Goal: Task Accomplishment & Management: Manage account settings

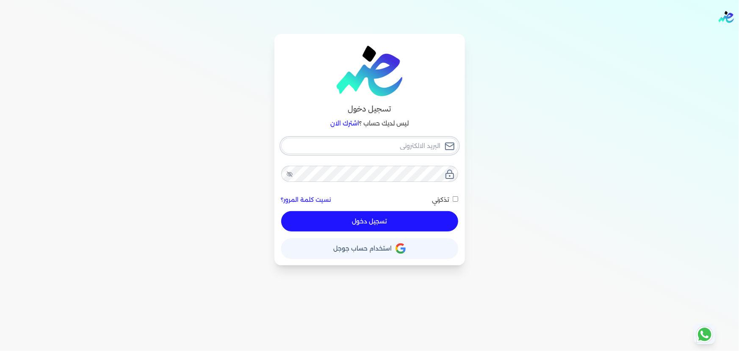
type input "[EMAIL_ADDRESS][DOMAIN_NAME]"
click at [412, 225] on button "تسجيل دخول" at bounding box center [369, 221] width 177 height 20
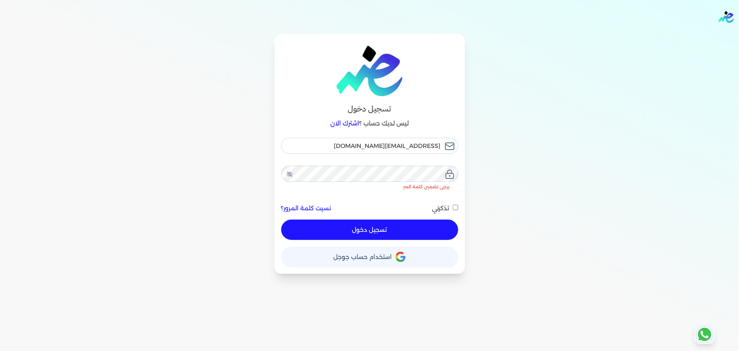
checkbox input "false"
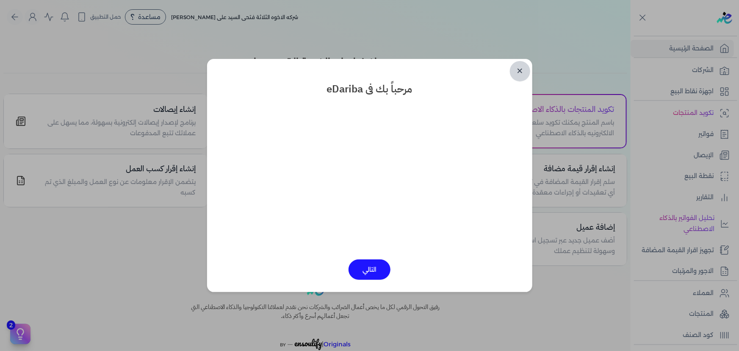
click at [524, 68] on link "✕" at bounding box center [520, 71] width 20 height 20
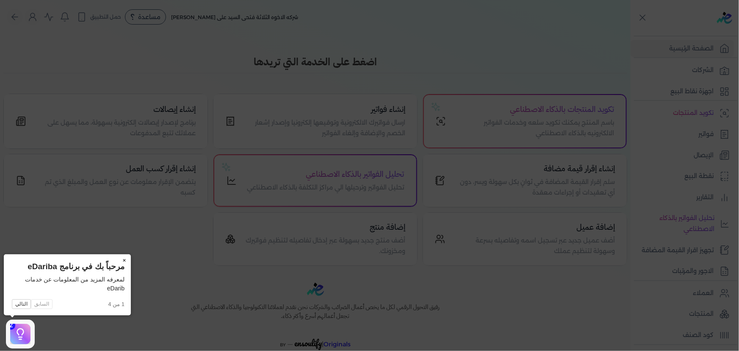
click at [124, 257] on button "×" at bounding box center [124, 260] width 14 height 12
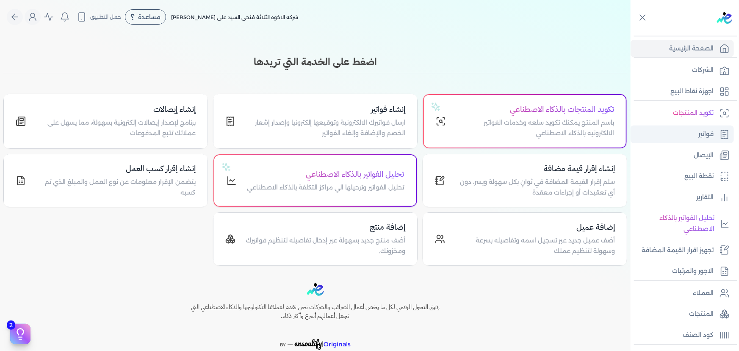
click at [706, 131] on p "فواتير" at bounding box center [705, 134] width 15 height 11
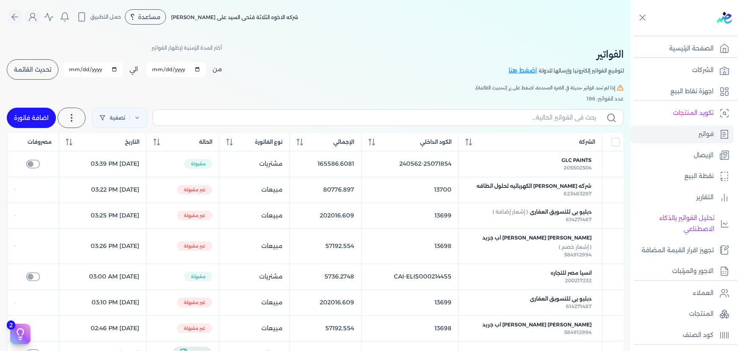
drag, startPoint x: 29, startPoint y: 115, endPoint x: 62, endPoint y: 115, distance: 33.0
click at [30, 115] on link "اضافة فاتورة" at bounding box center [31, 118] width 49 height 20
select select "EGP"
select select "B"
select select "EGS"
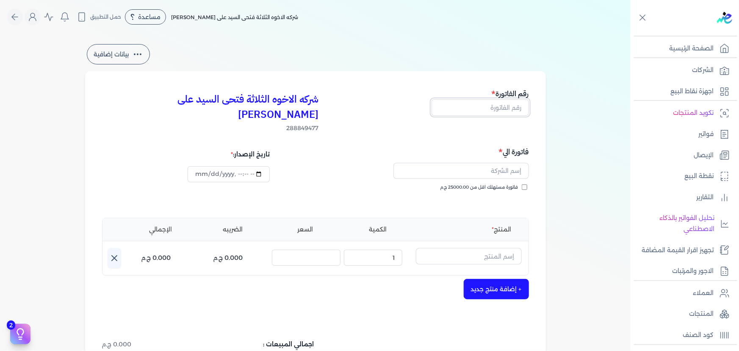
drag, startPoint x: 498, startPoint y: 105, endPoint x: 509, endPoint y: 102, distance: 11.4
click at [498, 105] on input "text" at bounding box center [480, 107] width 97 height 16
type input "13701"
click at [476, 163] on input "text" at bounding box center [461, 171] width 136 height 16
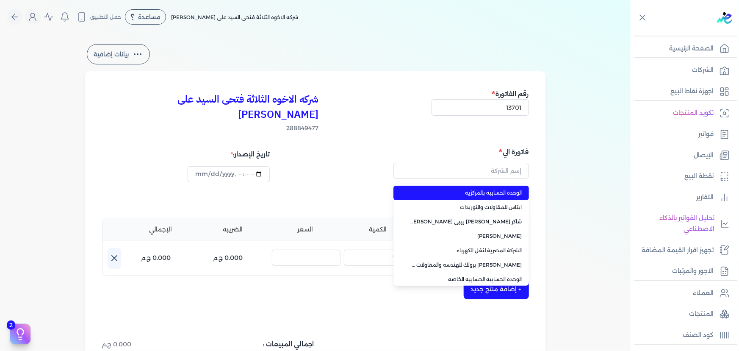
type input "الوحده الحسابيه بالمركزيه"
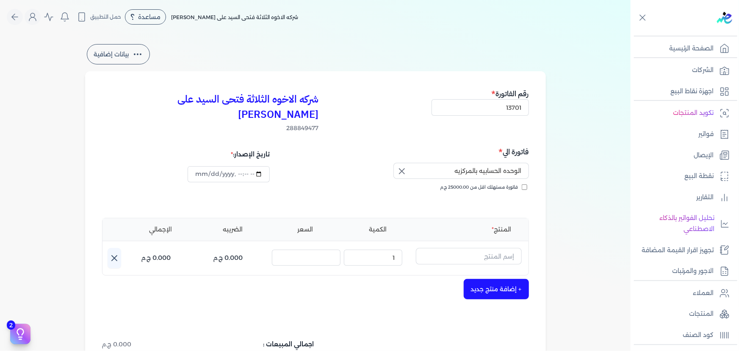
click at [400, 166] on icon "button" at bounding box center [402, 171] width 10 height 10
drag, startPoint x: 440, startPoint y: 158, endPoint x: 448, endPoint y: 158, distance: 8.0
click at [440, 163] on input "text" at bounding box center [461, 171] width 136 height 16
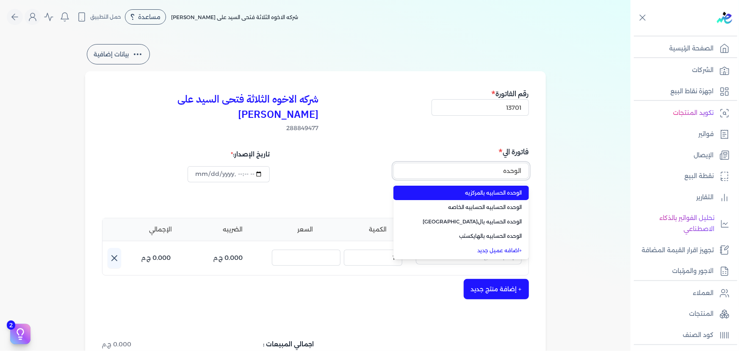
click at [393, 163] on button "الوحده" at bounding box center [461, 172] width 136 height 19
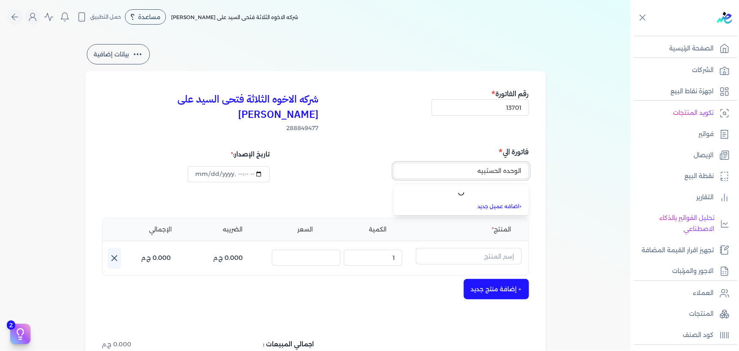
click at [393, 163] on button "الوحده الحستبيه" at bounding box center [461, 172] width 136 height 19
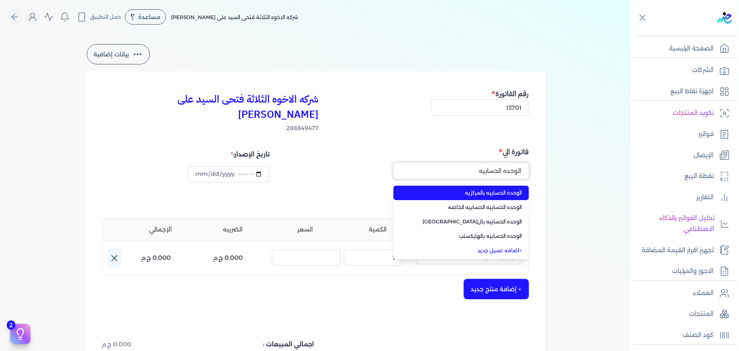
click at [393, 163] on button "الوحده الحسابيه" at bounding box center [461, 172] width 136 height 19
click at [451, 189] on span "الوحده الحسابيه الحسابيه الخاصه" at bounding box center [466, 193] width 112 height 8
type input "الوحده الحسابيه الحسابيه الخاصه"
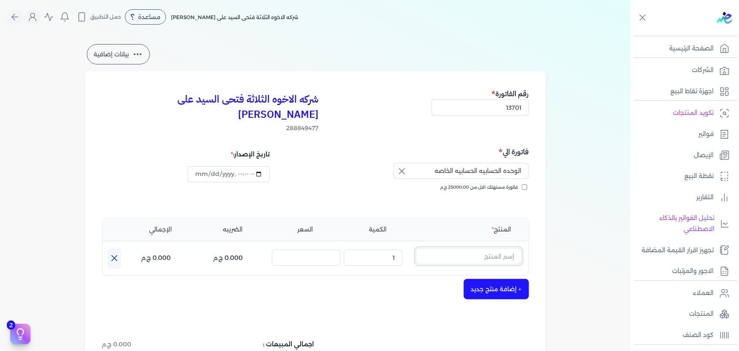
click at [493, 248] on input "text" at bounding box center [469, 256] width 106 height 16
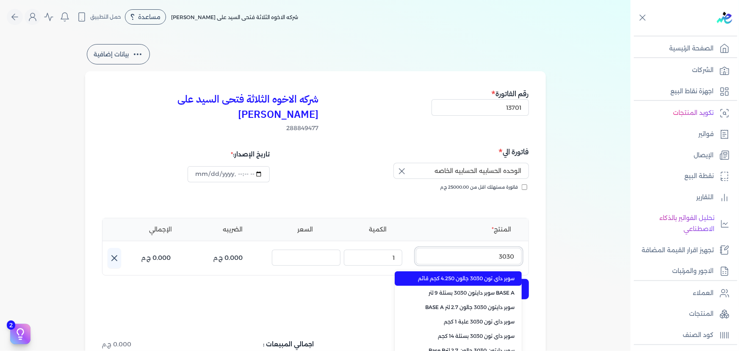
scroll to position [77, 0]
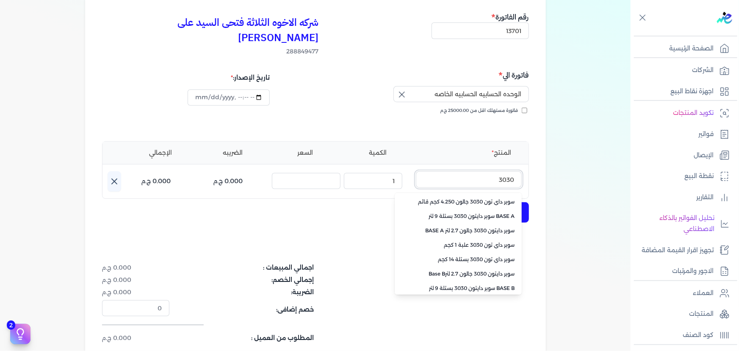
type input "3030"
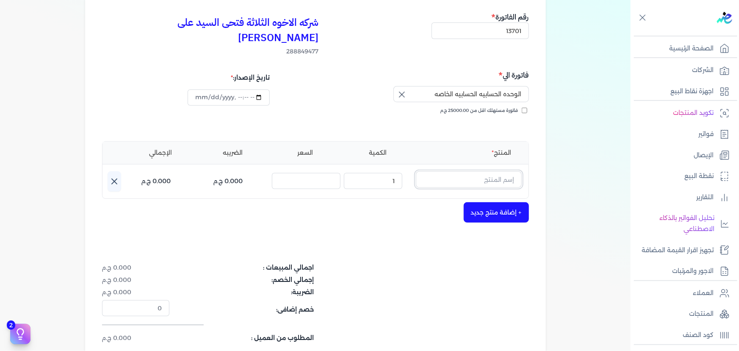
click at [482, 171] on input "text" at bounding box center [469, 179] width 106 height 16
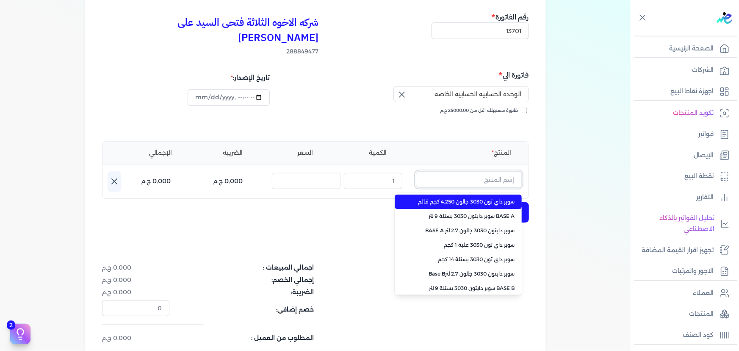
paste input "سوبر داي تون 3030 جالون 4.250 كجم قائم"
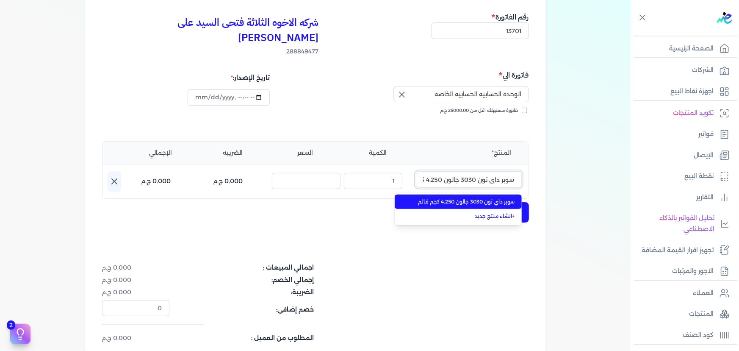
scroll to position [0, -23]
type input "سوبر داي تون 3030 جالون 4.250 كجم قائم"
click at [465, 198] on span "سوبر داي تون 3030 جالون 4.250 كجم قائم" at bounding box center [463, 202] width 103 height 8
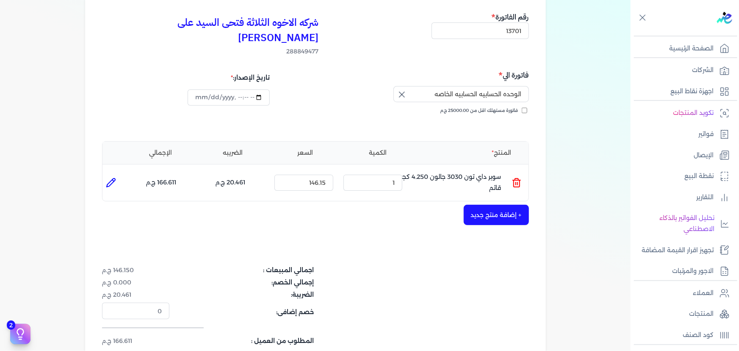
click at [107, 177] on icon at bounding box center [111, 182] width 10 height 10
type input "سوبر داي تون 3030 جالون 4.250 كجم قائم"
type input "146.15"
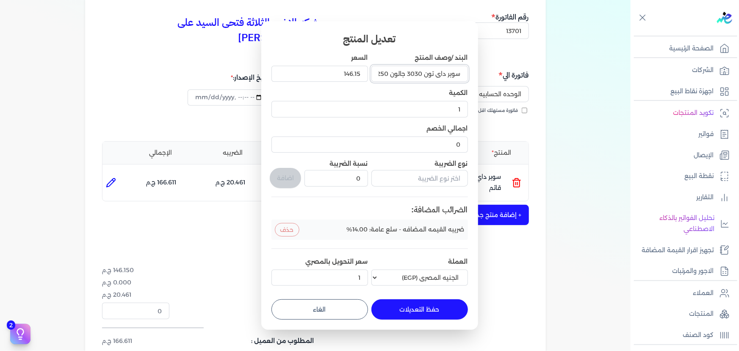
click at [382, 73] on input "سوبر داي تون 3030 جالون 4.250 كجم قائم" at bounding box center [419, 74] width 97 height 16
type input "سوبر داي تون 3030 جالون 3.75 كجم"
drag, startPoint x: 322, startPoint y: 74, endPoint x: 401, endPoint y: 75, distance: 79.6
click at [401, 75] on div "البند /وصف المنتج سوبر داي تون 3030 جالون 3.75 كجم السعر 146.15 الكمية 1 اجمالي…" at bounding box center [369, 170] width 197 height 235
type input "185"
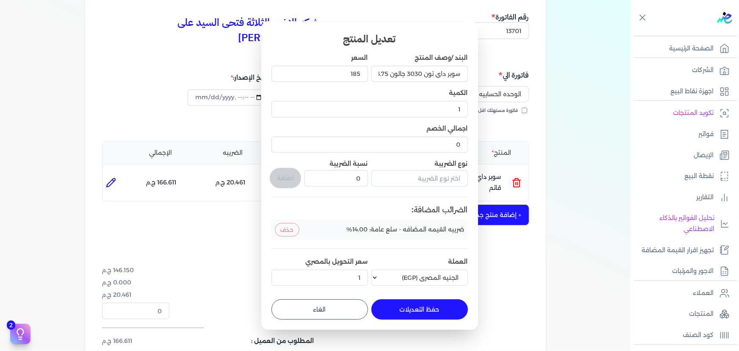
click at [435, 306] on button "حفظ التعديلات" at bounding box center [419, 309] width 97 height 20
type input "0"
type input "185"
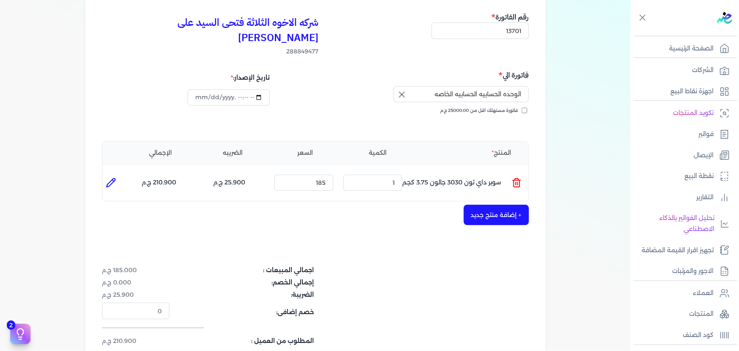
click at [113, 177] on icon at bounding box center [111, 182] width 10 height 10
type input "سوبر داي تون 3030 جالون 3.75 كجم"
type input "185"
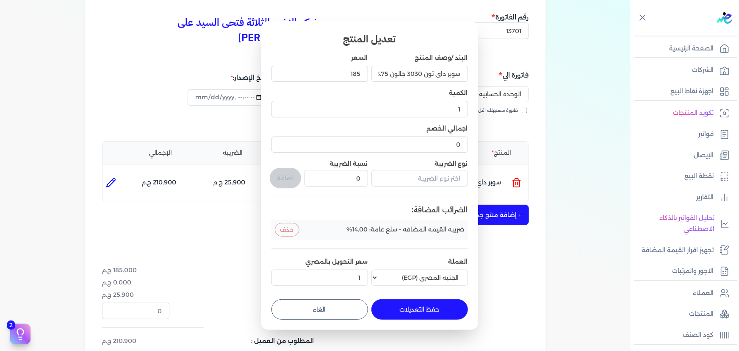
click at [346, 304] on button "الغاء" at bounding box center [319, 309] width 97 height 20
type input "0"
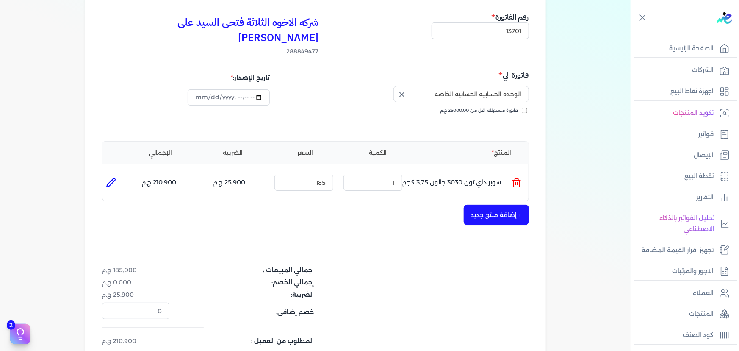
click at [512, 205] on button "+ إضافة منتج جديد" at bounding box center [496, 215] width 65 height 20
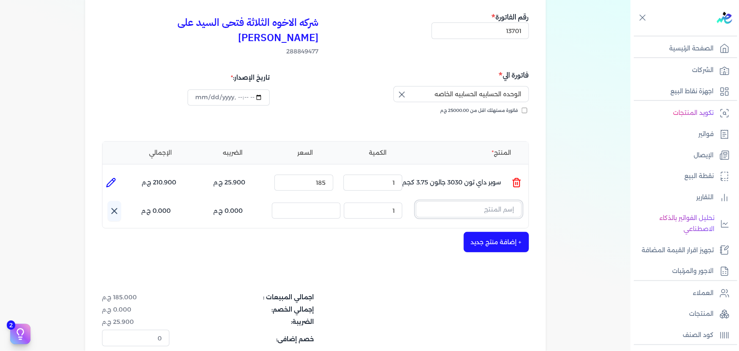
click at [476, 201] on input "text" at bounding box center [469, 209] width 106 height 16
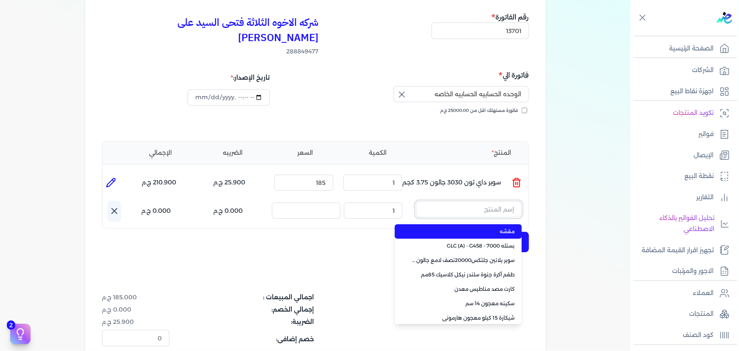
paste input "جلتكس 20000 نصف لامع جالون 2.5 لتر"
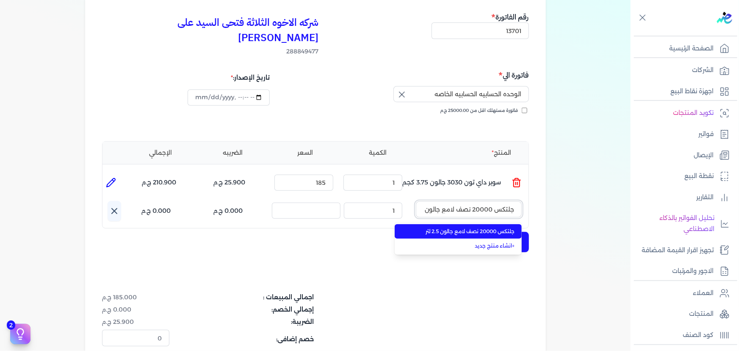
scroll to position [0, -14]
type input "جلتكس 20000 نصف لامع جالون 2.5 لتر"
click at [467, 227] on span "جلتكس 20000 نصف لامع جالون 2.5 لتر" at bounding box center [463, 231] width 103 height 8
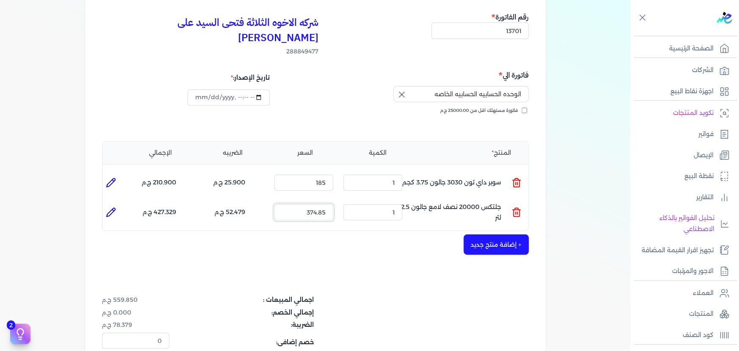
drag, startPoint x: 294, startPoint y: 198, endPoint x: 336, endPoint y: 194, distance: 42.1
click at [335, 201] on div "السعر : 374.85" at bounding box center [304, 212] width 66 height 23
type input "430"
drag, startPoint x: 385, startPoint y: 202, endPoint x: 421, endPoint y: 202, distance: 36.0
click at [421, 202] on ul "المنتج : جلتكس 20000 نصف لامع جالون 2.5 لتر الكمية : 1 السعر : 430 الضريبه : 60…" at bounding box center [315, 212] width 426 height 23
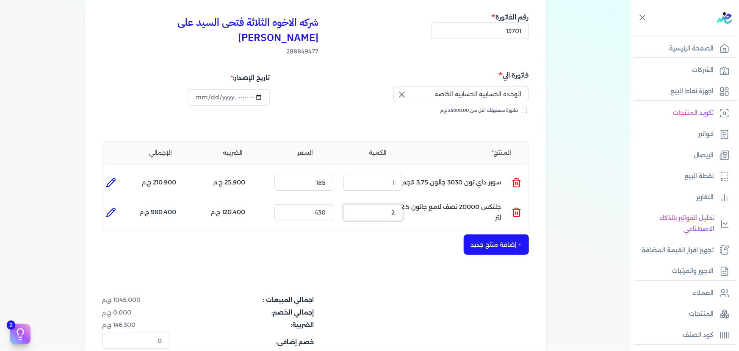
type input "2"
click at [518, 234] on button "+ إضافة منتج جديد" at bounding box center [496, 244] width 65 height 20
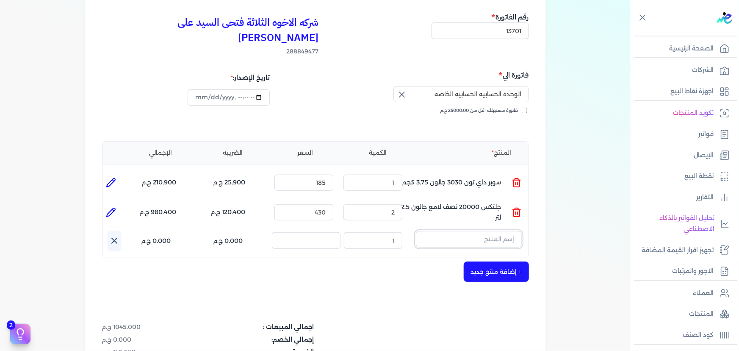
click at [491, 231] on input "text" at bounding box center [469, 239] width 106 height 16
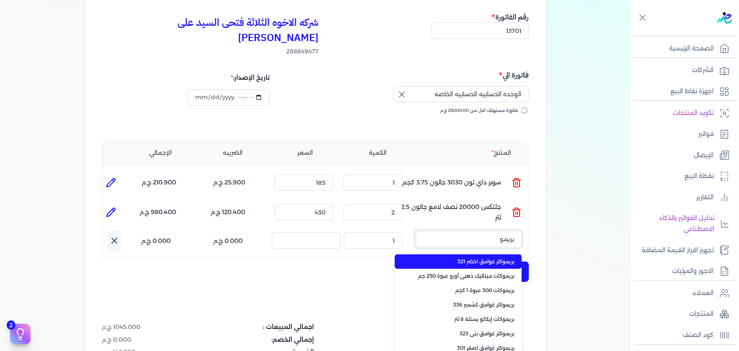
click at [416, 231] on button "بريمو" at bounding box center [469, 240] width 106 height 19
click at [416, 231] on button "بريمو كات" at bounding box center [469, 240] width 106 height 19
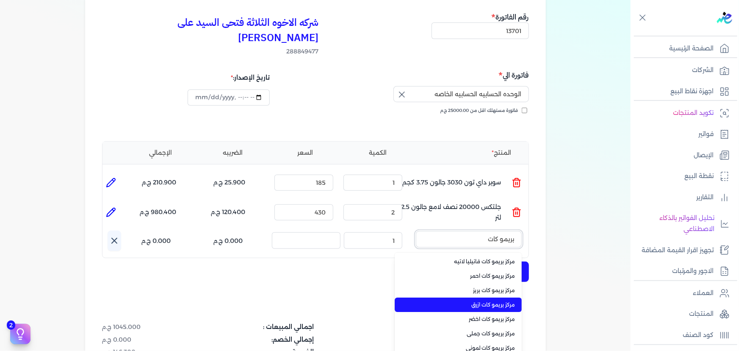
type input "بريمو كات"
click at [485, 301] on span "مركز بريمو كات ازرق" at bounding box center [463, 305] width 103 height 8
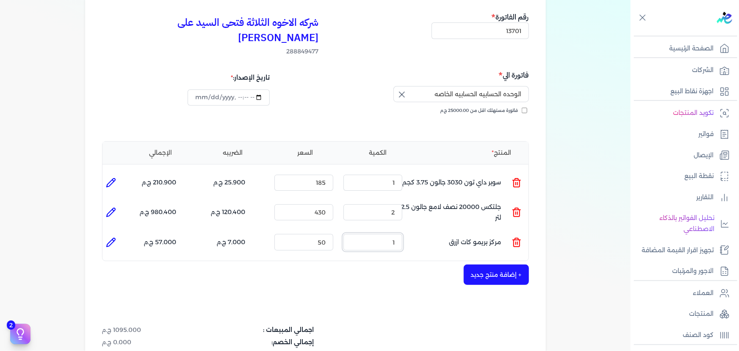
drag, startPoint x: 379, startPoint y: 229, endPoint x: 443, endPoint y: 228, distance: 64.4
click at [438, 230] on ul "المنتج : مركز بريمو كات ازرق الكمية : 1 السعر : 50 الضريبه : 7.000 ج.م الإجمالي…" at bounding box center [315, 241] width 426 height 23
type input "2"
click at [508, 264] on button "+ إضافة منتج جديد" at bounding box center [496, 274] width 65 height 20
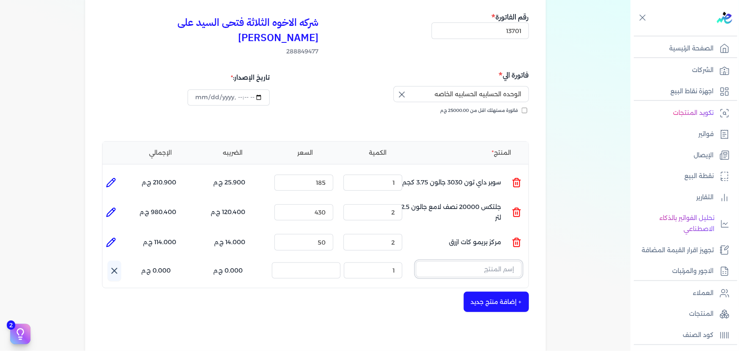
click at [464, 261] on input "text" at bounding box center [469, 269] width 106 height 16
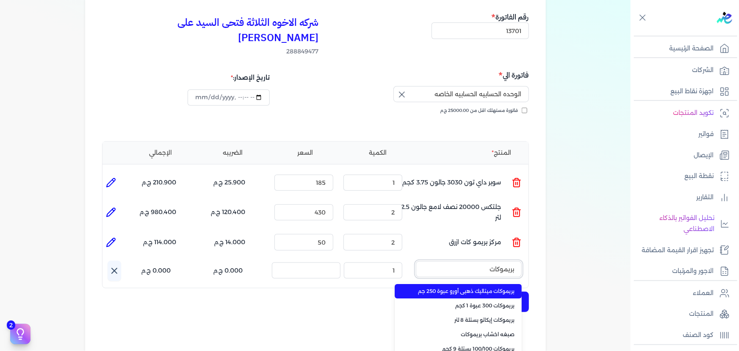
click at [416, 261] on button "بريموكات" at bounding box center [469, 270] width 106 height 19
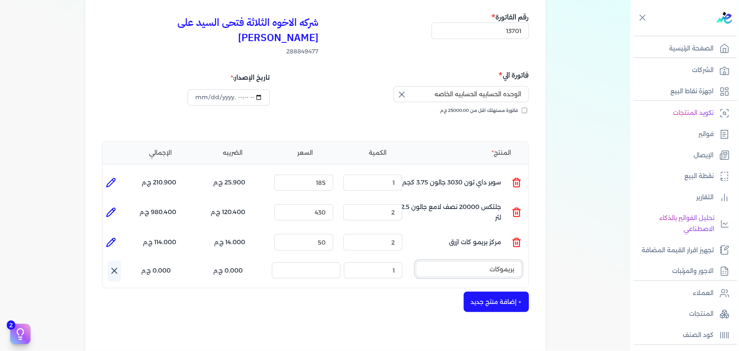
click at [501, 261] on input "بريموكات" at bounding box center [469, 269] width 106 height 16
click at [416, 261] on button "بريمو كات" at bounding box center [469, 270] width 106 height 19
click at [479, 261] on input "بريمو كات" at bounding box center [469, 269] width 106 height 16
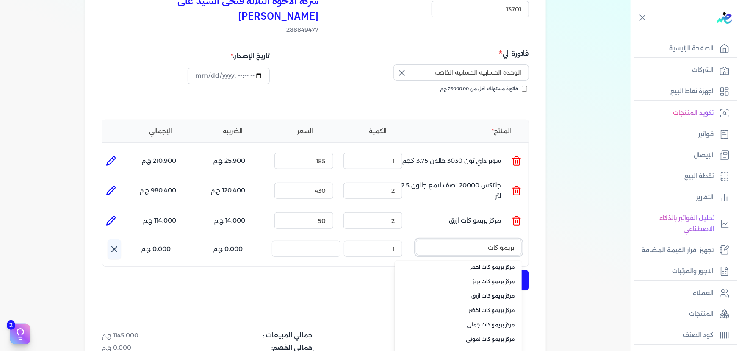
scroll to position [115, 0]
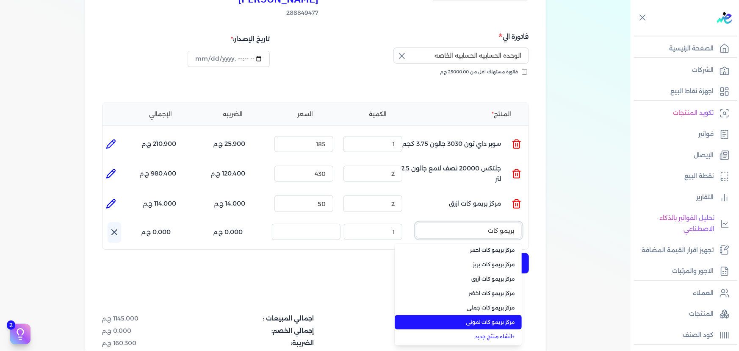
type input "بريمو كات"
click at [484, 315] on li "مركز بريمو كات لموني" at bounding box center [458, 322] width 127 height 14
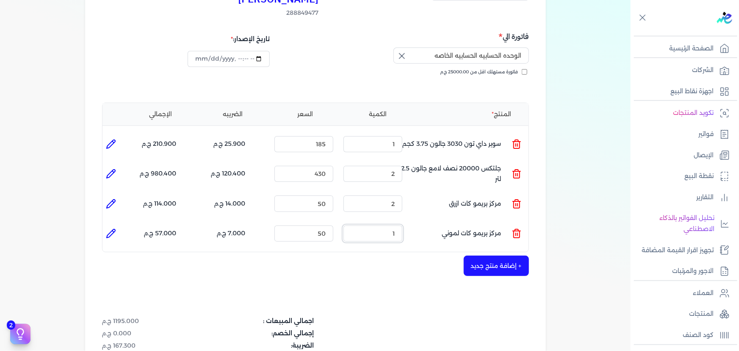
drag, startPoint x: 385, startPoint y: 217, endPoint x: 418, endPoint y: 217, distance: 33.5
click at [418, 222] on ul "المنتج : مركز بريمو كات لموني الكمية : 1 السعر : 50 الضريبه : 7.000 ج.م الإجمال…" at bounding box center [315, 233] width 426 height 23
type input "2"
click at [473, 255] on button "+ إضافة منتج جديد" at bounding box center [496, 265] width 65 height 20
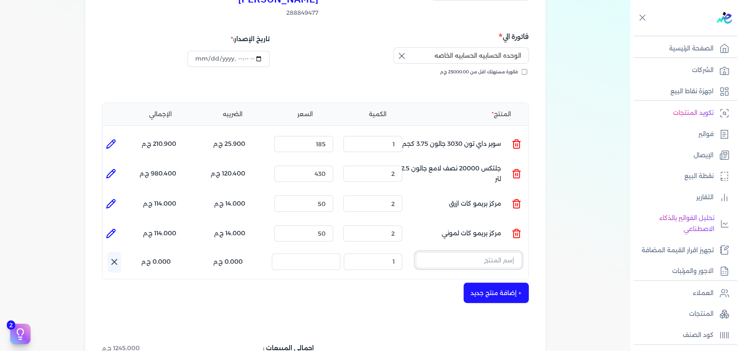
click at [498, 252] on input "text" at bounding box center [469, 260] width 106 height 16
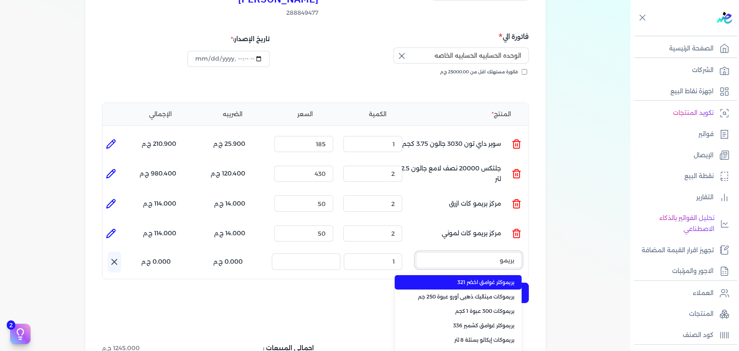
click at [416, 252] on button "بريمو" at bounding box center [469, 261] width 106 height 19
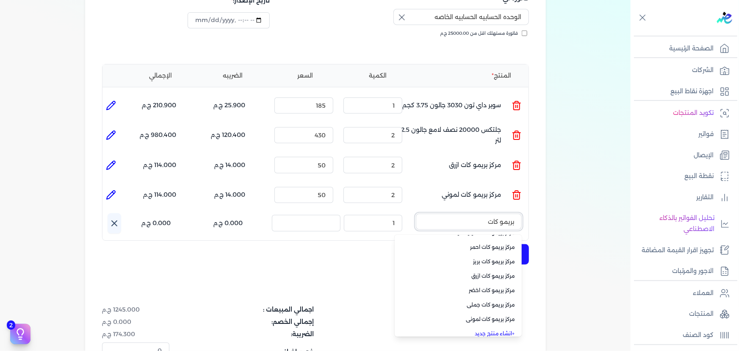
scroll to position [17, 0]
type input "بريمو كات"
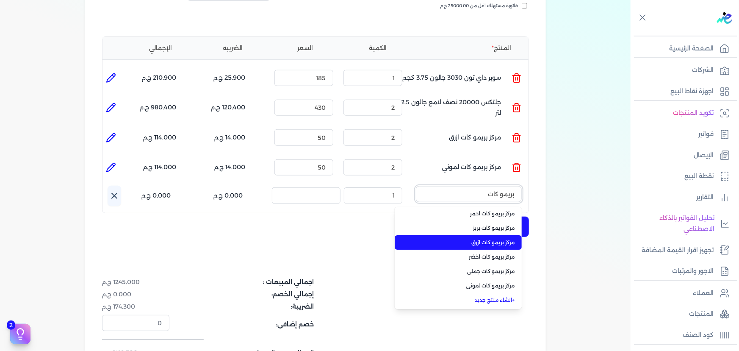
scroll to position [192, 0]
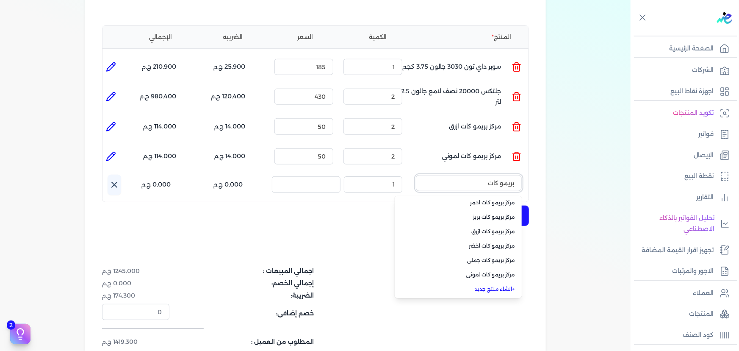
click at [470, 175] on input "بريمو كات" at bounding box center [469, 183] width 106 height 16
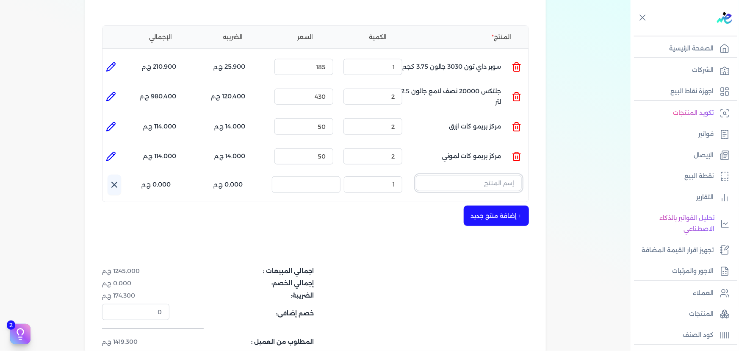
click at [416, 175] on button "button" at bounding box center [469, 184] width 106 height 19
click at [483, 175] on input "text" at bounding box center [469, 183] width 106 height 16
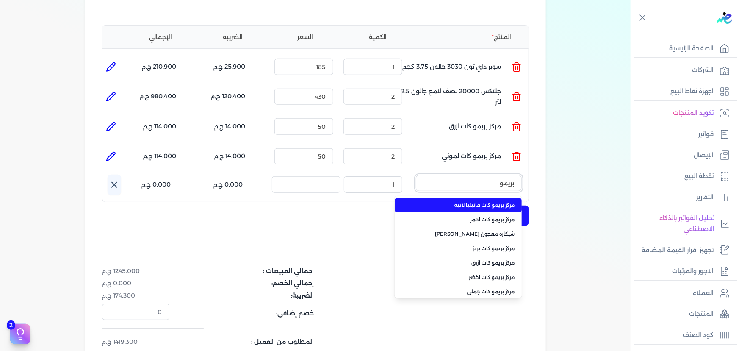
click at [416, 175] on button "بريمو" at bounding box center [469, 184] width 106 height 19
click at [416, 175] on button "بريمو كات" at bounding box center [469, 184] width 106 height 19
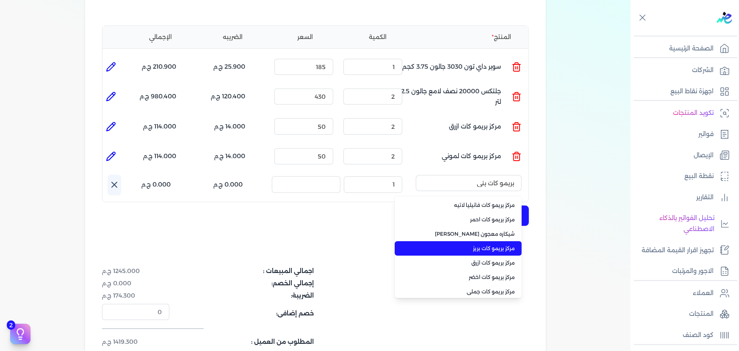
click at [487, 241] on li "مركز بريمو كات بريز" at bounding box center [458, 248] width 127 height 14
type input "مركز بريمو كات بريز"
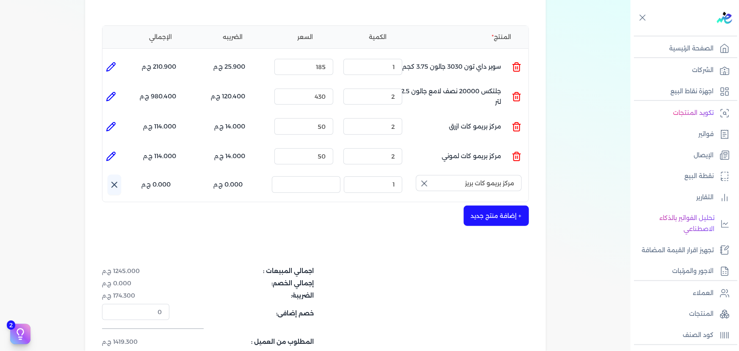
click at [425, 178] on icon "button" at bounding box center [424, 183] width 10 height 10
click at [446, 175] on input "text" at bounding box center [469, 183] width 106 height 16
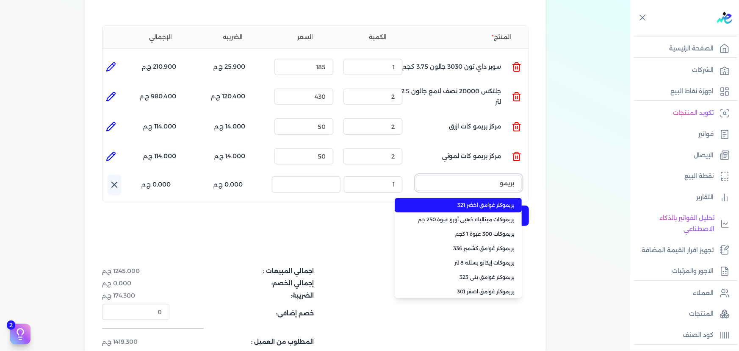
click at [416, 175] on button "بريمو" at bounding box center [469, 184] width 106 height 19
click at [416, 175] on button "بريمو كات" at bounding box center [469, 184] width 106 height 19
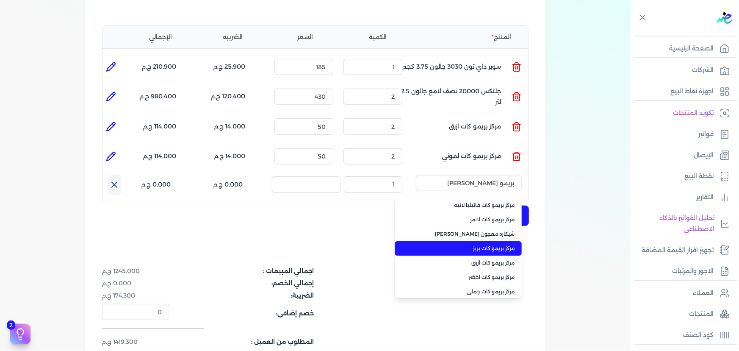
click at [486, 244] on span "مركز بريمو كات بريز" at bounding box center [463, 248] width 103 height 8
type input "مركز بريمو كات بريز"
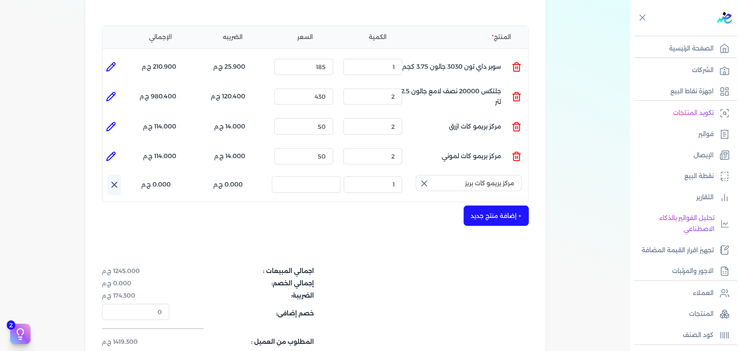
drag, startPoint x: 426, startPoint y: 164, endPoint x: 436, endPoint y: 166, distance: 10.2
click at [427, 178] on icon "button" at bounding box center [424, 183] width 10 height 10
click at [467, 175] on input "text" at bounding box center [469, 183] width 106 height 16
click at [416, 175] on button "برميو" at bounding box center [469, 184] width 106 height 19
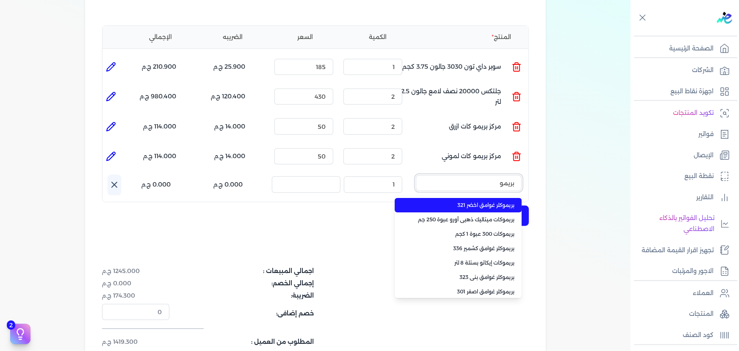
click at [416, 175] on button "بريمو" at bounding box center [469, 184] width 106 height 19
click at [416, 175] on button "بريمو كات" at bounding box center [469, 184] width 106 height 19
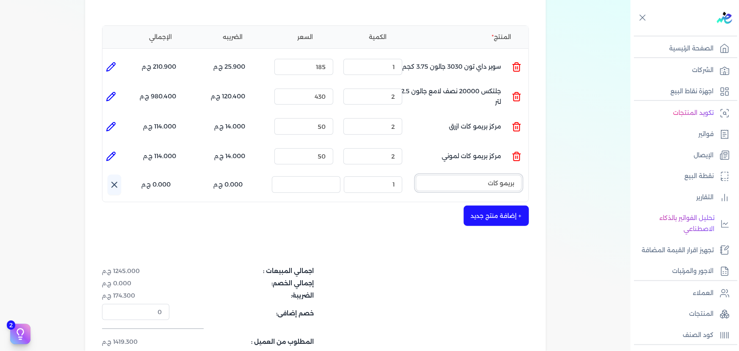
click at [474, 175] on input "بريمو كات" at bounding box center [469, 183] width 106 height 16
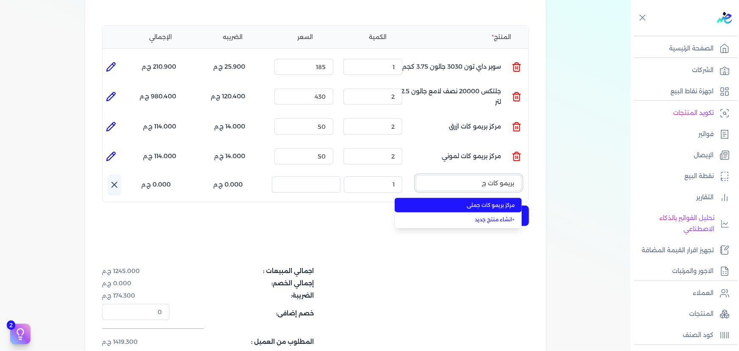
type input "بريمو كات ج"
click at [476, 201] on span "مركز بريمو كات جملي" at bounding box center [463, 205] width 103 height 8
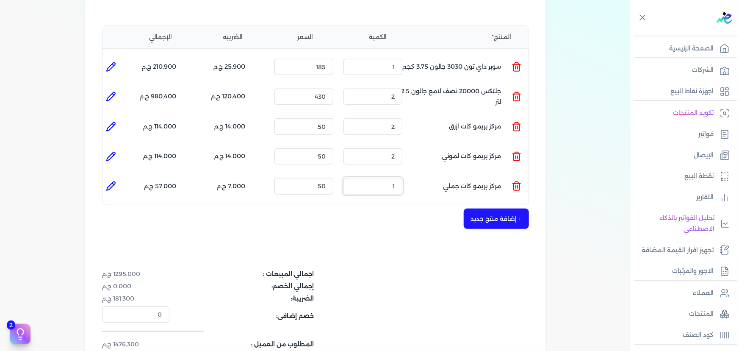
drag, startPoint x: 375, startPoint y: 171, endPoint x: 461, endPoint y: 171, distance: 86.4
click at [457, 174] on ul "المنتج : مركز بريمو كات جملي الكمية : 1 السعر : 50 الضريبه : 7.000 ج.م الإجمالي…" at bounding box center [315, 185] width 426 height 23
type input "2"
click at [502, 208] on button "+ إضافة منتج جديد" at bounding box center [496, 218] width 65 height 20
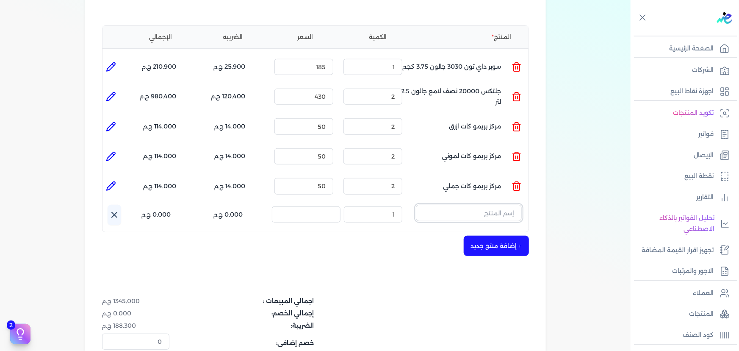
click at [472, 205] on input "text" at bounding box center [469, 213] width 106 height 16
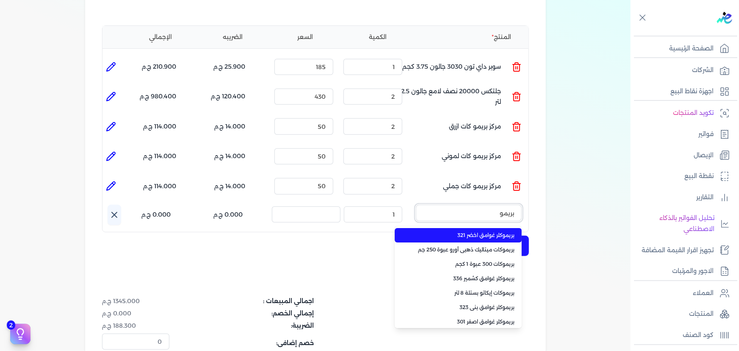
click at [416, 205] on button "بريمو" at bounding box center [469, 214] width 106 height 19
click at [416, 205] on button "بريمو كات" at bounding box center [469, 214] width 106 height 19
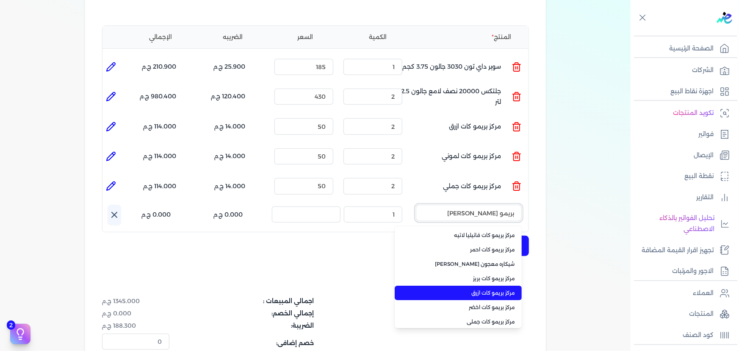
scroll to position [31, 0]
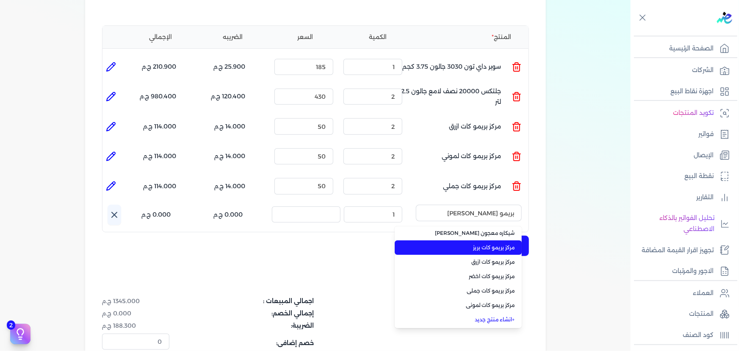
click at [487, 244] on span "مركز بريمو كات بريز" at bounding box center [463, 248] width 103 height 8
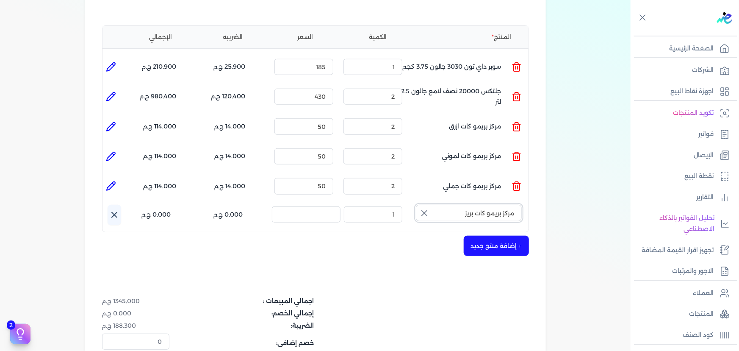
drag, startPoint x: 450, startPoint y: 197, endPoint x: 475, endPoint y: 198, distance: 25.0
click at [475, 205] on input "مركز بريمو كات بريز" at bounding box center [469, 213] width 106 height 16
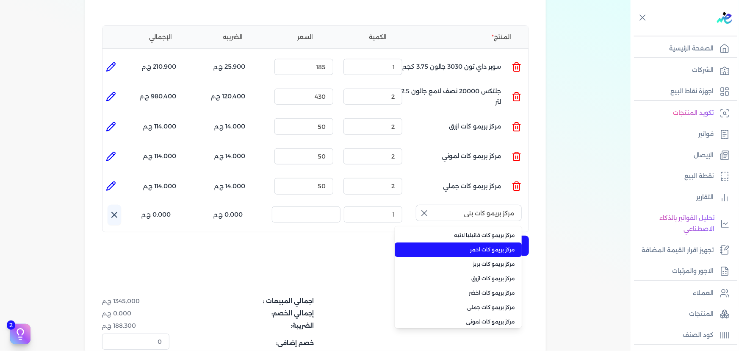
click at [472, 246] on span "مركز بريمو كات احمر" at bounding box center [463, 250] width 103 height 8
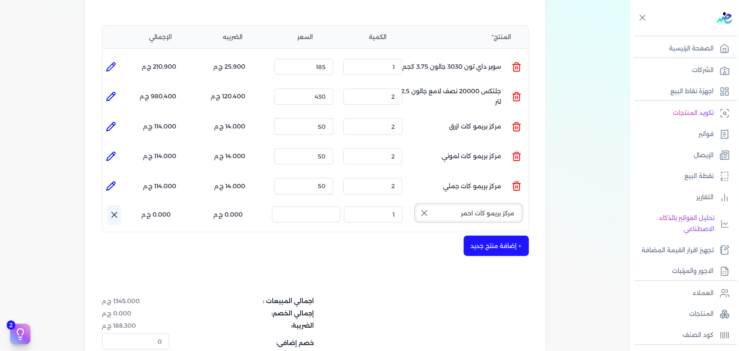
drag, startPoint x: 457, startPoint y: 199, endPoint x: 481, endPoint y: 199, distance: 24.6
click at [481, 205] on input "مركز بريمو كات احمر" at bounding box center [469, 213] width 106 height 16
type input "مركز بريمو كات احمر"
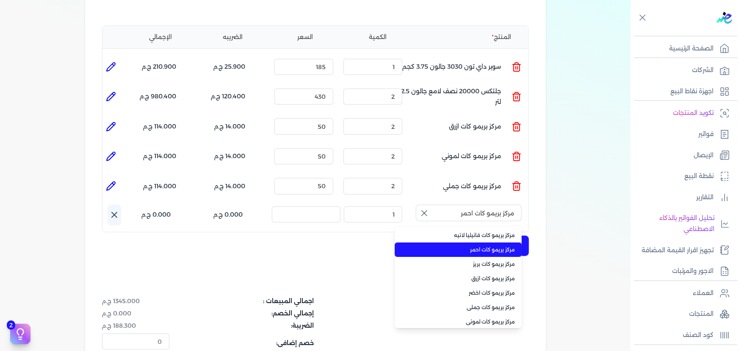
click at [415, 205] on div "اسم المنتج : مركز بريمو كات احمر مركز بريمو كات فانيليا لاتيه مركز بريمو كات اح…" at bounding box center [318, 215] width 421 height 20
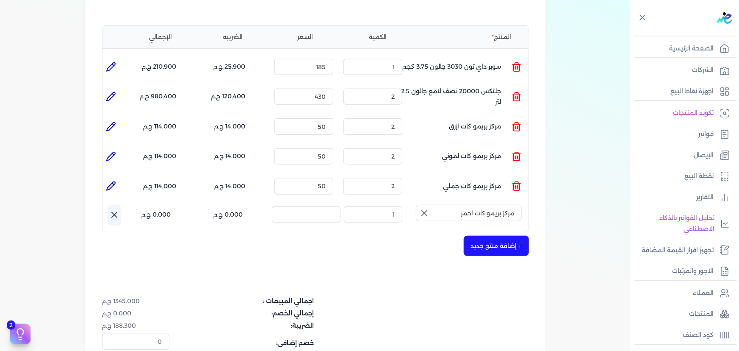
click at [423, 208] on icon "button" at bounding box center [424, 213] width 10 height 10
click at [461, 205] on input "text" at bounding box center [469, 213] width 106 height 16
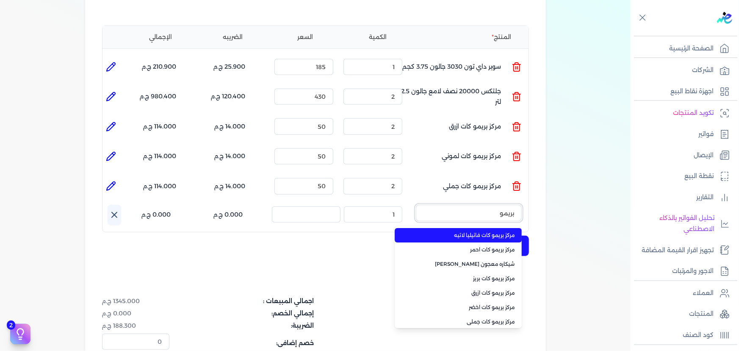
click at [416, 205] on button "بريمو" at bounding box center [469, 214] width 106 height 19
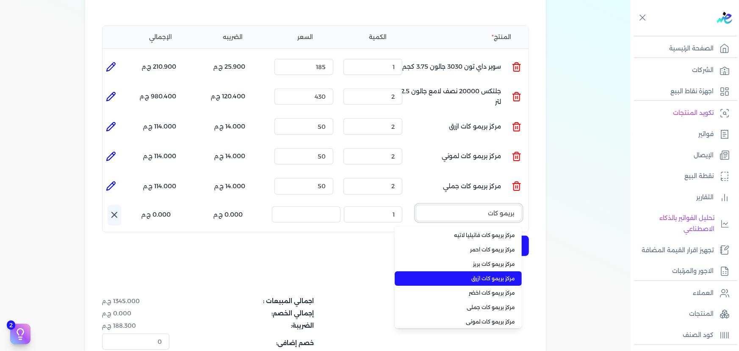
type input "بريمو كات"
click at [483, 274] on span "مركز بريمو كات ازرق" at bounding box center [463, 278] width 103 height 8
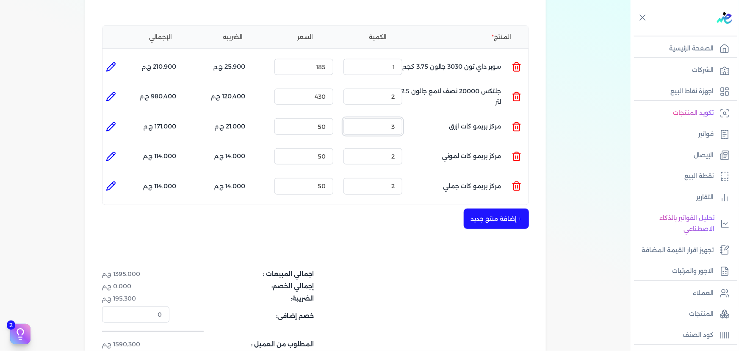
drag, startPoint x: 385, startPoint y: 106, endPoint x: 419, endPoint y: 108, distance: 34.0
click at [417, 115] on ul "المنتج : مركز بريمو كات ازرق الكمية : 3 السعر : 50 الضريبه : 21.000 ج.م الإجمال…" at bounding box center [315, 126] width 426 height 23
type input "2"
click at [503, 214] on div "شركه الاخوه الثلاثة فتحى السيد على [PERSON_NAME] 288849477 رقم الفاتورة 13701 ف…" at bounding box center [315, 139] width 461 height 520
click at [504, 208] on button "+ إضافة منتج جديد" at bounding box center [496, 218] width 65 height 20
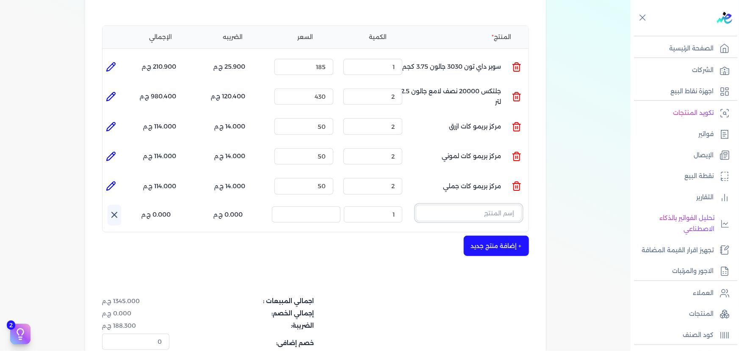
click at [479, 205] on input "text" at bounding box center [469, 213] width 106 height 16
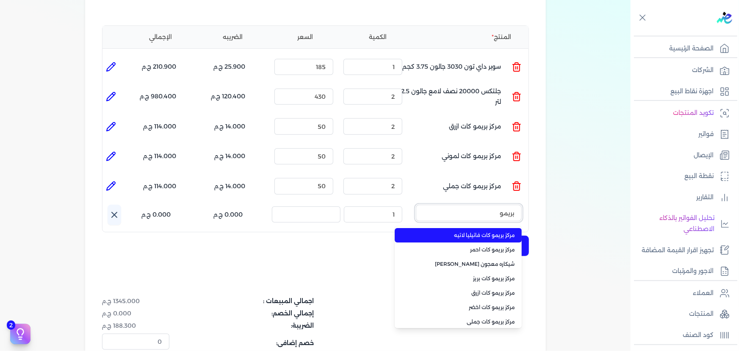
click at [416, 205] on button "بريمو" at bounding box center [469, 214] width 106 height 19
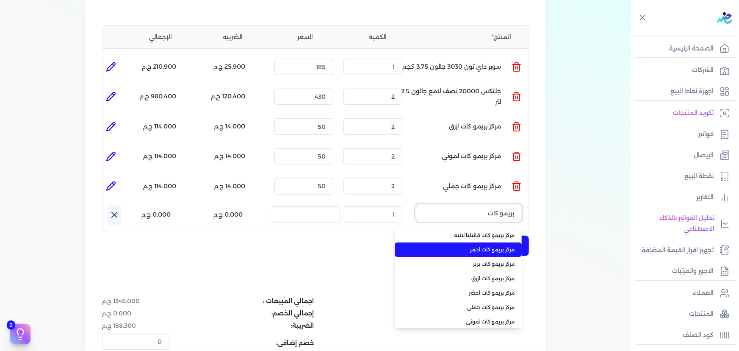
type input "بريمو كات"
click at [474, 242] on li "مركز بريمو كات احمر" at bounding box center [458, 249] width 127 height 14
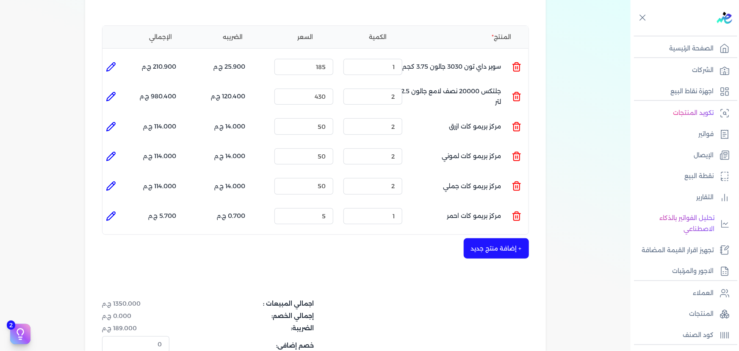
click at [446, 205] on li "المنتج : مركز بريمو كات احمر" at bounding box center [449, 216] width 106 height 23
click at [112, 211] on icon at bounding box center [111, 216] width 10 height 10
type input "مركز بريمو كات احمر"
type input "5"
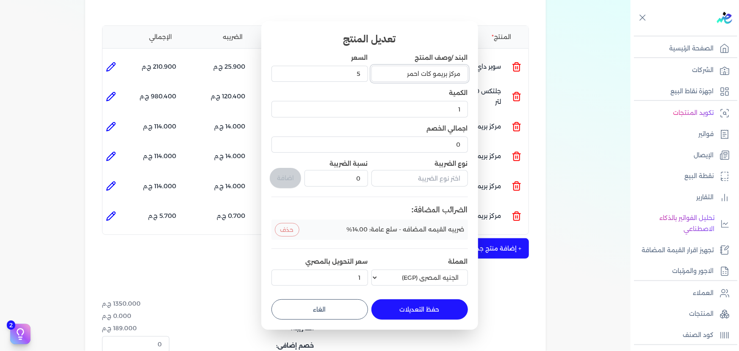
drag, startPoint x: 409, startPoint y: 74, endPoint x: 420, endPoint y: 76, distance: 10.7
click at [420, 76] on input "مركز بريمو كات احمر" at bounding box center [419, 74] width 97 height 16
type input "مركز بريمو كات بني"
click at [360, 71] on input "5" at bounding box center [319, 74] width 97 height 16
drag, startPoint x: 343, startPoint y: 78, endPoint x: 396, endPoint y: 71, distance: 53.4
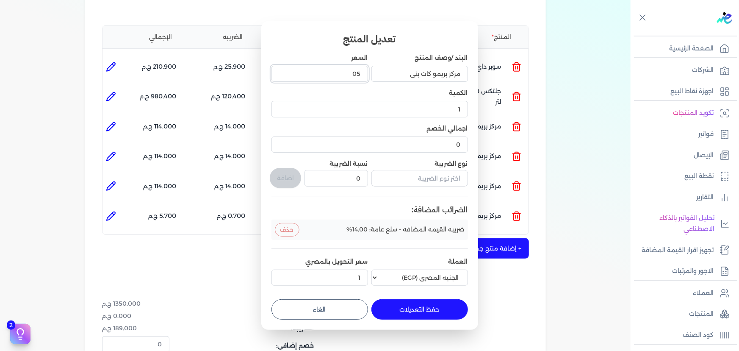
click at [393, 71] on div "البند /وصف المنتج مركز بريمو كات بني السعر 05 الكمية 1 اجمالي الخصم 0 نوع الضري…" at bounding box center [369, 170] width 197 height 235
type input "50"
click at [416, 315] on button "حفظ التعديلات" at bounding box center [419, 309] width 97 height 20
type input "0"
type input "50"
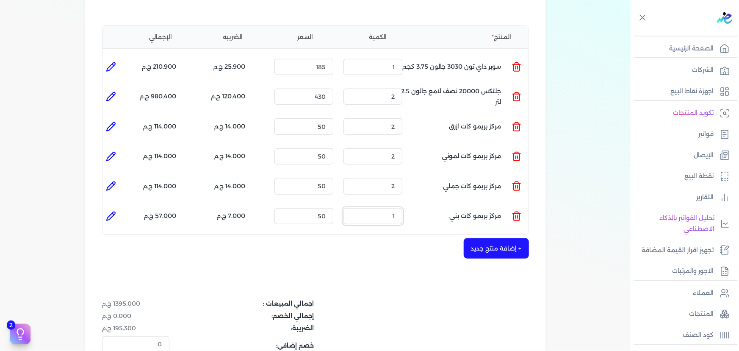
click at [376, 208] on input "1" at bounding box center [372, 216] width 59 height 16
type input "2"
click at [506, 238] on button "+ إضافة منتج جديد" at bounding box center [496, 248] width 65 height 20
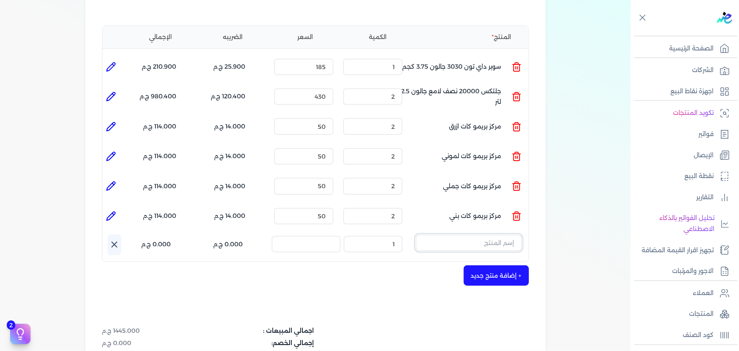
click at [464, 235] on input "text" at bounding box center [469, 243] width 106 height 16
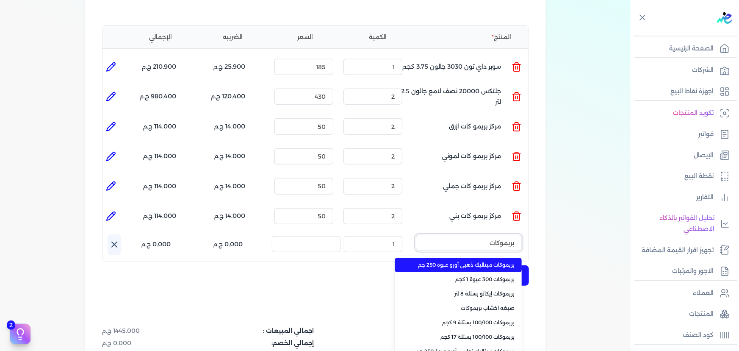
click at [416, 235] on button "بريموكات" at bounding box center [469, 244] width 106 height 19
click at [416, 235] on button "بريمو" at bounding box center [469, 244] width 106 height 19
click at [416, 235] on button "بريمو كات" at bounding box center [469, 244] width 106 height 19
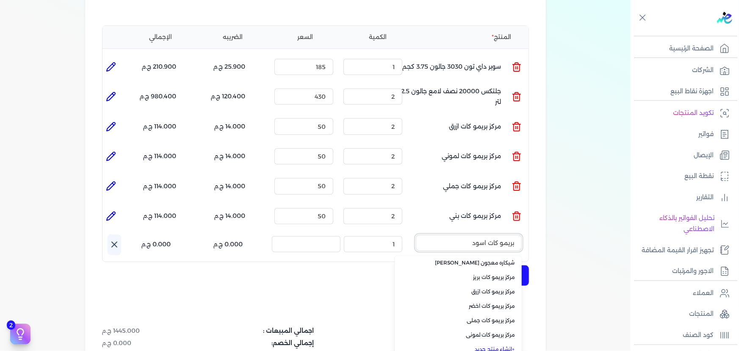
type input "بريمو كات اسود"
click at [486, 345] on link "+ انشاء منتج جديد" at bounding box center [463, 349] width 103 height 8
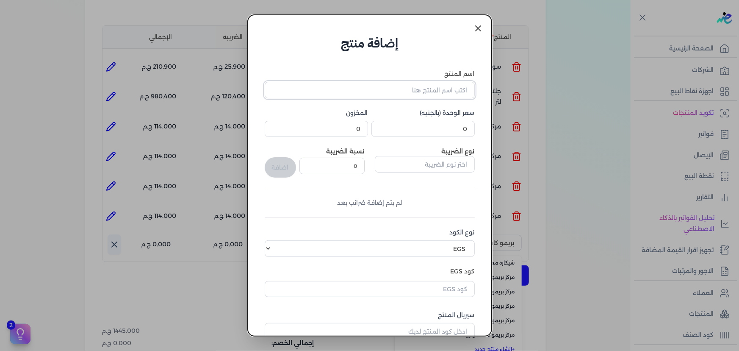
click at [419, 89] on input "اسم المنتج" at bounding box center [370, 90] width 210 height 16
type input "بريمو كات اسود"
click at [438, 125] on input "0" at bounding box center [422, 129] width 103 height 16
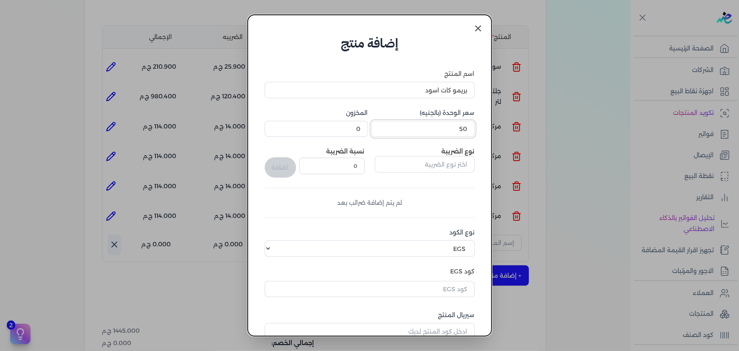
type input "50"
click at [432, 169] on input "text" at bounding box center [425, 164] width 100 height 16
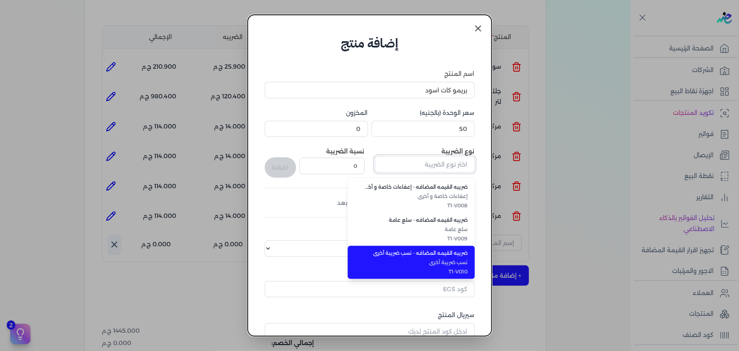
scroll to position [232, 0]
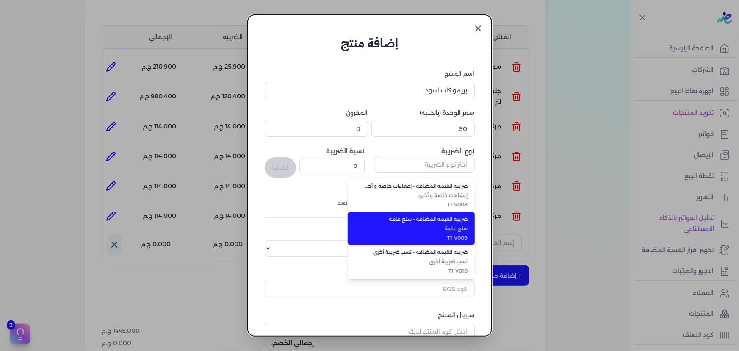
click at [444, 222] on span "ضريبه القيمه المضافه - سلع عامة" at bounding box center [416, 219] width 103 height 8
type input "ضريبه القيمه المضافه - سلع عامة"
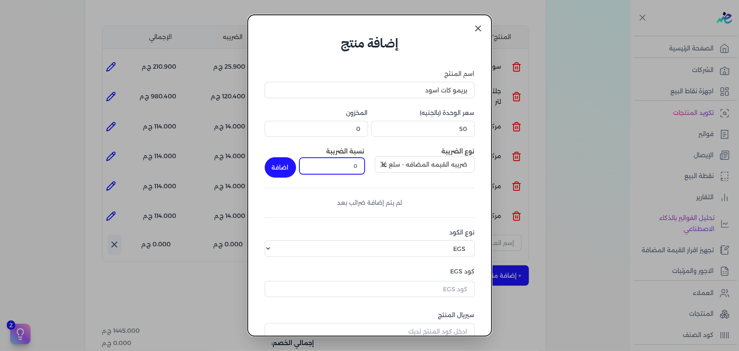
drag, startPoint x: 392, startPoint y: 166, endPoint x: 466, endPoint y: 167, distance: 74.5
click at [458, 166] on div "نوع الضريبة ضريبه القيمه المضافه - سلع عامة نسبة الضريبة 0 اضافة" at bounding box center [370, 162] width 210 height 30
type input "14"
click at [296, 164] on button "اضافة" at bounding box center [280, 167] width 31 height 20
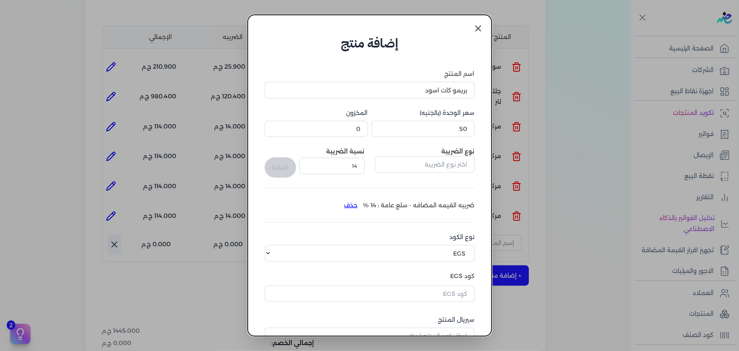
scroll to position [93, 0]
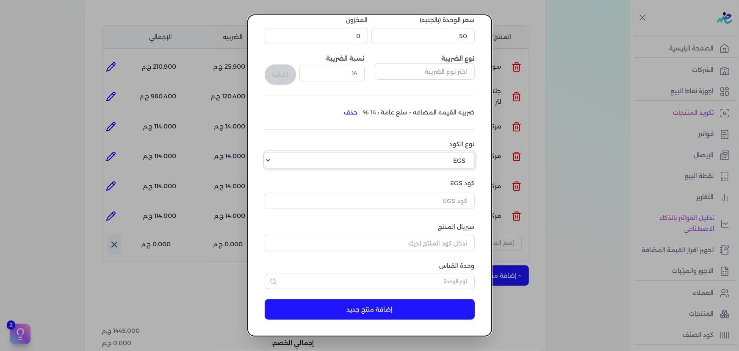
click at [414, 164] on select "اختر نوع الكود EGS GS1" at bounding box center [370, 160] width 210 height 16
select select "GS1"
click at [270, 152] on select "اختر نوع الكود EGS GS1" at bounding box center [370, 160] width 210 height 16
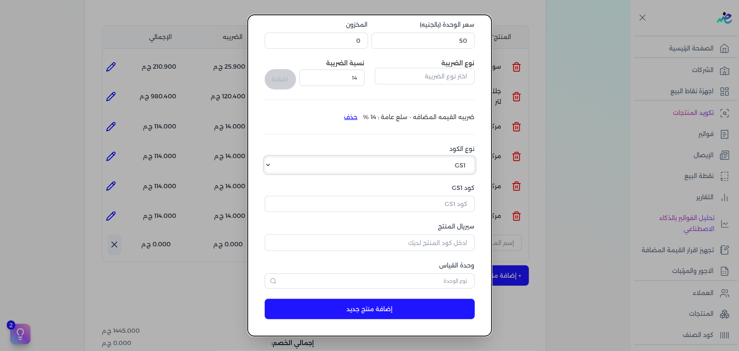
scroll to position [88, 0]
click at [419, 205] on input "كود GS1" at bounding box center [370, 204] width 210 height 16
paste input "10002462"
type input "10002462"
click at [420, 242] on input "سيريال المنتج" at bounding box center [370, 243] width 210 height 16
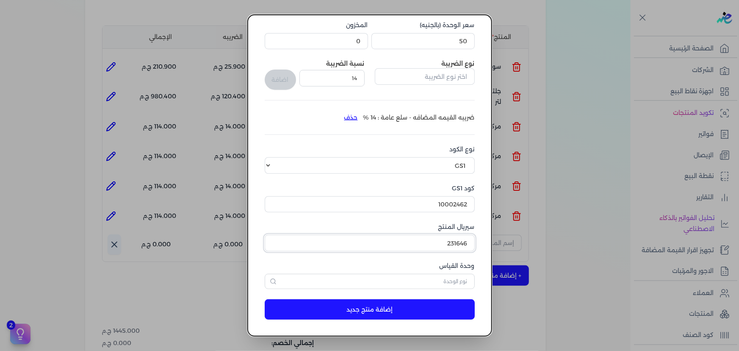
type input "231646"
click at [373, 278] on input "text" at bounding box center [370, 281] width 210 height 15
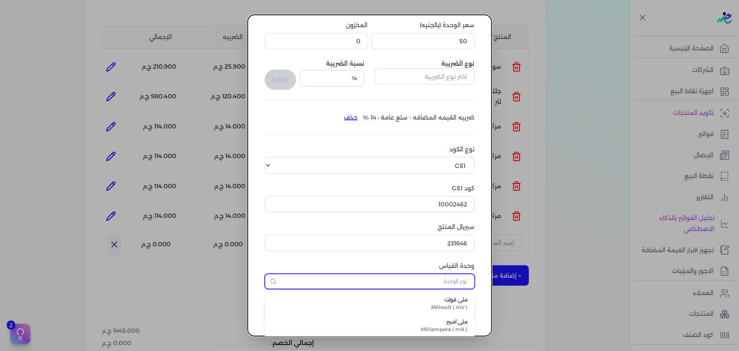
click at [428, 282] on input "text" at bounding box center [370, 281] width 210 height 15
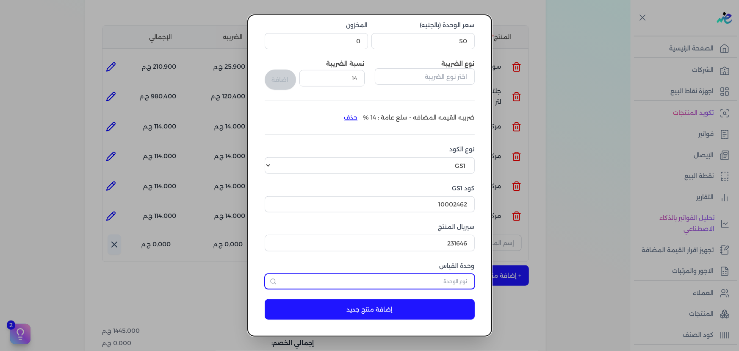
type input "ث"
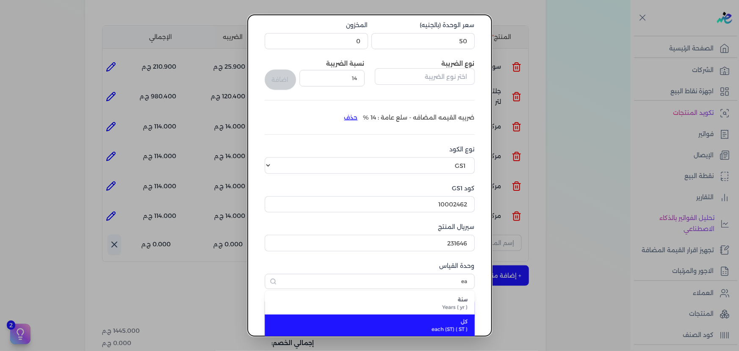
click at [439, 321] on span "كل" at bounding box center [375, 322] width 186 height 8
type input "كل"
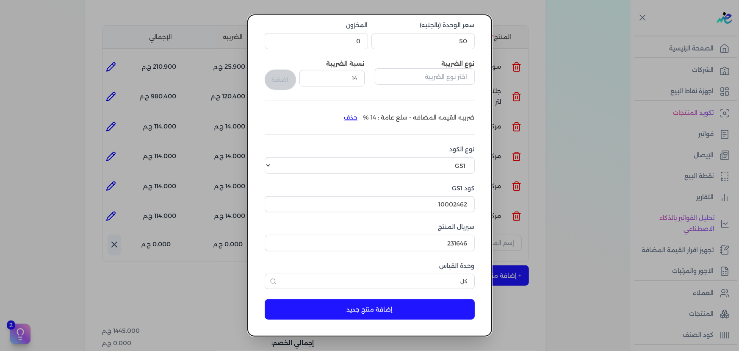
click at [404, 304] on button "إضافة منتج جديد" at bounding box center [370, 309] width 210 height 20
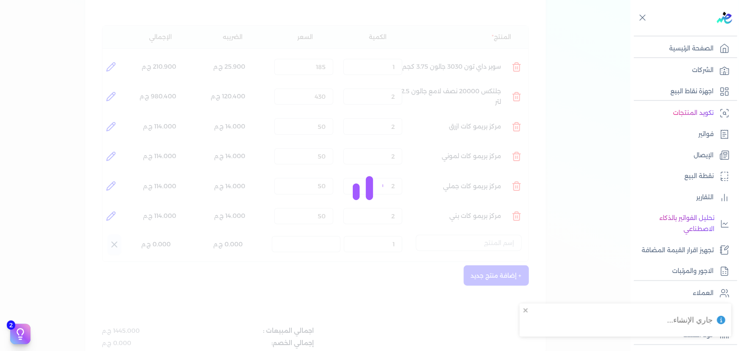
select select "EGS"
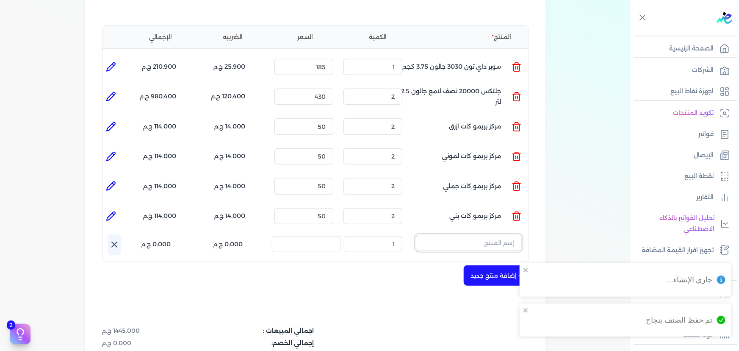
click at [488, 235] on input "text" at bounding box center [469, 243] width 106 height 16
click at [416, 235] on button "fvdl," at bounding box center [469, 244] width 106 height 19
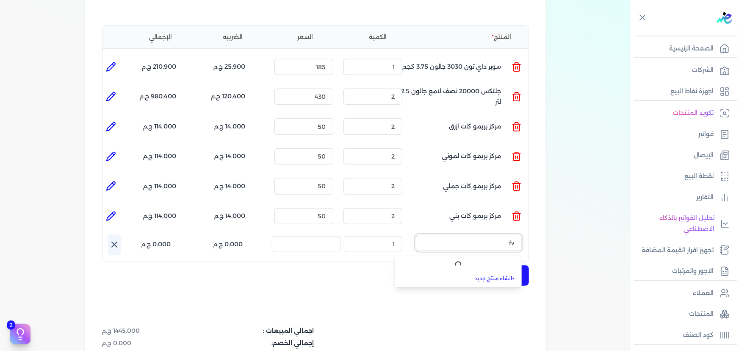
type input "f"
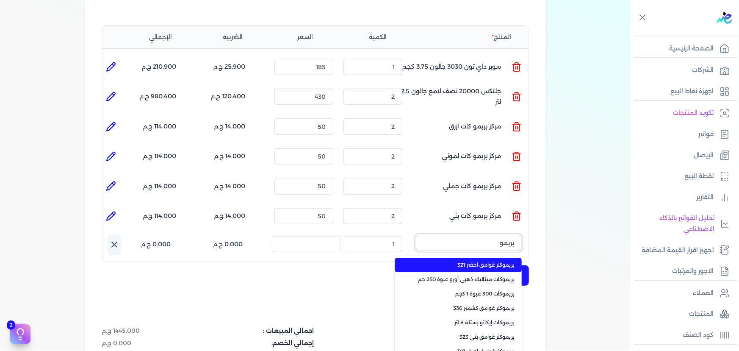
click at [416, 235] on button "بريمو" at bounding box center [469, 244] width 106 height 19
click at [416, 235] on button "بريمو كات" at bounding box center [469, 244] width 106 height 19
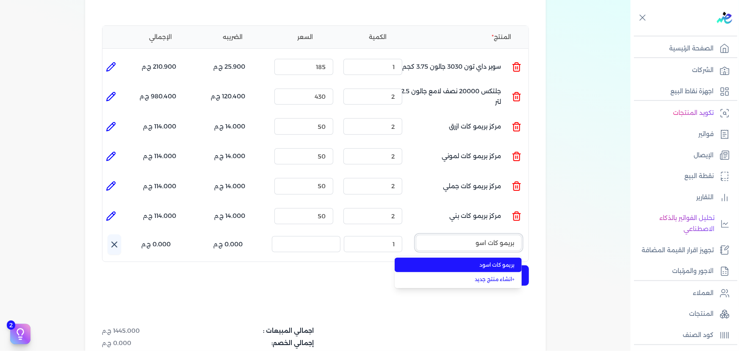
type input "بريمو كات اسو"
click at [479, 261] on span "بريمو كات اسود" at bounding box center [463, 265] width 103 height 8
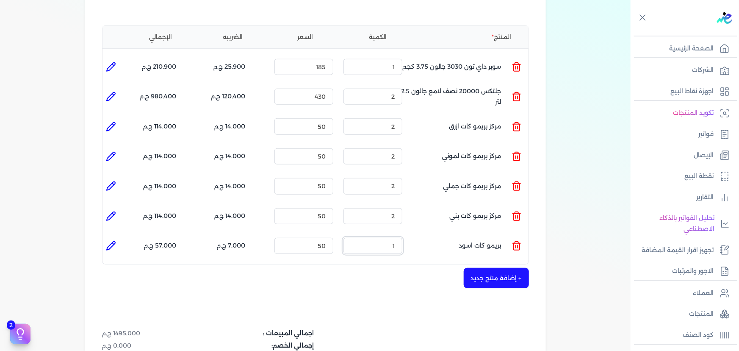
click at [454, 234] on ul "المنتج : بريمو كات اسود الكمية : 1 السعر : 50 الضريبه : 7.000 ج.م الإجمالي : 57…" at bounding box center [315, 245] width 426 height 23
type input "2"
click at [488, 268] on button "+ إضافة منتج جديد" at bounding box center [496, 278] width 65 height 20
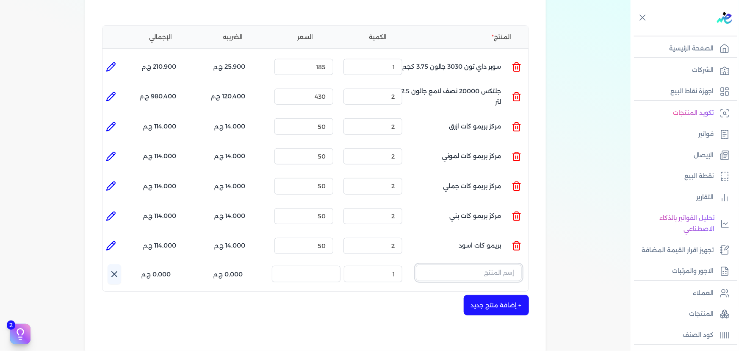
click at [488, 264] on input "text" at bounding box center [469, 272] width 106 height 16
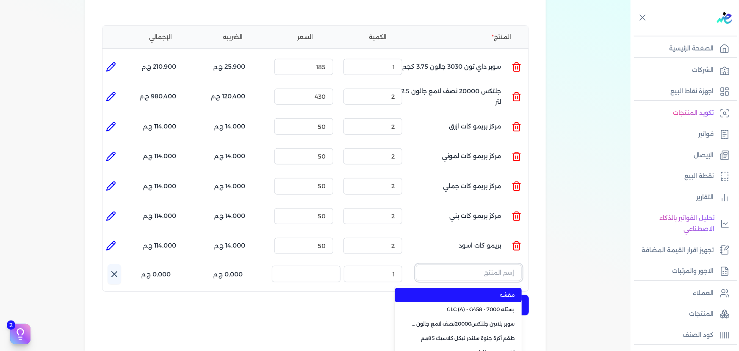
type input "ر"
click at [416, 264] on button "بريمو" at bounding box center [469, 273] width 106 height 19
click at [416, 264] on button "بريمو كات" at bounding box center [469, 273] width 106 height 19
type input "بريمو كات احم"
drag, startPoint x: 479, startPoint y: 279, endPoint x: 464, endPoint y: 275, distance: 14.9
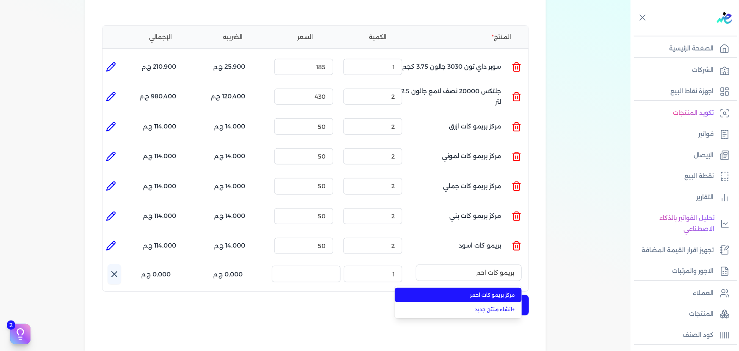
click at [478, 291] on span "مركز بريمو كات احمر" at bounding box center [463, 295] width 103 height 8
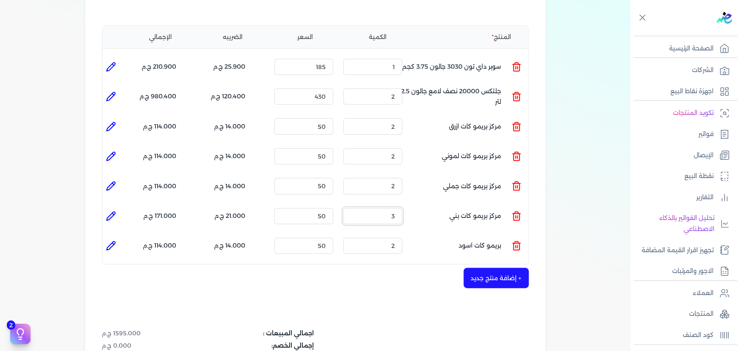
drag, startPoint x: 389, startPoint y: 201, endPoint x: 424, endPoint y: 200, distance: 35.6
click at [423, 205] on ul "المنتج : مركز بريمو كات بني الكمية : 3 السعر : 50 الضريبه : 21.000 ج.م الإجمالي…" at bounding box center [315, 216] width 426 height 23
type input "2"
click at [115, 208] on li at bounding box center [110, 216] width 17 height 17
type input "مركز بريمو كات بني"
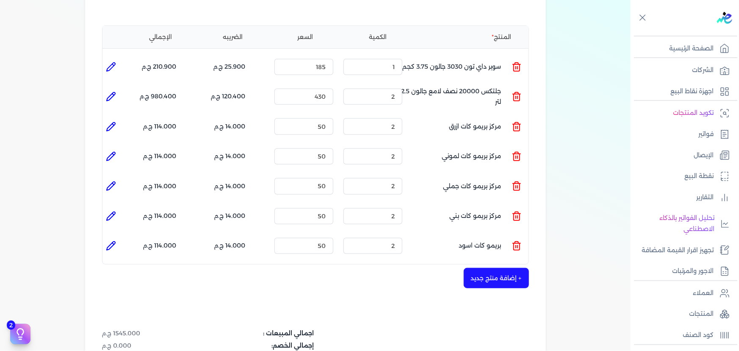
type input "50"
type input "2"
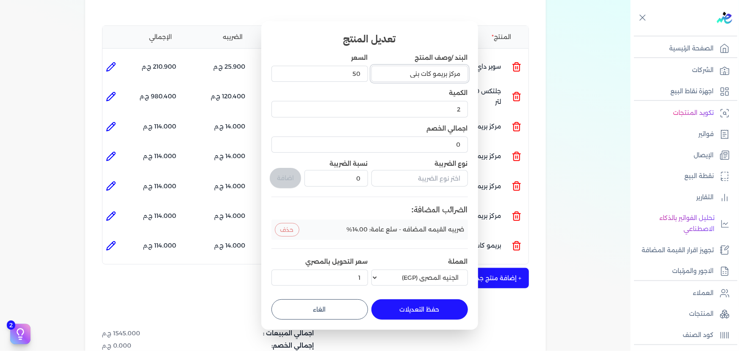
drag, startPoint x: 407, startPoint y: 75, endPoint x: 421, endPoint y: 77, distance: 14.1
click at [421, 77] on input "مركز بريمو كات بني" at bounding box center [419, 74] width 97 height 16
click at [424, 76] on input "مركز بريمو كاتاحمر" at bounding box center [419, 74] width 97 height 16
type input "مركز بريمو كات احمر"
click at [418, 313] on button "حفظ التعديلات" at bounding box center [419, 309] width 97 height 20
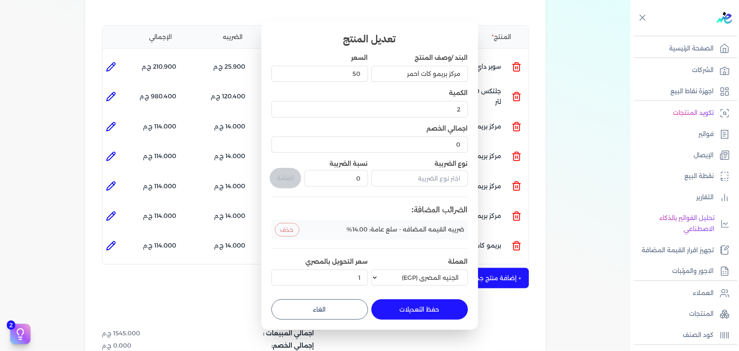
type input "0"
type input "1"
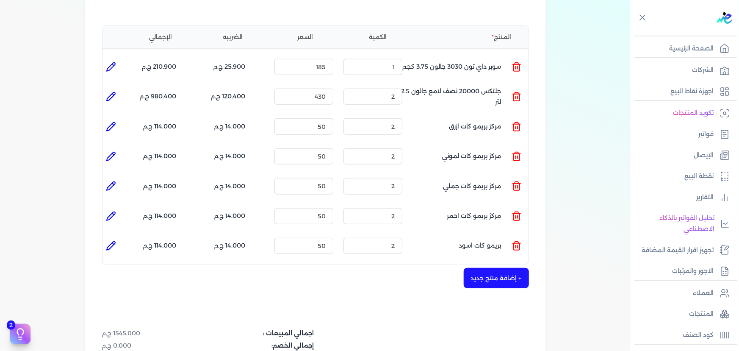
click at [484, 269] on button "+ إضافة منتج جديد" at bounding box center [496, 278] width 65 height 20
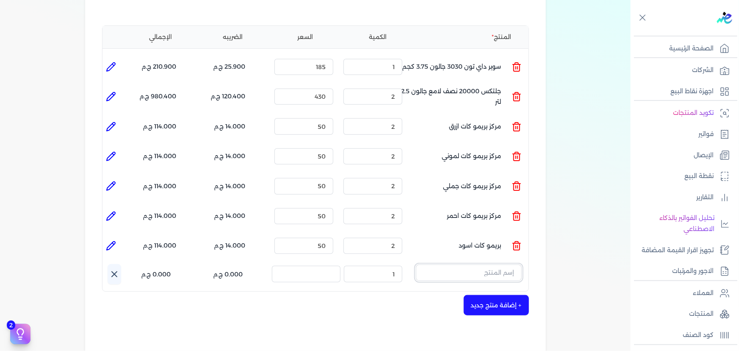
click at [485, 264] on input "text" at bounding box center [469, 272] width 106 height 16
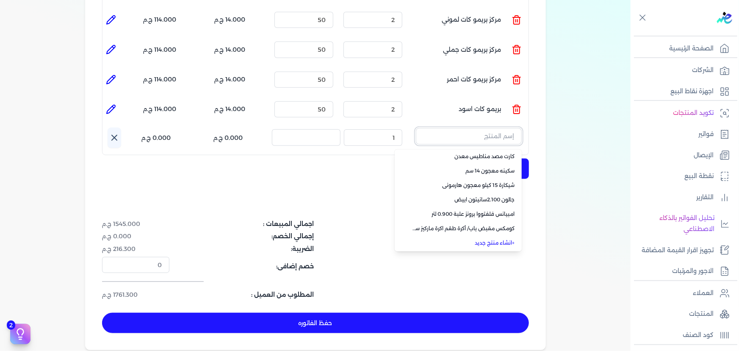
scroll to position [385, 0]
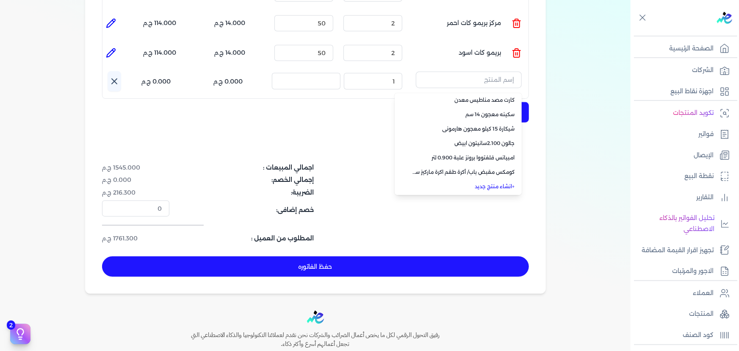
click at [500, 183] on link "+ انشاء منتج جديد" at bounding box center [463, 187] width 103 height 8
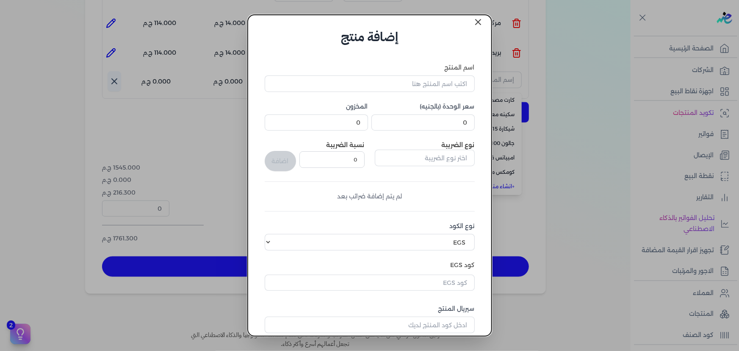
scroll to position [0, 0]
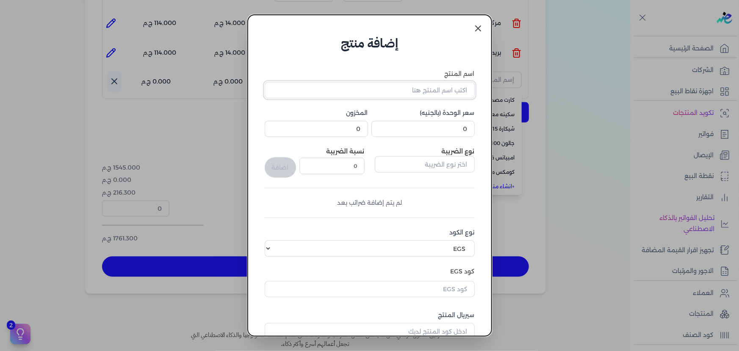
click at [439, 92] on input "اسم المنتج" at bounding box center [370, 90] width 210 height 16
type input "بريمو كات بني"
click at [437, 130] on input "0" at bounding box center [422, 129] width 103 height 16
click at [438, 131] on input "0" at bounding box center [422, 129] width 103 height 16
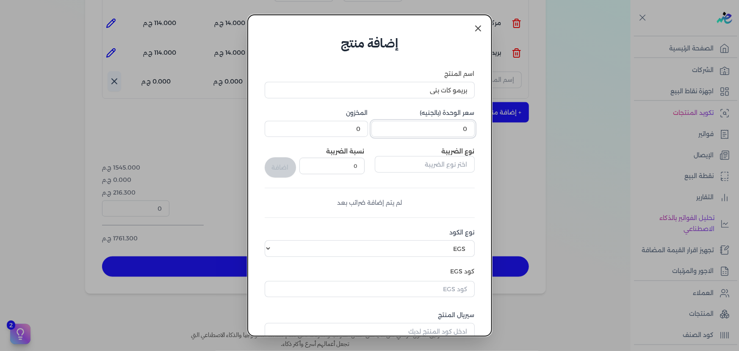
click at [440, 128] on input "0" at bounding box center [422, 129] width 103 height 16
type input "50"
click at [440, 161] on input "text" at bounding box center [425, 164] width 100 height 16
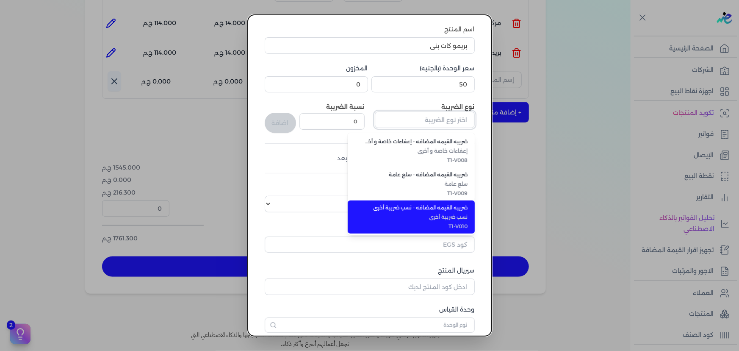
scroll to position [77, 0]
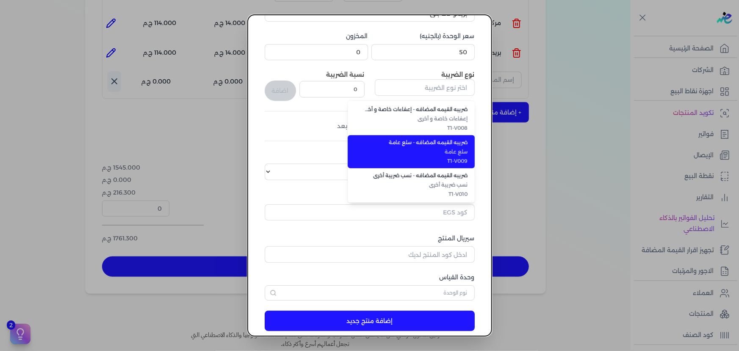
click at [449, 157] on span "T1-V009" at bounding box center [416, 161] width 103 height 8
type input "ضريبه القيمه المضافه - سلع عامة"
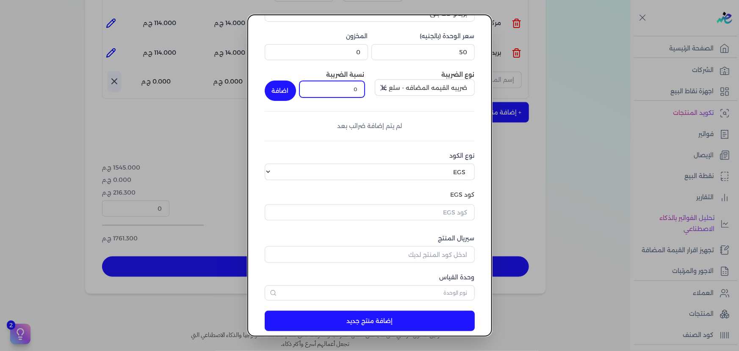
drag, startPoint x: 356, startPoint y: 86, endPoint x: 433, endPoint y: 90, distance: 77.6
click at [422, 82] on div "نوع الضريبة ضريبه القيمه المضافه - سلع عامة نسبة الضريبة 0 اضافة" at bounding box center [370, 85] width 210 height 30
type input "14"
click at [284, 92] on button "اضافة" at bounding box center [280, 90] width 31 height 20
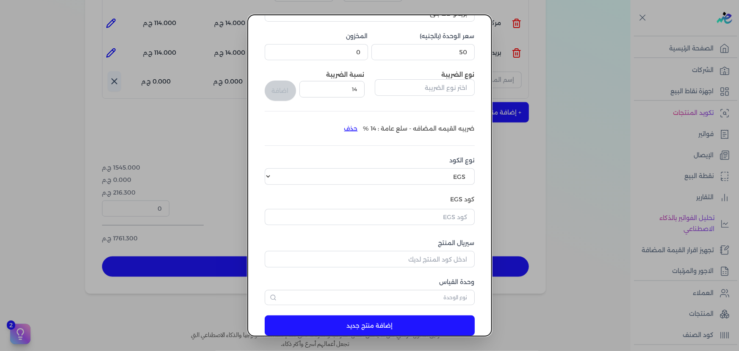
scroll to position [93, 0]
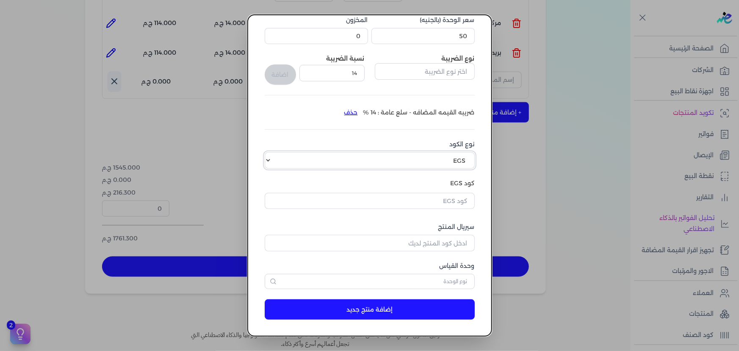
drag, startPoint x: 440, startPoint y: 160, endPoint x: 441, endPoint y: 167, distance: 7.0
click at [440, 160] on select "اختر نوع الكود EGS GS1" at bounding box center [370, 160] width 210 height 16
select select "GS1"
click at [270, 152] on select "اختر نوع الكود EGS GS1" at bounding box center [370, 160] width 210 height 16
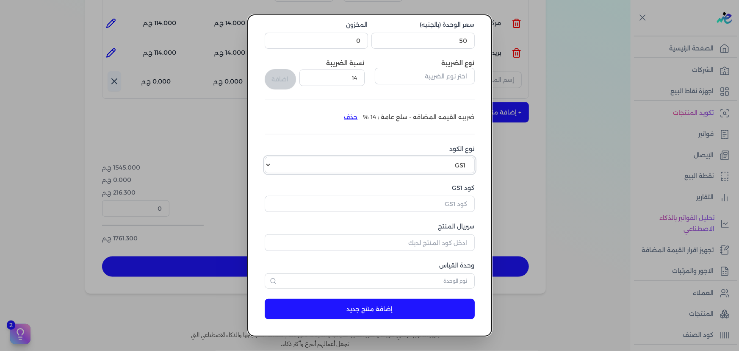
scroll to position [88, 0]
click at [451, 199] on input "كود GS1" at bounding box center [370, 204] width 210 height 16
paste input "10002462"
type input "10002462"
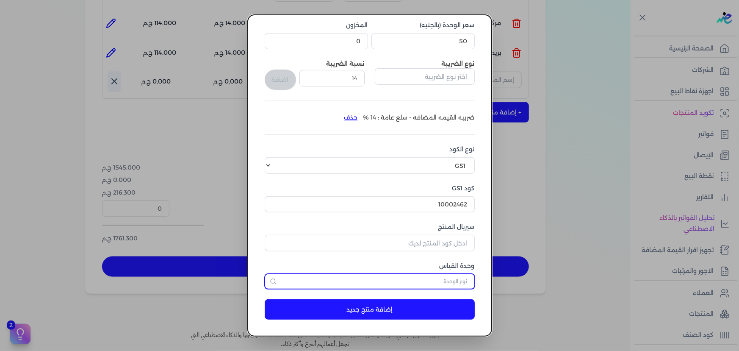
click at [447, 279] on input "text" at bounding box center [370, 281] width 210 height 15
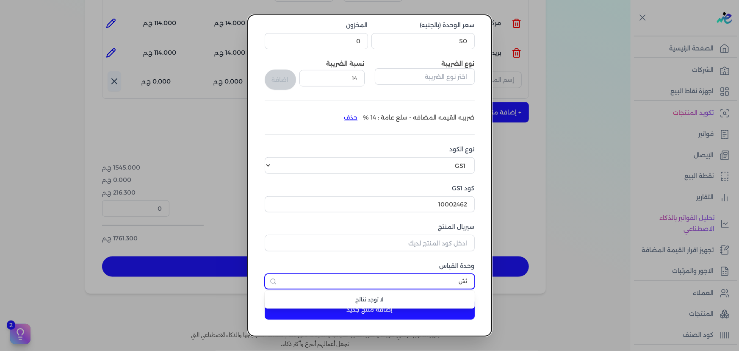
type input "ث"
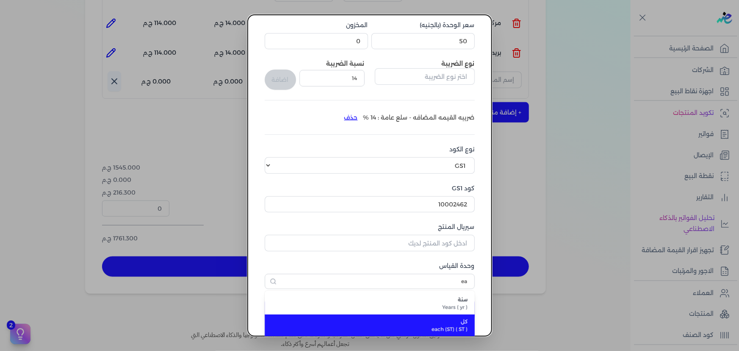
click at [448, 324] on span "كل" at bounding box center [375, 322] width 186 height 8
type input "كل"
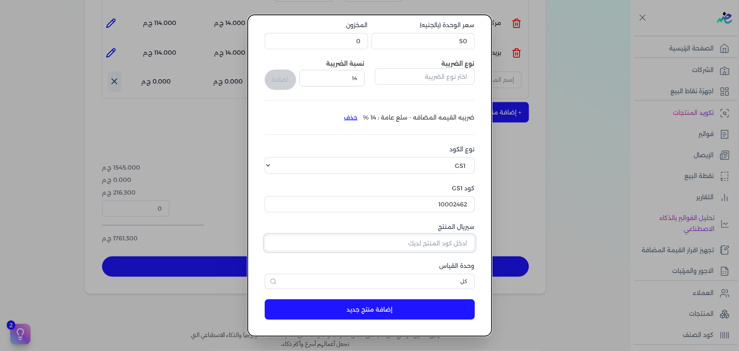
click at [432, 246] on input "سيريال المنتج" at bounding box center [370, 243] width 210 height 16
type input "2166"
click at [455, 309] on button "إضافة منتج جديد" at bounding box center [370, 309] width 210 height 20
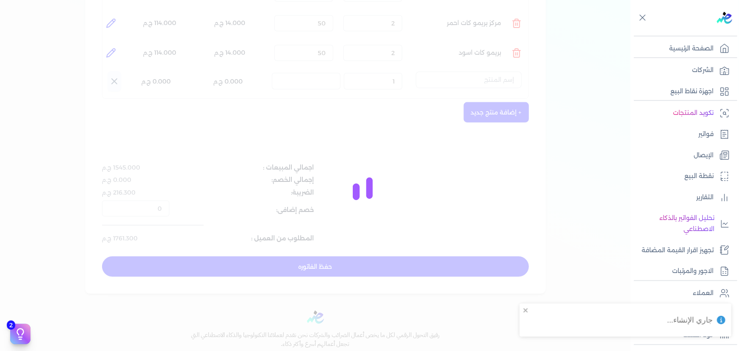
select select "EGS"
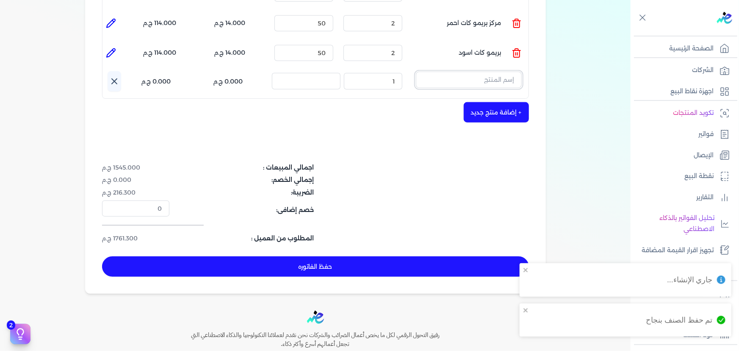
click at [506, 72] on input "text" at bounding box center [469, 80] width 106 height 16
type input "f"
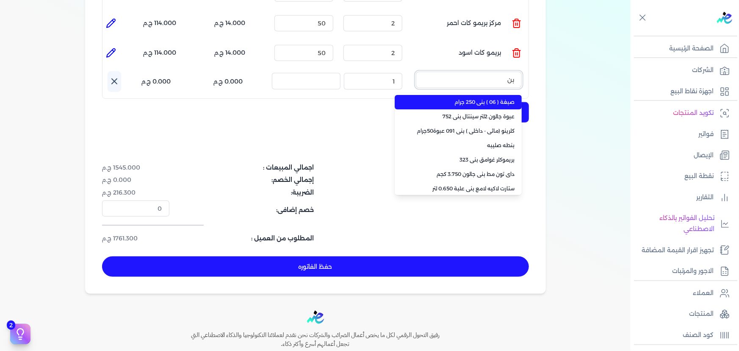
type input "ب"
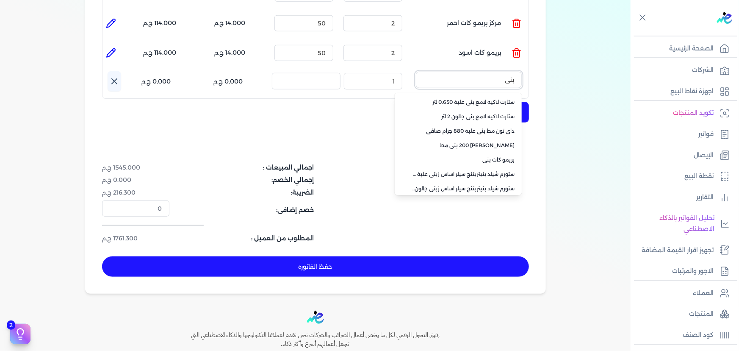
type input "بني"
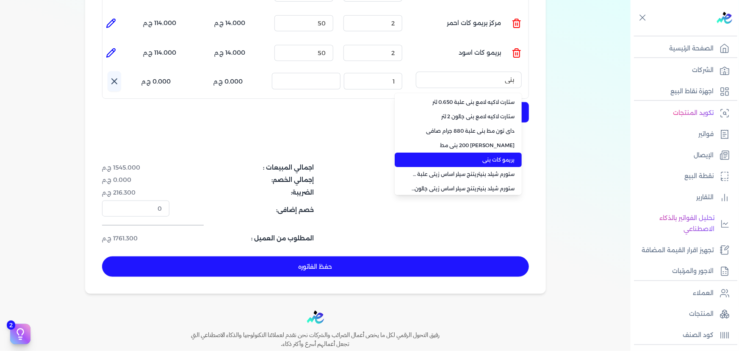
click at [478, 152] on li "بريمو كات بني" at bounding box center [458, 159] width 127 height 14
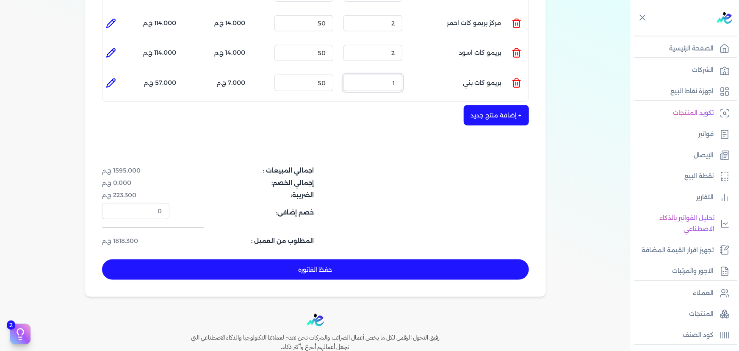
drag, startPoint x: 389, startPoint y: 66, endPoint x: 445, endPoint y: 72, distance: 55.8
click at [419, 71] on ul "المنتج : بريمو كات بني الكمية : 1 السعر : 50 الضريبه : 7.000 ج.م الإجمالي : 57.…" at bounding box center [315, 82] width 426 height 23
type input "2"
click at [491, 105] on button "+ إضافة منتج جديد" at bounding box center [496, 115] width 65 height 20
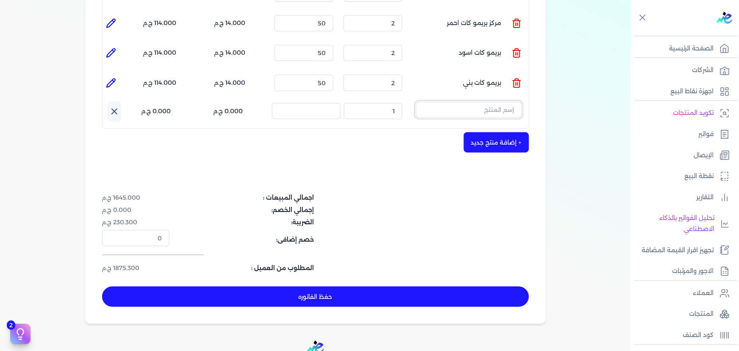
click at [486, 102] on input "text" at bounding box center [469, 110] width 106 height 16
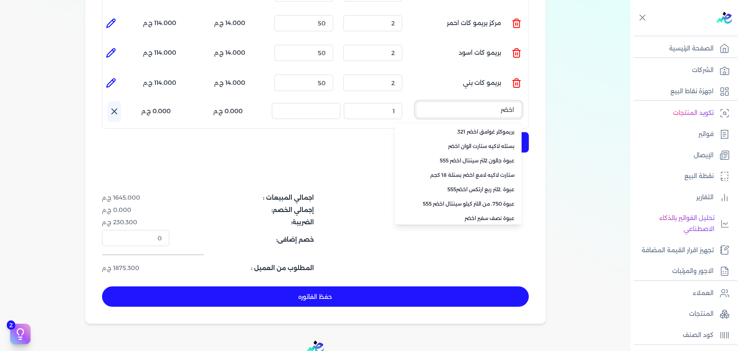
drag, startPoint x: 493, startPoint y: 99, endPoint x: 533, endPoint y: 100, distance: 40.2
click at [532, 100] on div "شركه الاخوه الثلاثة فتحى السيد على [PERSON_NAME] 288849477 رقم الفاتورة 13701 ف…" at bounding box center [315, 4] width 461 height 637
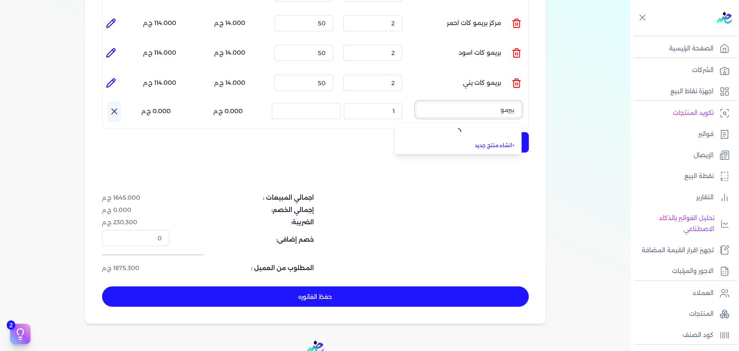
click at [416, 102] on button "بيرمو" at bounding box center [469, 111] width 106 height 19
click at [416, 102] on button "بيرمو كات" at bounding box center [469, 111] width 106 height 19
type input "ب"
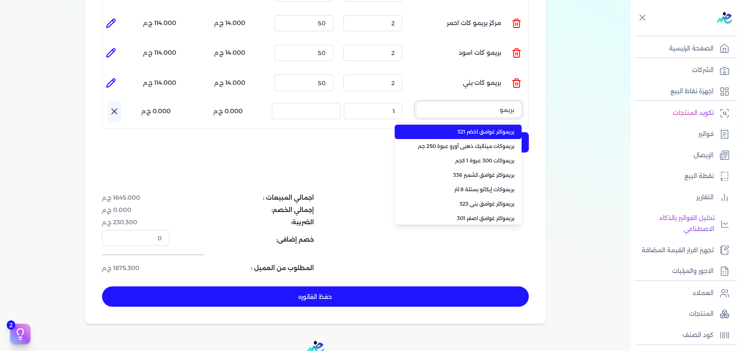
click at [416, 102] on button "بريمو" at bounding box center [469, 111] width 106 height 19
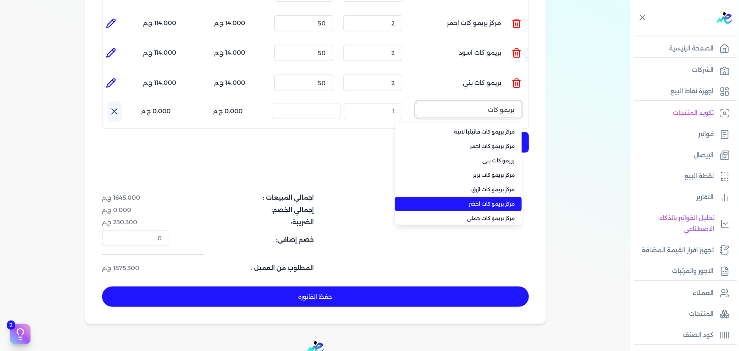
type input "بريمو كات"
click at [480, 200] on span "مركز بريمو كات اخضر" at bounding box center [463, 204] width 103 height 8
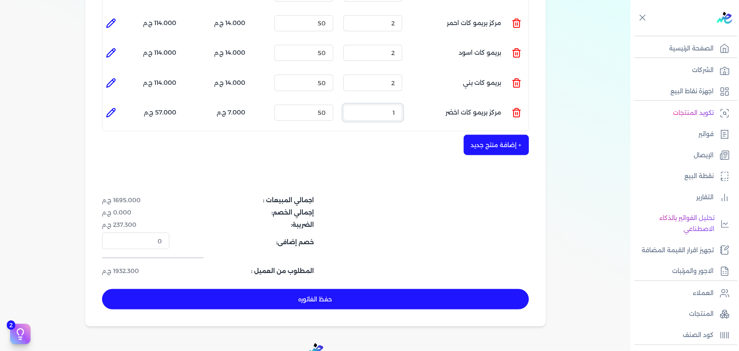
drag, startPoint x: 413, startPoint y: 95, endPoint x: 466, endPoint y: 99, distance: 53.1
click at [451, 101] on ul "المنتج : مركز بريمو كات اخضر الكمية : 1 السعر : 50 الضريبه : 7.000 ج.م الإجمالي…" at bounding box center [315, 112] width 426 height 23
type input "2"
click at [492, 135] on button "+ إضافة منتج جديد" at bounding box center [496, 145] width 65 height 20
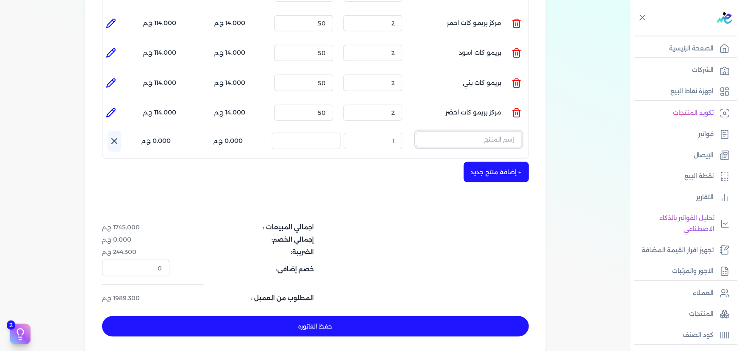
click at [494, 131] on input "text" at bounding box center [469, 139] width 106 height 16
click at [416, 131] on button "قرشه" at bounding box center [469, 140] width 106 height 19
type input "ق"
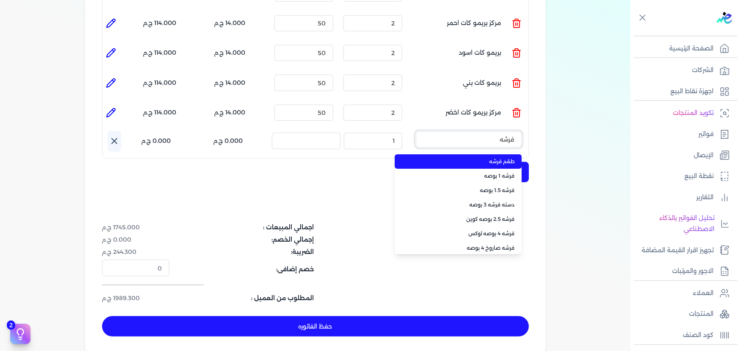
click at [416, 131] on button "فرشه" at bounding box center [469, 140] width 106 height 19
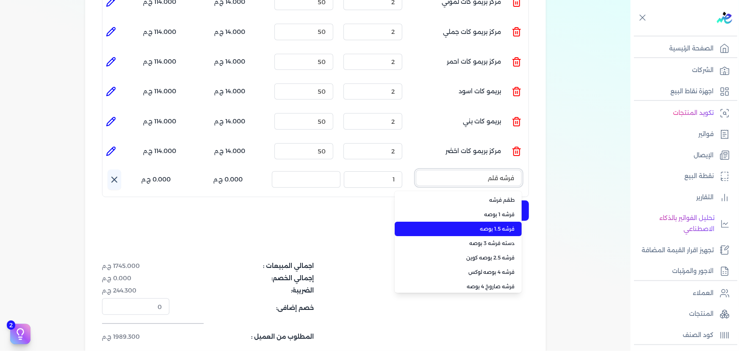
scroll to position [308, 0]
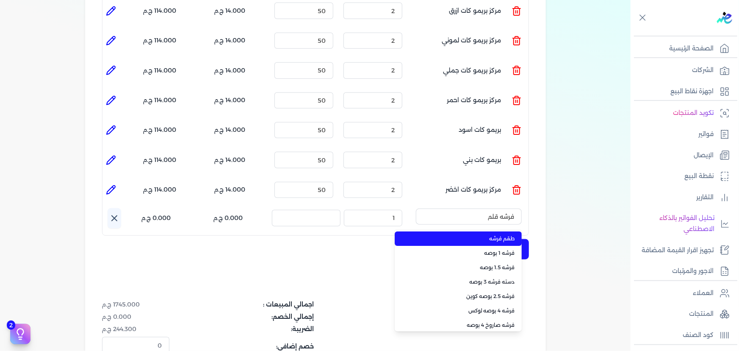
click at [491, 235] on span "طقم فرشه" at bounding box center [463, 239] width 103 height 8
type input "طقم فرشه"
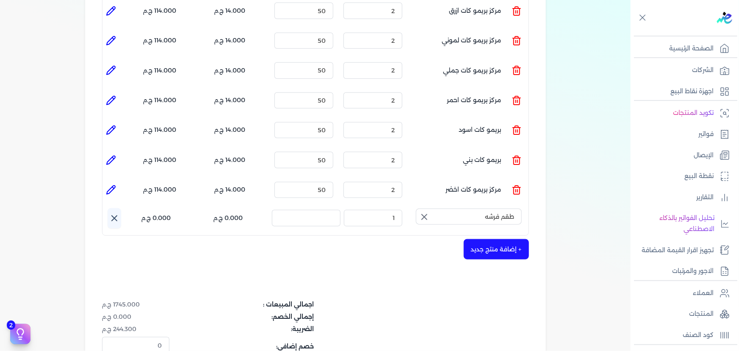
click at [427, 212] on icon "button" at bounding box center [424, 217] width 10 height 10
click at [452, 208] on input "text" at bounding box center [469, 216] width 106 height 16
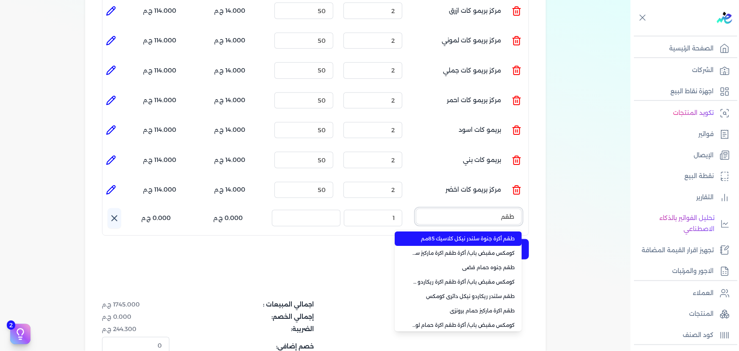
click at [416, 208] on button "طقم" at bounding box center [469, 217] width 106 height 19
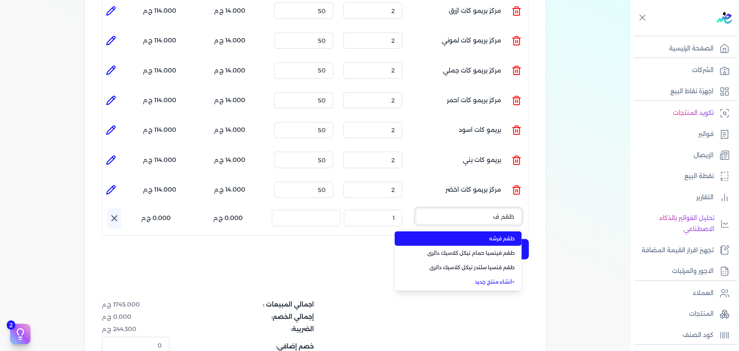
type input "طقم ف"
click at [469, 235] on span "طقم فرشه" at bounding box center [463, 239] width 103 height 8
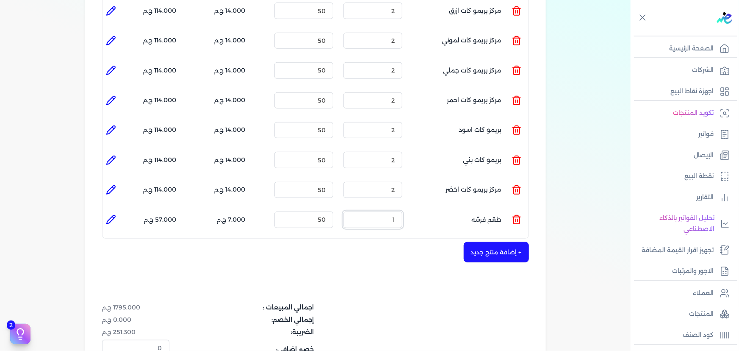
drag, startPoint x: 377, startPoint y: 207, endPoint x: 449, endPoint y: 204, distance: 71.7
click at [449, 208] on ul "المنتج : طقم فرشه الكمية : 1 السعر : 50 الضريبه : 7.000 ج.م الإجمالي : 57.000 ج…" at bounding box center [315, 219] width 426 height 23
click at [484, 242] on button "+ إضافة منتج جديد" at bounding box center [496, 252] width 65 height 20
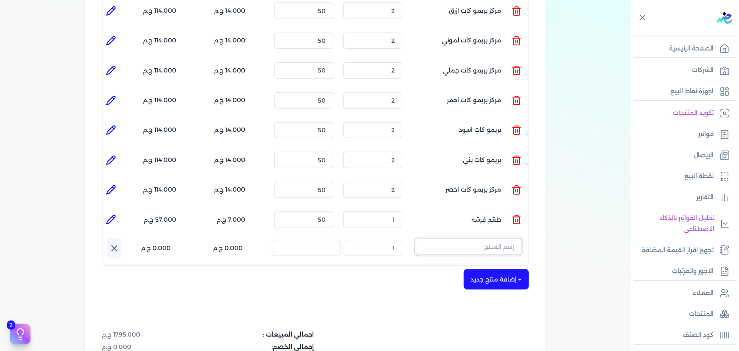
click at [487, 238] on input "text" at bounding box center [469, 246] width 106 height 16
click at [515, 247] on icon at bounding box center [517, 250] width 6 height 7
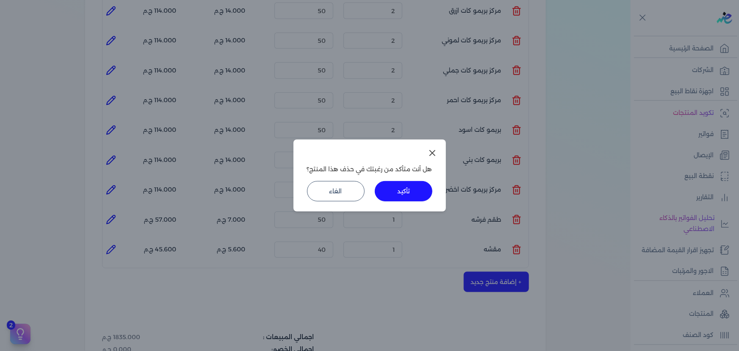
click at [423, 199] on button "تأكيد" at bounding box center [404, 191] width 58 height 20
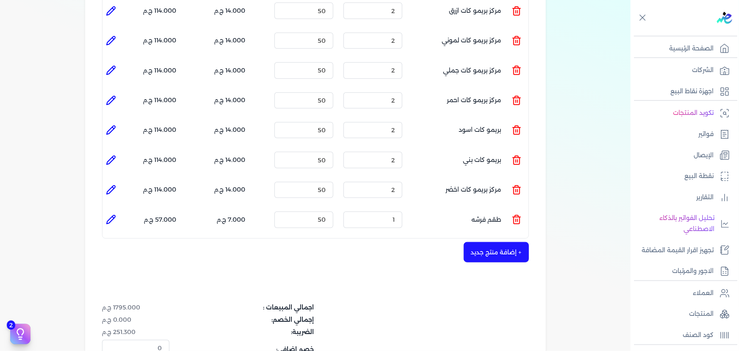
click at [484, 242] on button "+ إضافة منتج جديد" at bounding box center [496, 252] width 65 height 20
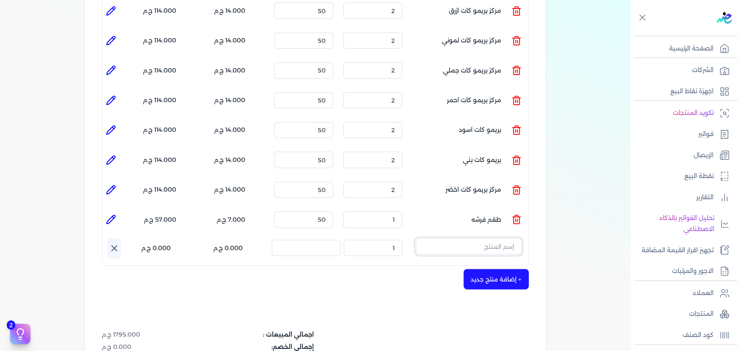
click at [487, 238] on input "text" at bounding box center [469, 246] width 106 height 16
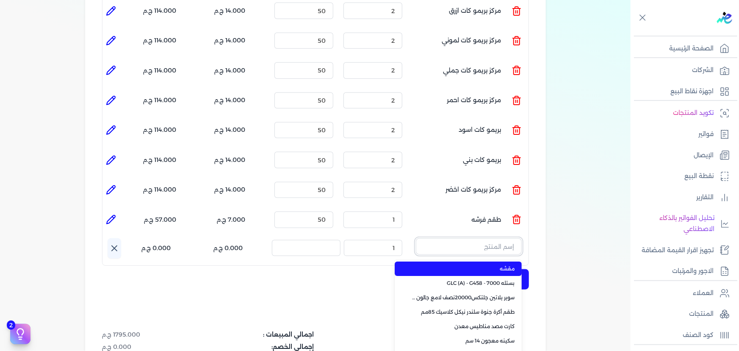
type input "ب"
click at [416, 238] on button "2" at bounding box center [469, 247] width 106 height 19
type input "2"
click at [416, 238] on button "فرشه" at bounding box center [469, 247] width 106 height 19
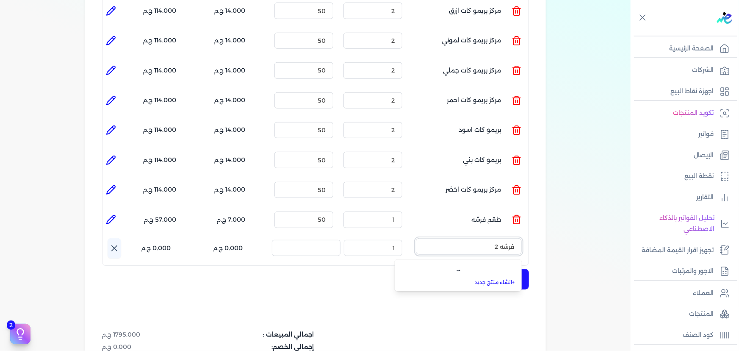
click at [416, 238] on button "فرشه 2" at bounding box center [469, 247] width 106 height 19
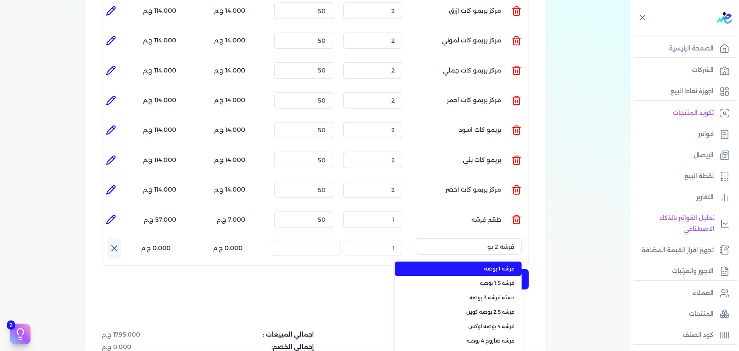
click at [498, 261] on li "فرشه 1 بوصه" at bounding box center [458, 268] width 127 height 14
type input "فرشه 1 بوصه"
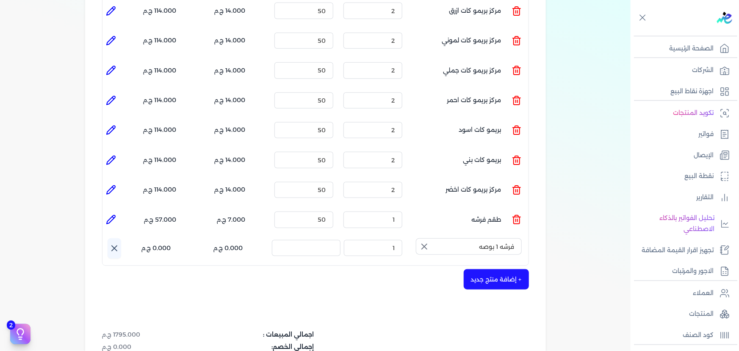
click at [419, 238] on button "button" at bounding box center [423, 246] width 15 height 17
click at [445, 238] on input "text" at bounding box center [469, 246] width 106 height 16
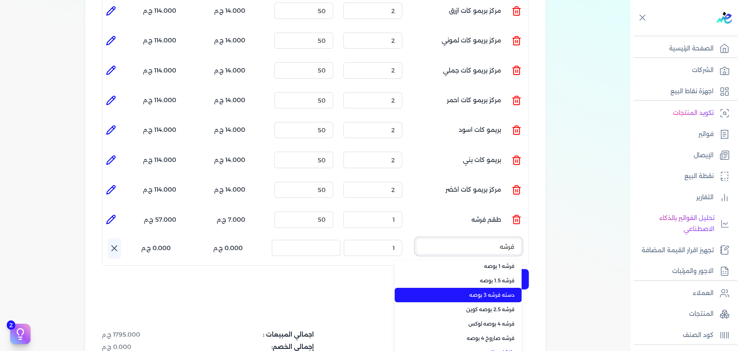
scroll to position [0, 0]
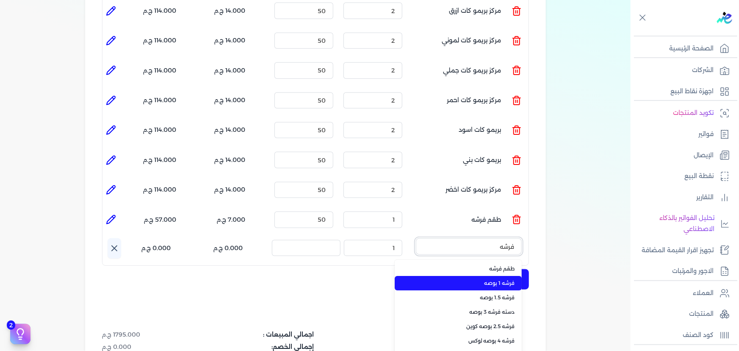
type input "فرشه"
click at [477, 279] on span "فرشه 1 بوصه" at bounding box center [463, 283] width 103 height 8
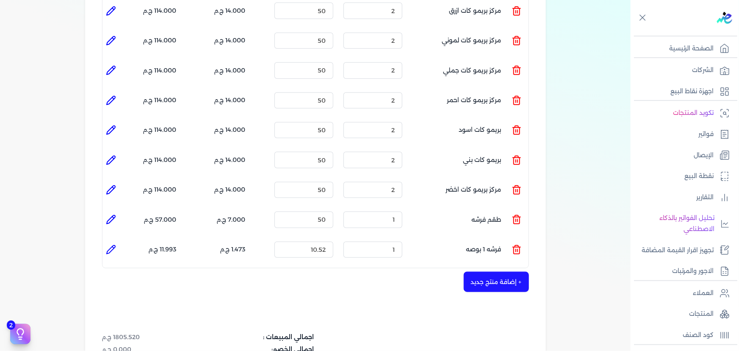
click at [110, 245] on icon at bounding box center [111, 249] width 8 height 8
type input "فرشه 1 بوصه"
type input "10.52"
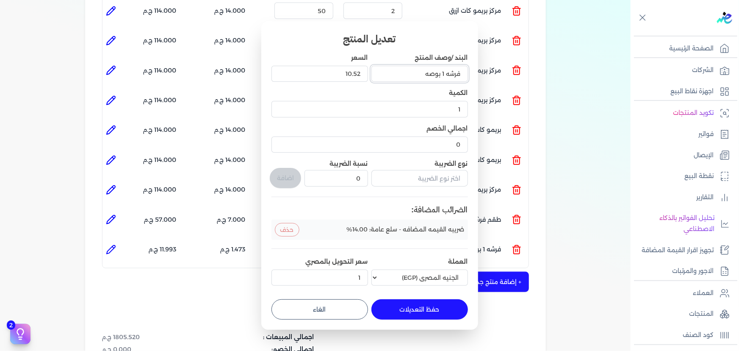
click at [444, 74] on input "فرشه 1 بوصه" at bounding box center [419, 74] width 97 height 16
type input "فرشه 2 بوصه"
drag, startPoint x: 334, startPoint y: 75, endPoint x: 429, endPoint y: 79, distance: 94.9
click at [429, 79] on div "البند /وصف المنتج فرشه 2 بوصه السعر 10.52 الكمية 1 اجمالي الخصم 0 نوع الضريبة ن…" at bounding box center [369, 170] width 197 height 235
click at [335, 307] on button "الغاء" at bounding box center [319, 309] width 97 height 20
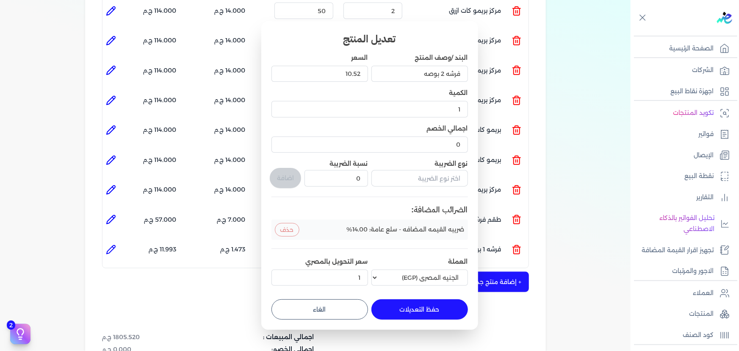
type input "0"
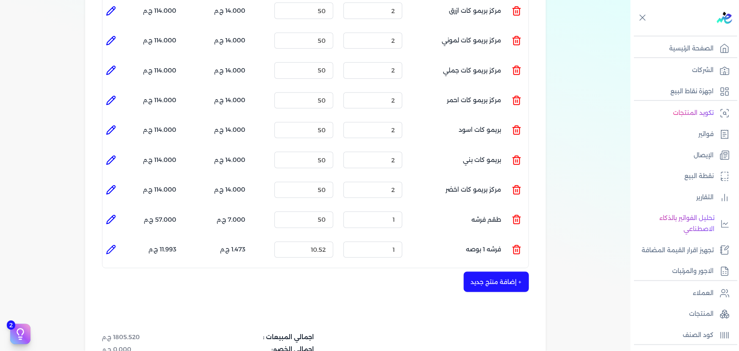
click at [520, 244] on icon at bounding box center [517, 249] width 10 height 10
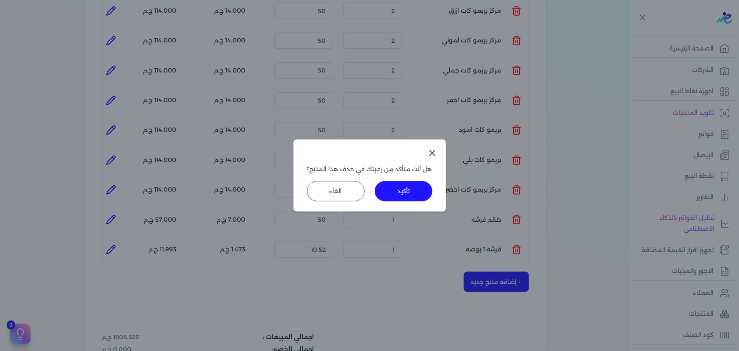
click at [414, 182] on button "تأكيد" at bounding box center [404, 191] width 58 height 20
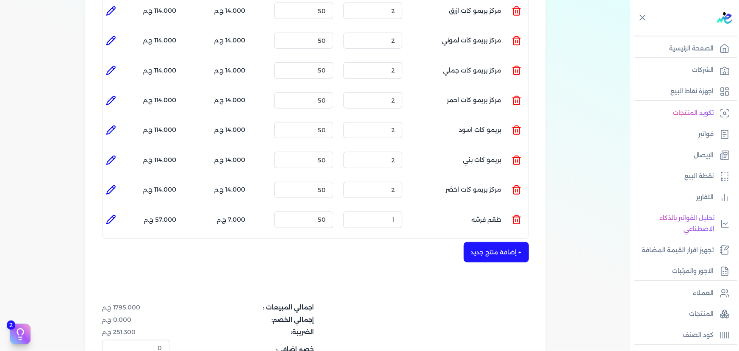
click at [498, 242] on button "+ إضافة منتج جديد" at bounding box center [496, 252] width 65 height 20
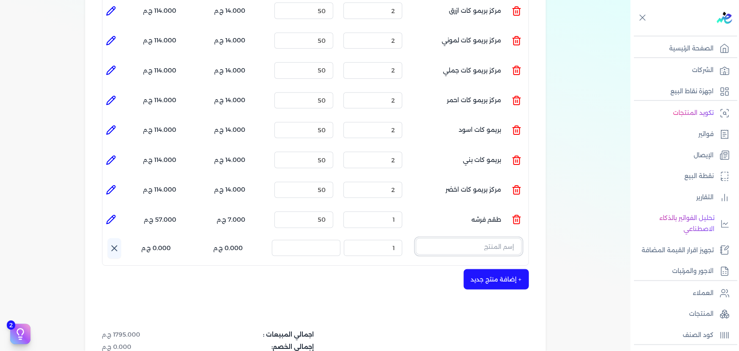
click at [488, 238] on input "text" at bounding box center [469, 246] width 106 height 16
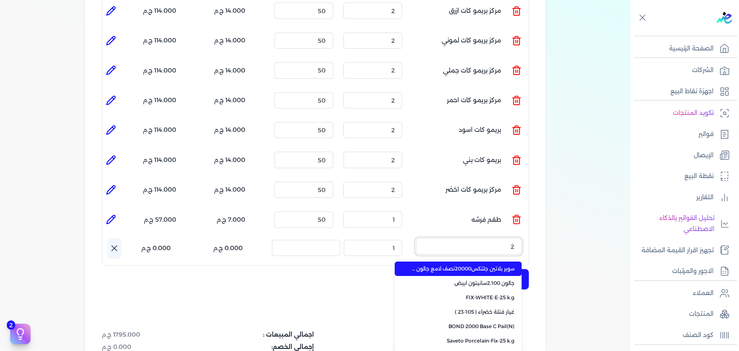
click at [416, 238] on button "2" at bounding box center [469, 247] width 106 height 19
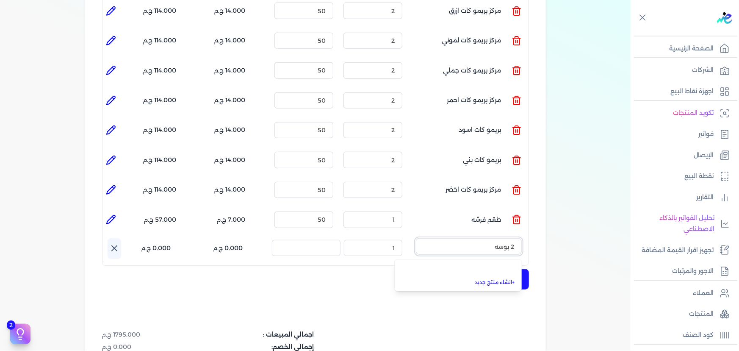
click at [416, 238] on button "2 بوسه" at bounding box center [469, 247] width 106 height 19
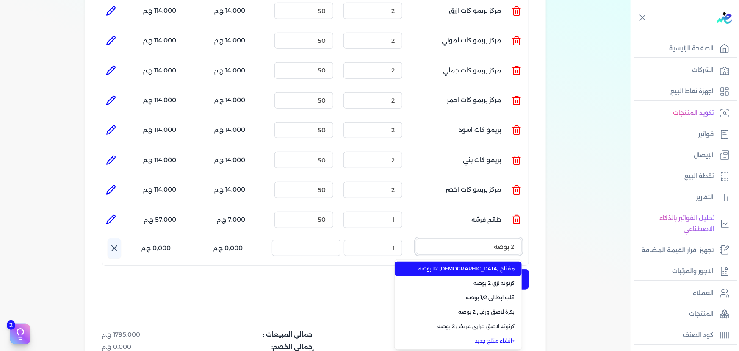
click at [416, 238] on button "2 بوصه" at bounding box center [469, 247] width 106 height 19
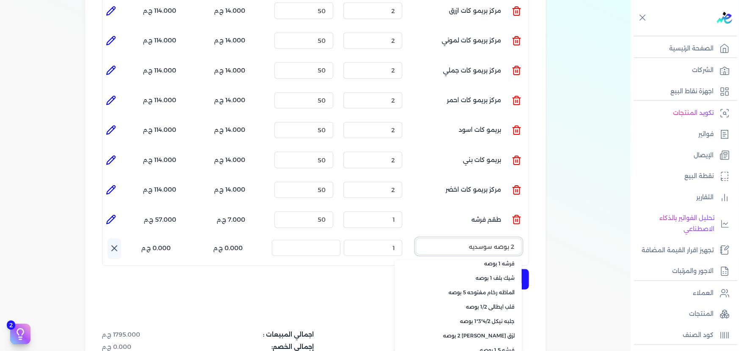
scroll to position [204, 0]
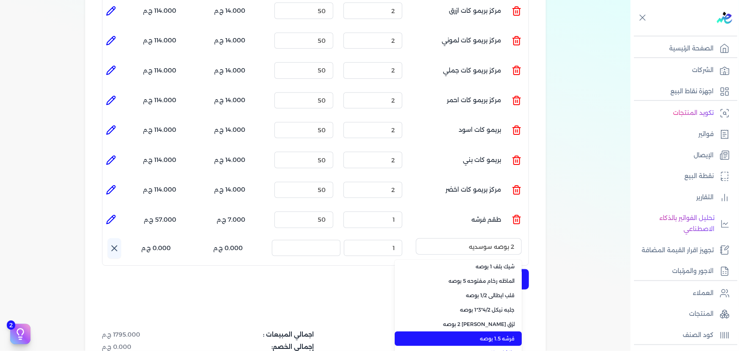
click at [503, 335] on span "فرشه 1.5 بوصه" at bounding box center [463, 339] width 103 height 8
type input "فرشه 1.5 بوصه"
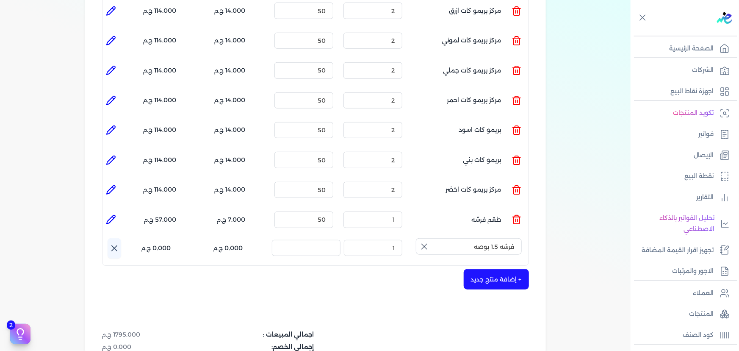
drag, startPoint x: 429, startPoint y: 229, endPoint x: 433, endPoint y: 229, distance: 4.3
click at [429, 241] on icon "button" at bounding box center [424, 246] width 10 height 10
click at [461, 238] on input "text" at bounding box center [469, 246] width 106 height 16
type input "ف"
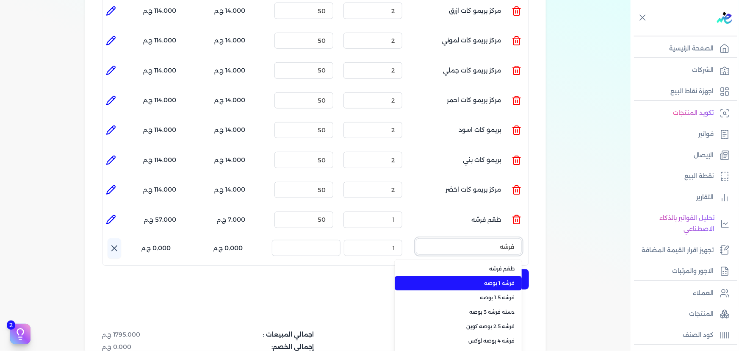
type input "فرشه"
click at [480, 279] on span "فرشه 1 بوصه" at bounding box center [463, 283] width 103 height 8
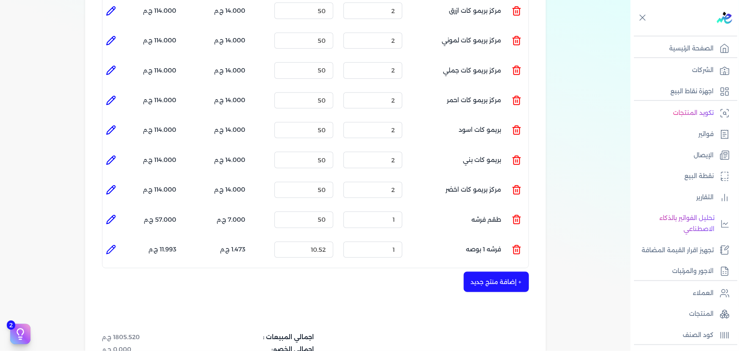
click at [110, 244] on icon at bounding box center [111, 249] width 10 height 10
type input "فرشه 1 بوصه"
type input "10.52"
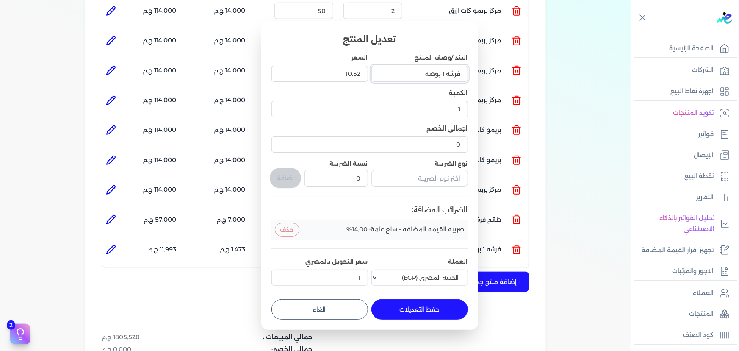
click at [443, 72] on input "فرشه 1 بوصه" at bounding box center [419, 74] width 97 height 16
type input "فرشه 2 بوصه"
drag, startPoint x: 339, startPoint y: 76, endPoint x: 384, endPoint y: 72, distance: 45.1
click at [381, 73] on div "البند /وصف المنتج فرشه 2 بوصه السعر 10.52 الكمية 1 اجمالي الخصم 0 نوع الضريبة ن…" at bounding box center [369, 170] width 197 height 235
type input "25"
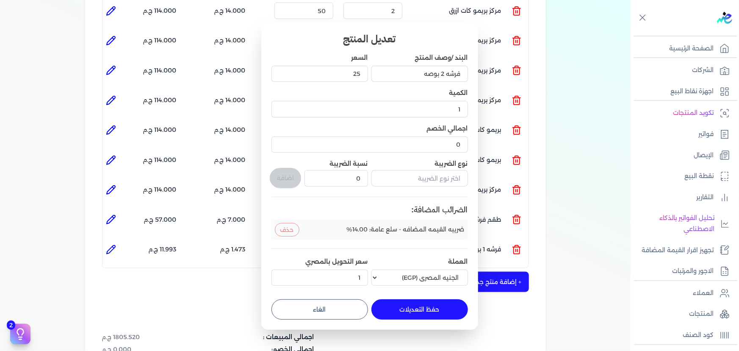
click at [389, 304] on button "حفظ التعديلات" at bounding box center [419, 309] width 97 height 20
type input "0"
type input "25"
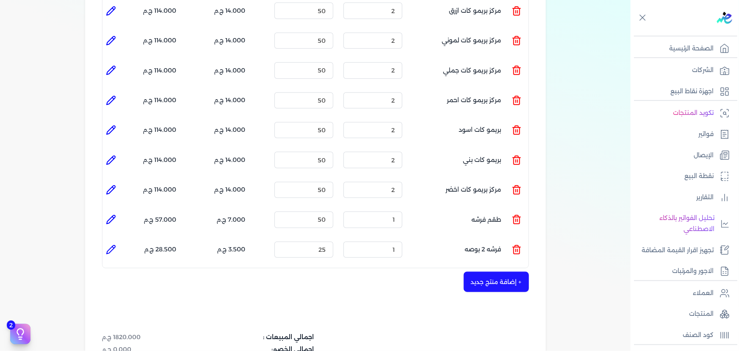
click at [503, 271] on button "+ إضافة منتج جديد" at bounding box center [496, 281] width 65 height 20
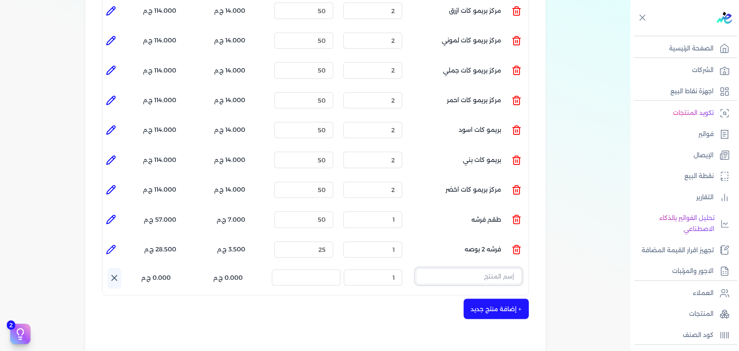
click at [443, 268] on input "text" at bounding box center [469, 276] width 106 height 16
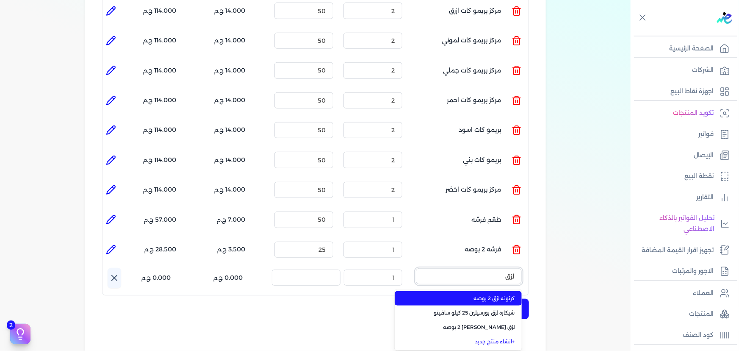
click at [416, 268] on button "لزق" at bounding box center [469, 277] width 106 height 19
type input "لزق"
click at [462, 291] on li "كرتونه لزق 2 بوصه" at bounding box center [458, 298] width 127 height 14
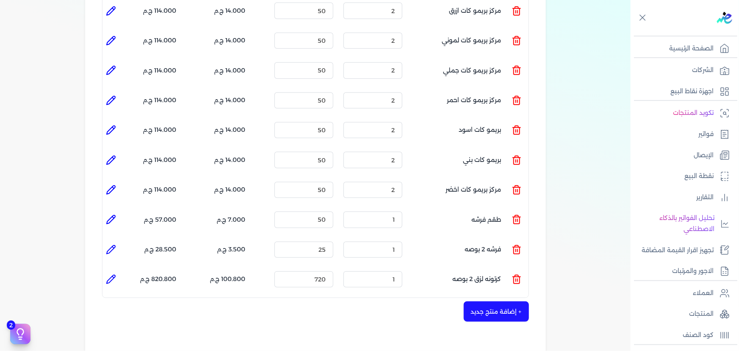
click at [109, 274] on icon at bounding box center [111, 279] width 10 height 10
type input "كرتونه لزق 2 بوصه"
type input "720"
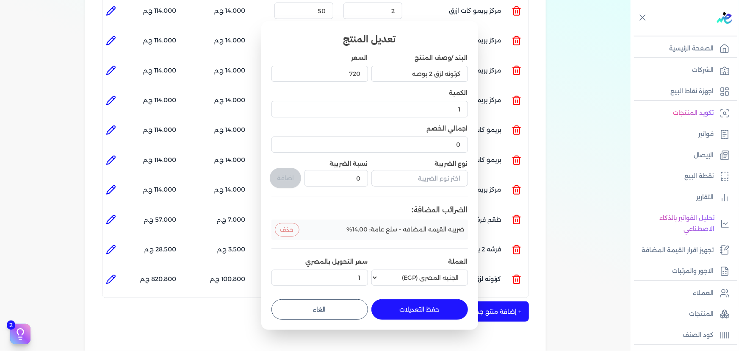
click at [335, 314] on button "الغاء" at bounding box center [319, 309] width 97 height 20
type input "0"
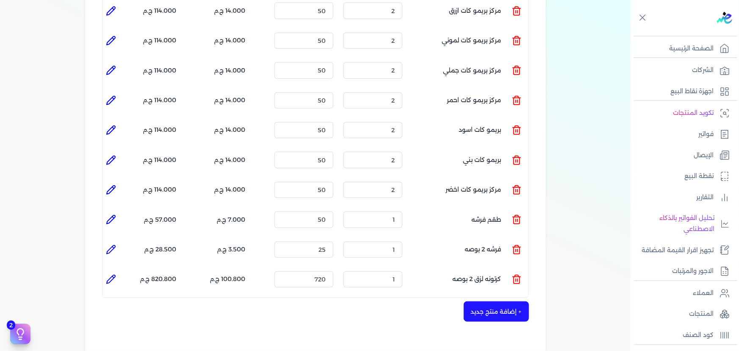
click at [520, 277] on icon at bounding box center [517, 280] width 6 height 7
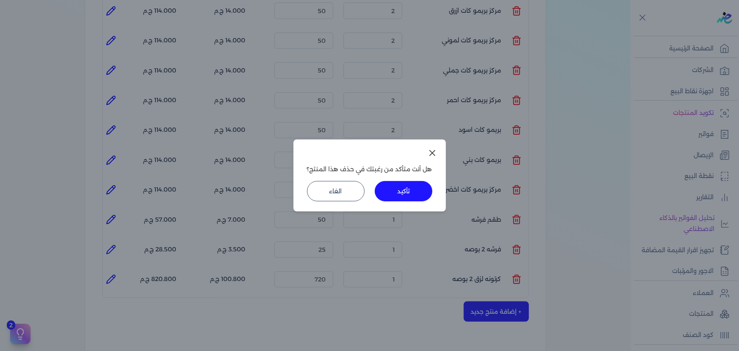
click at [418, 193] on button "تأكيد" at bounding box center [404, 191] width 58 height 20
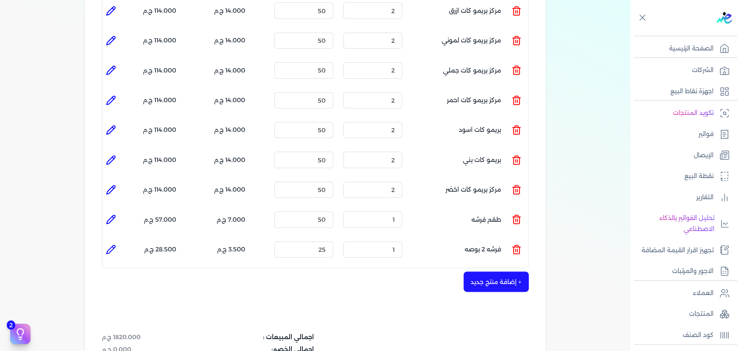
click at [528, 271] on button "+ إضافة منتج جديد" at bounding box center [496, 281] width 65 height 20
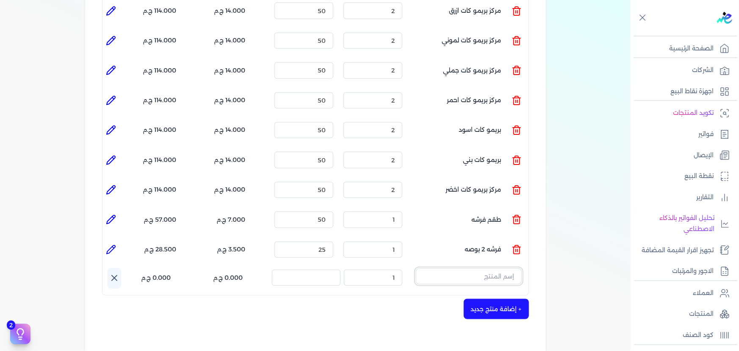
click at [495, 268] on input "text" at bounding box center [469, 276] width 106 height 16
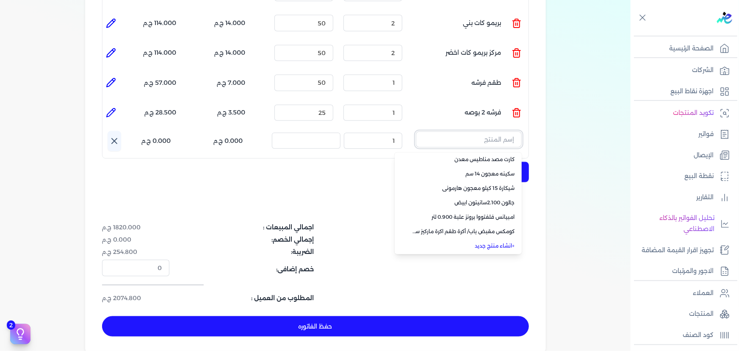
scroll to position [462, 0]
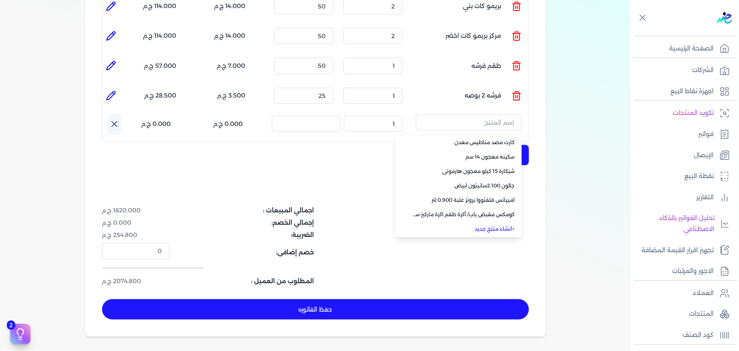
click at [490, 225] on link "+ انشاء منتج جديد" at bounding box center [463, 229] width 103 height 8
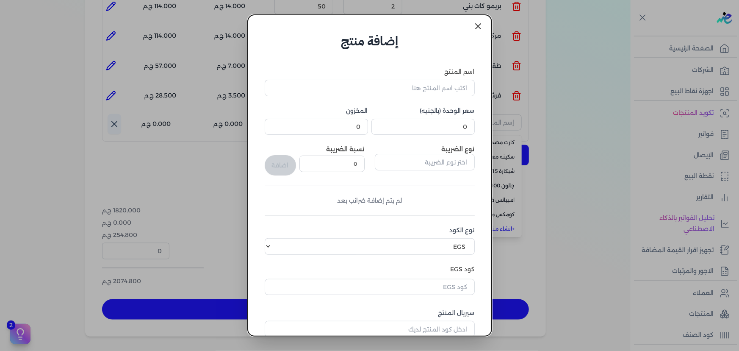
scroll to position [0, 0]
click at [432, 92] on input "اسم المنتج" at bounding box center [370, 90] width 210 height 16
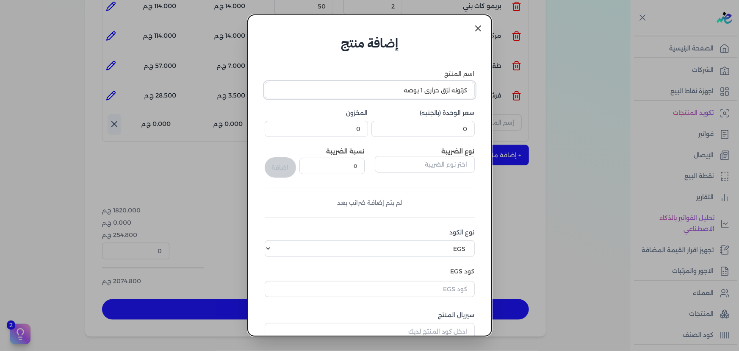
type input "كرتونه لزق حراري 1 بوصه"
click at [428, 128] on input "0" at bounding box center [422, 129] width 103 height 16
type input "1260"
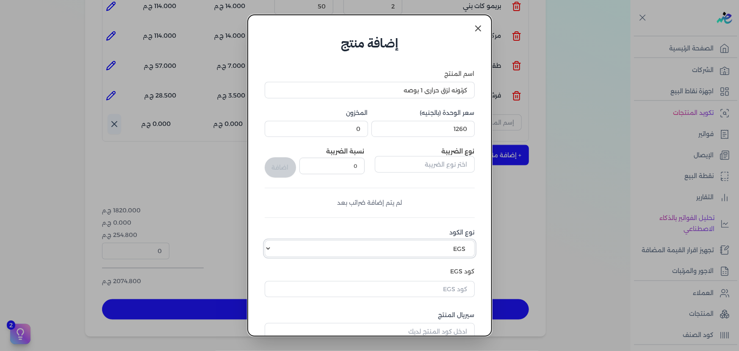
click at [395, 246] on select "اختر نوع الكود EGS GS1" at bounding box center [370, 248] width 210 height 16
select select "GS1"
click at [270, 240] on select "اختر نوع الكود EGS GS1" at bounding box center [370, 248] width 210 height 16
click at [443, 284] on input "كود GS1" at bounding box center [370, 287] width 210 height 16
paste input "10005730"
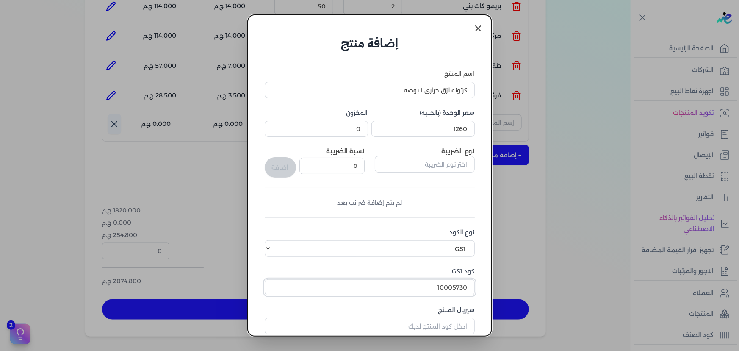
type input "10005730"
click at [446, 159] on input "text" at bounding box center [425, 164] width 100 height 16
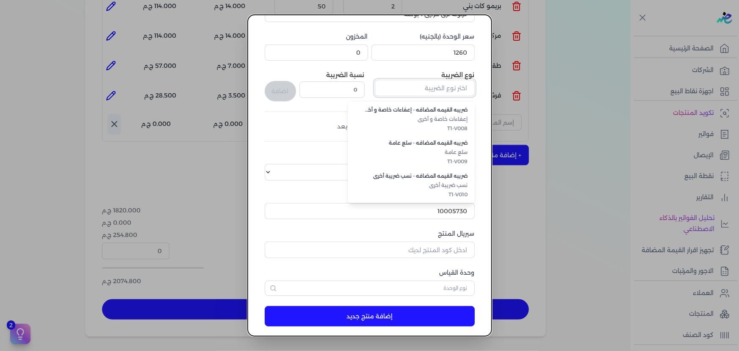
scroll to position [77, 0]
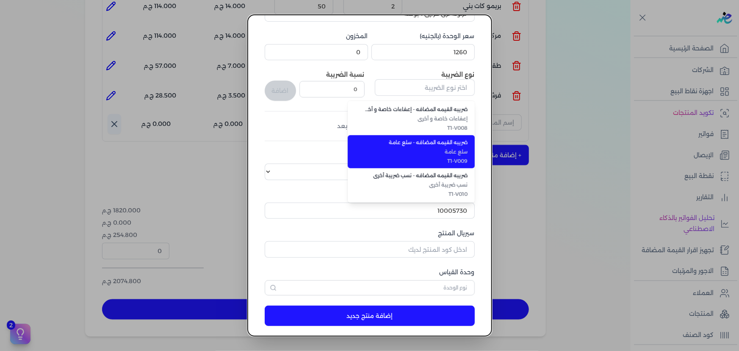
click at [436, 151] on span "سلع عامة" at bounding box center [416, 152] width 103 height 8
type input "ضريبه القيمه المضافه - سلع عامة"
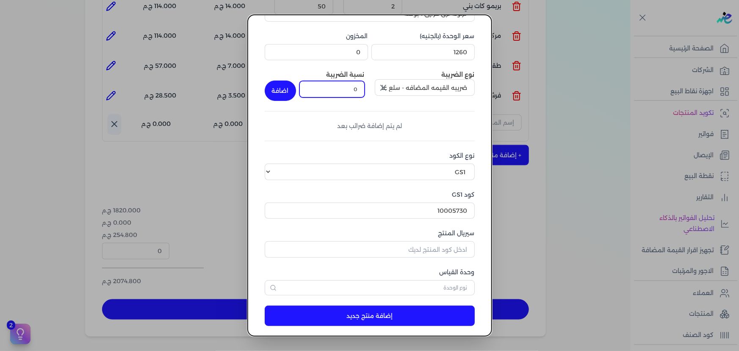
drag, startPoint x: 349, startPoint y: 89, endPoint x: 386, endPoint y: 80, distance: 37.5
click at [385, 80] on div "نوع الضريبة ضريبه القيمه المضافه - سلع عامة نسبة الضريبة 0 اضافة" at bounding box center [370, 85] width 210 height 30
type input "14"
drag, startPoint x: 280, startPoint y: 89, endPoint x: 303, endPoint y: 92, distance: 23.5
click at [280, 89] on button "اضافة" at bounding box center [280, 90] width 31 height 20
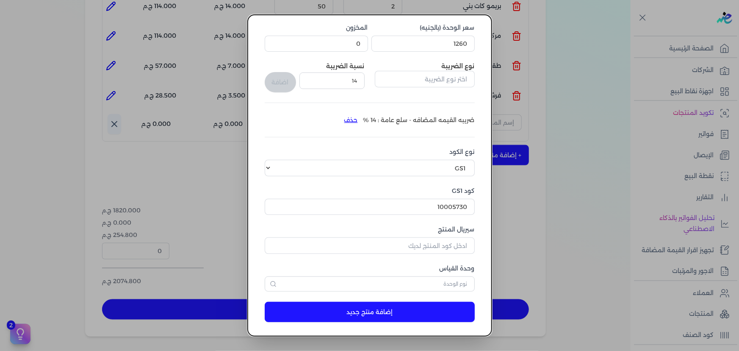
scroll to position [88, 0]
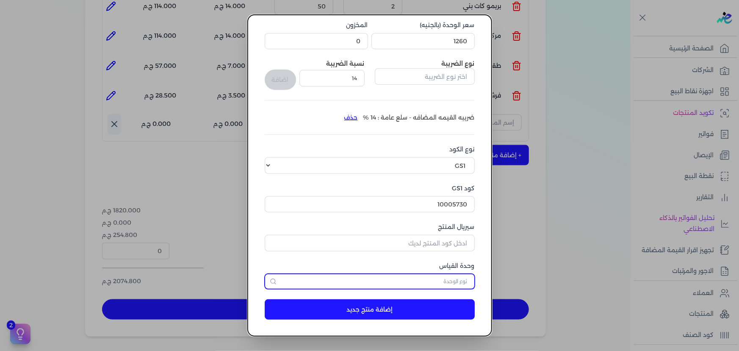
click at [442, 282] on input "text" at bounding box center [370, 281] width 210 height 15
type input "[PERSON_NAME]"
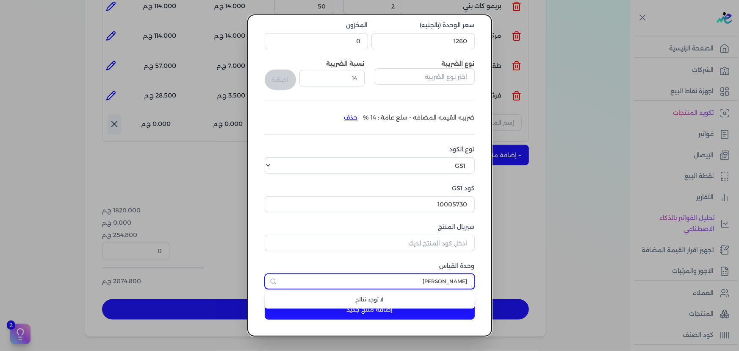
click at [440, 282] on input "[PERSON_NAME]" at bounding box center [370, 281] width 210 height 15
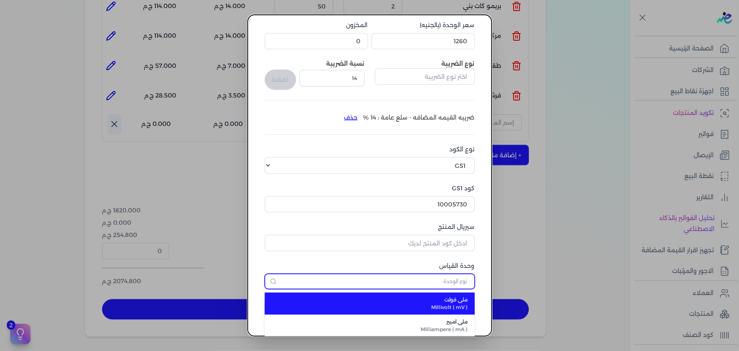
type input "ث"
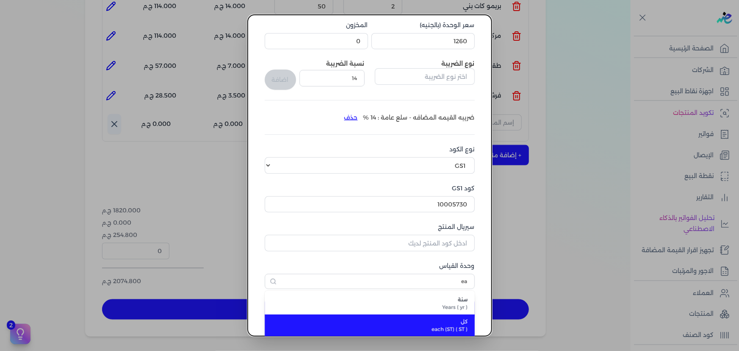
click at [437, 315] on li "كل each (ST) ( ST )" at bounding box center [370, 325] width 210 height 22
type input "كل"
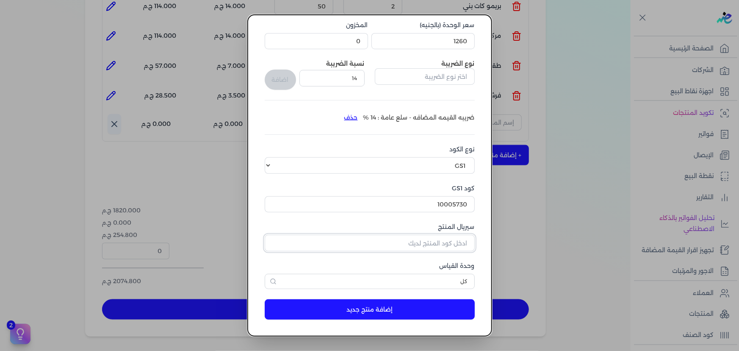
click at [429, 241] on input "سيريال المنتج" at bounding box center [370, 243] width 210 height 16
type input "12356"
click at [440, 308] on button "إضافة منتج جديد" at bounding box center [370, 309] width 210 height 20
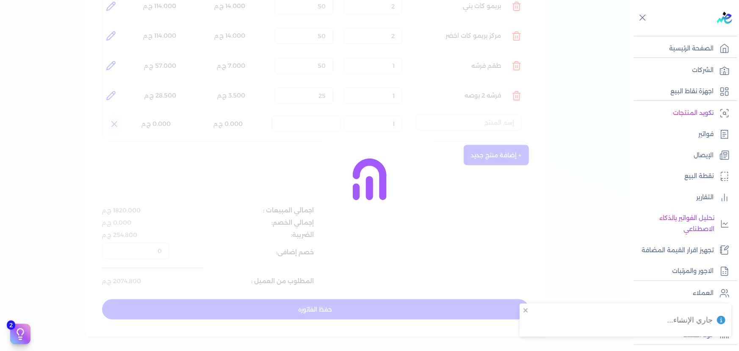
select select "EGS"
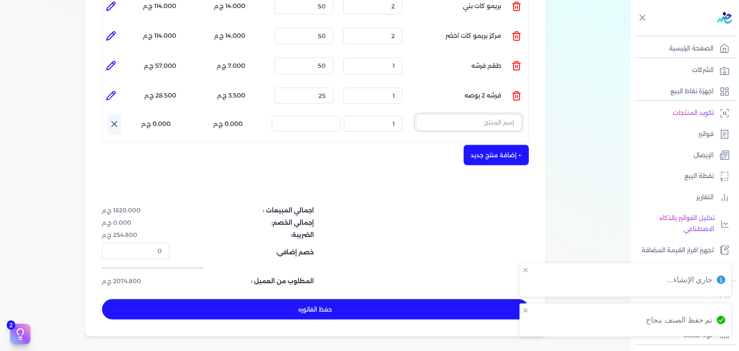
click at [473, 114] on input "text" at bounding box center [469, 122] width 106 height 16
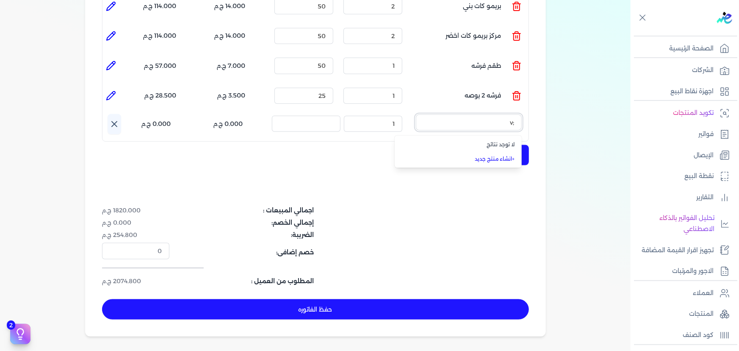
type input ";"
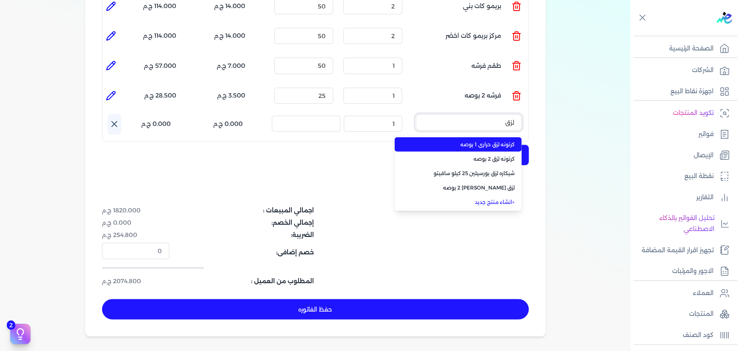
click at [416, 114] on button "لزق" at bounding box center [469, 123] width 106 height 19
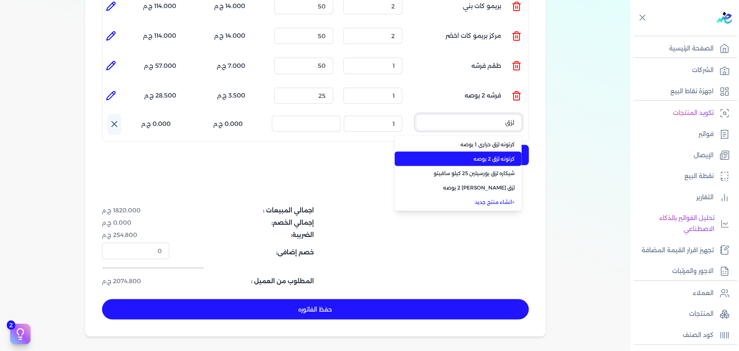
type input "لزق"
click at [450, 155] on span "كرتونه لزق 2 بوصه" at bounding box center [463, 159] width 103 height 8
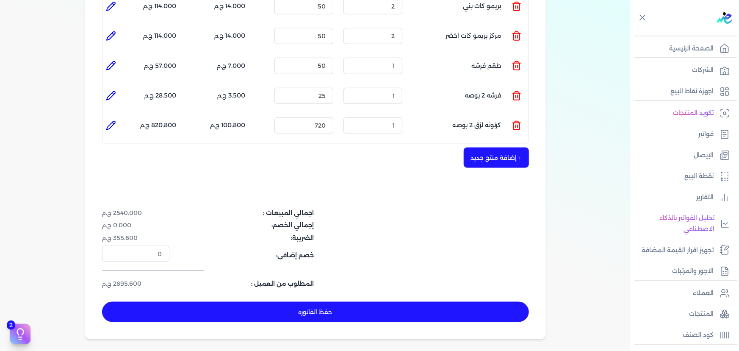
click at [110, 120] on icon at bounding box center [111, 125] width 10 height 10
type input "كرتونه لزق 2 بوصه"
type input "720"
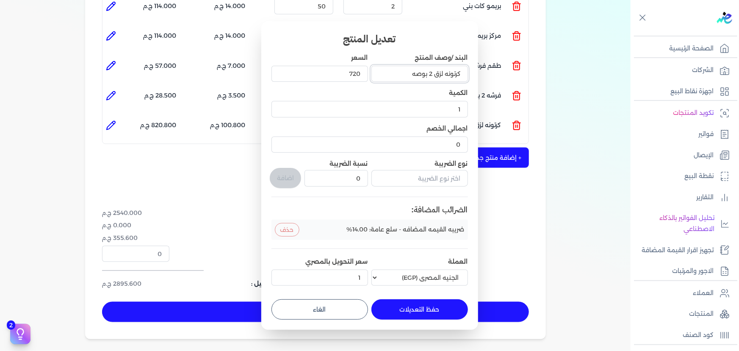
click at [445, 73] on input "كرتونه لزق 2 بوصه" at bounding box center [419, 74] width 97 height 16
click at [432, 72] on input "كرتونه لزق 2 بوصه" at bounding box center [419, 74] width 97 height 16
click at [441, 72] on input "كرتونه لزق 2 بوصه" at bounding box center [419, 74] width 97 height 16
click at [432, 73] on input "كرتونه لزق 2 بوصه" at bounding box center [419, 74] width 97 height 16
type input "كرتونه لزق حراري 2 بوصه"
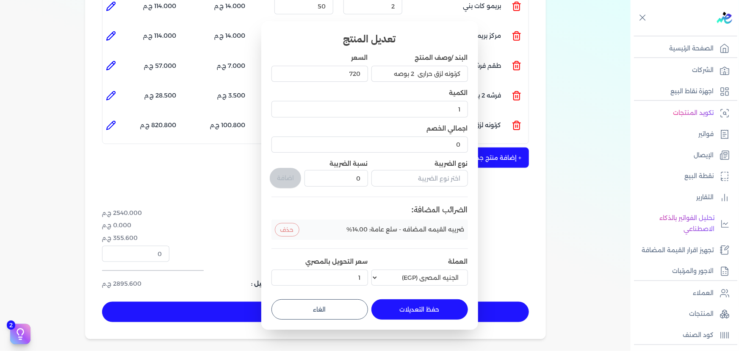
click at [432, 306] on button "حفظ التعديلات" at bounding box center [419, 309] width 97 height 20
type input "0"
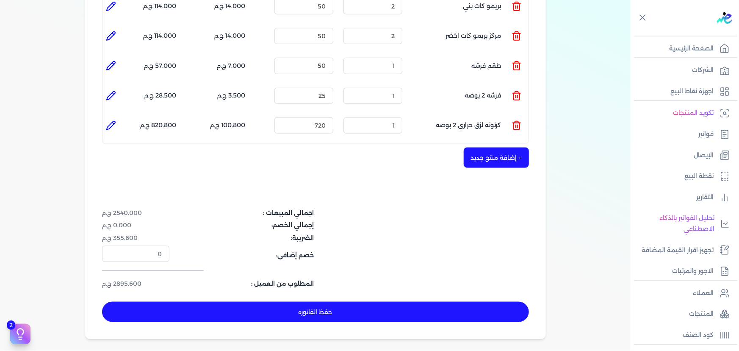
click at [520, 120] on icon at bounding box center [517, 125] width 10 height 10
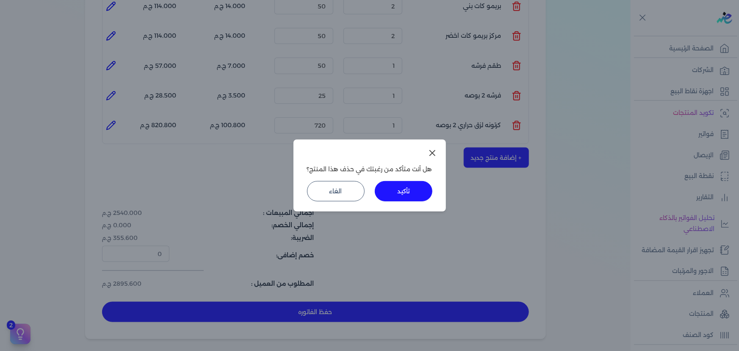
click at [420, 192] on button "تأكيد" at bounding box center [404, 191] width 58 height 20
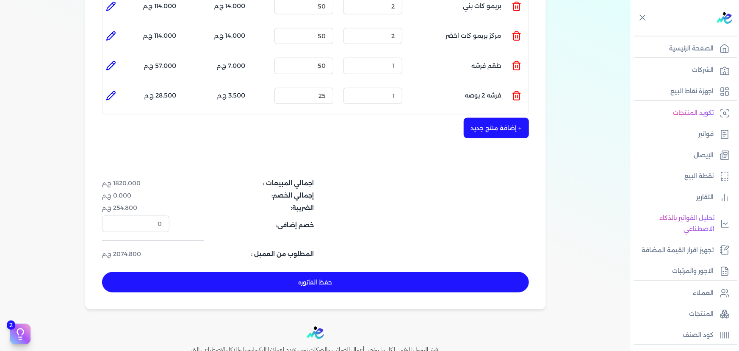
click at [502, 118] on button "+ إضافة منتج جديد" at bounding box center [496, 128] width 65 height 20
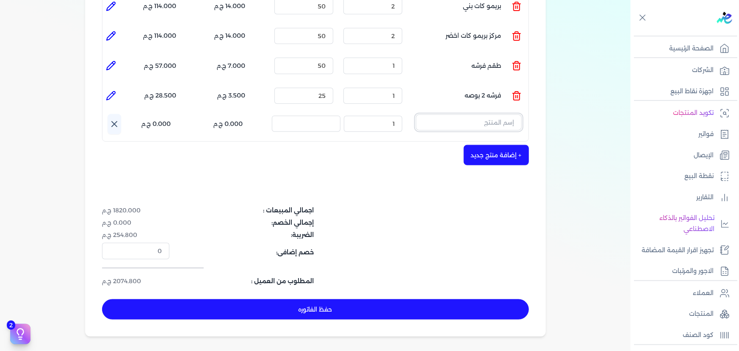
click at [496, 114] on input "text" at bounding box center [469, 122] width 106 height 16
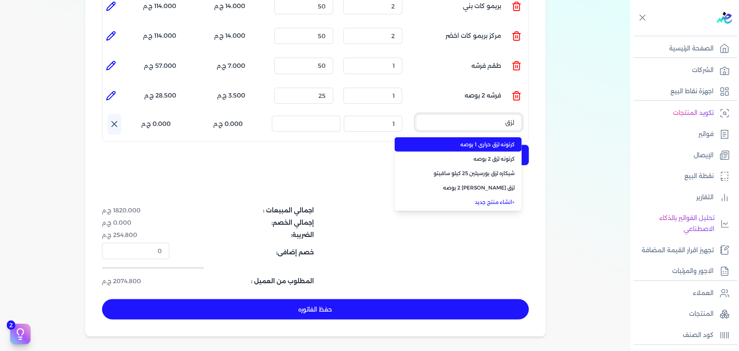
type input "لزق"
click at [495, 141] on span "كرتونه لزق حراري 1 بوصه" at bounding box center [463, 145] width 103 height 8
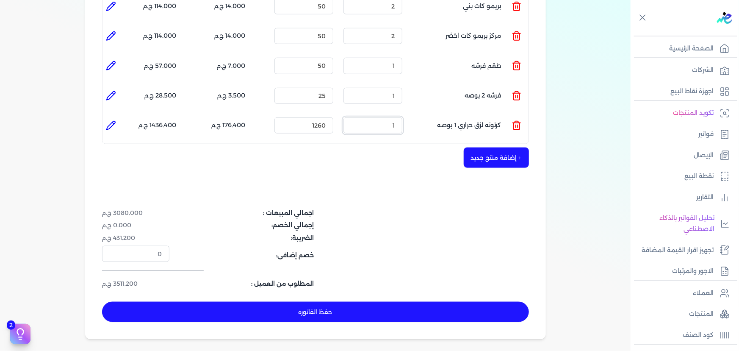
drag, startPoint x: 383, startPoint y: 108, endPoint x: 415, endPoint y: 110, distance: 32.7
click at [415, 114] on ul "المنتج : كرتونه لزق حراري 1 بوصه الكمية : 1 السعر : 1260 الضريبه : 176.400 ج.م …" at bounding box center [315, 125] width 426 height 23
drag, startPoint x: 307, startPoint y: 106, endPoint x: 439, endPoint y: 110, distance: 132.2
click at [435, 114] on ul "المنتج : كرتونه لزق حراري 1 بوصه الكمية : 1 السعر : 1260 الضريبه : 176.400 ج.م …" at bounding box center [315, 125] width 426 height 23
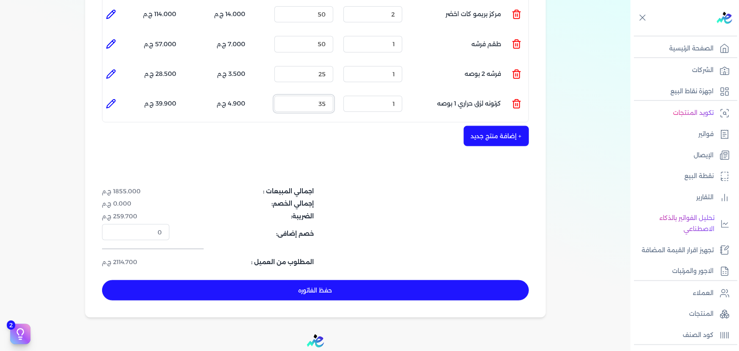
scroll to position [500, 0]
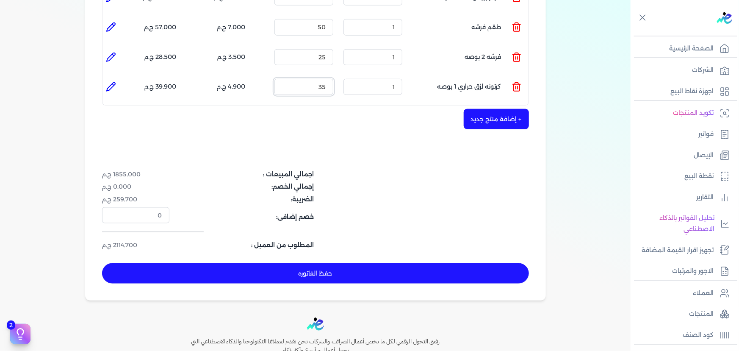
type input "35"
click at [362, 263] on button "حفظ الفاتوره" at bounding box center [315, 273] width 427 height 20
type input "[DATE]"
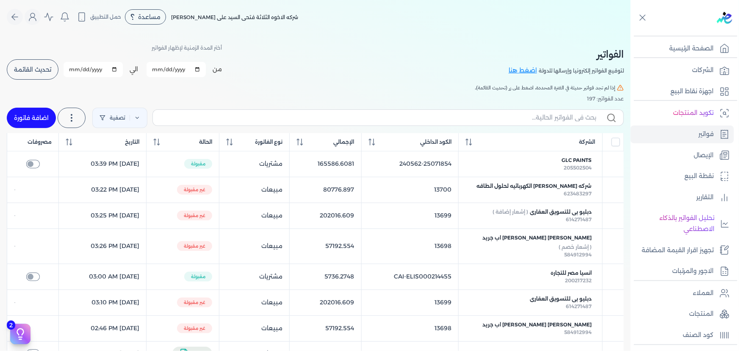
click at [58, 77] on div "من [DATE] الي [DATE] برجاء تحديد فتره زمنيه برجاء تحديد فتره زمنيه صالحة تحديث …" at bounding box center [114, 69] width 215 height 22
click at [46, 70] on span "تحديث القائمة" at bounding box center [32, 69] width 37 height 6
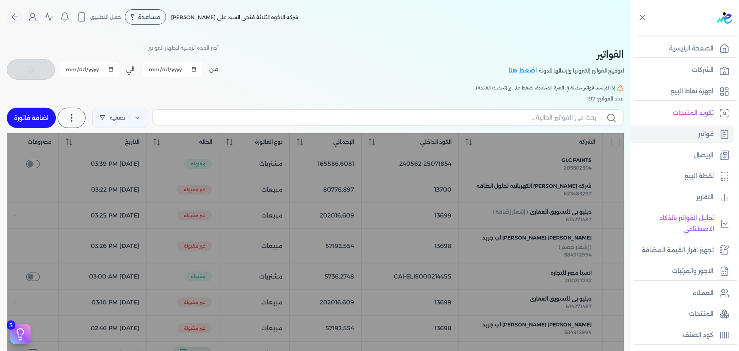
checkbox input "false"
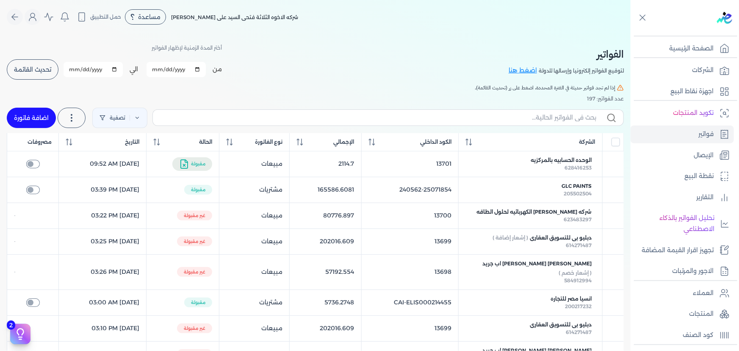
click at [22, 118] on link "اضافة فاتورة" at bounding box center [31, 118] width 49 height 20
select select "EGP"
select select "B"
select select "EGS"
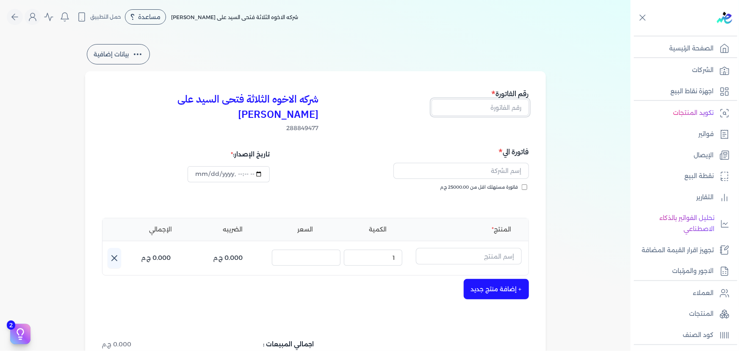
click at [487, 110] on input "text" at bounding box center [480, 107] width 97 height 16
type input "13702"
click at [493, 163] on input "text" at bounding box center [461, 171] width 136 height 16
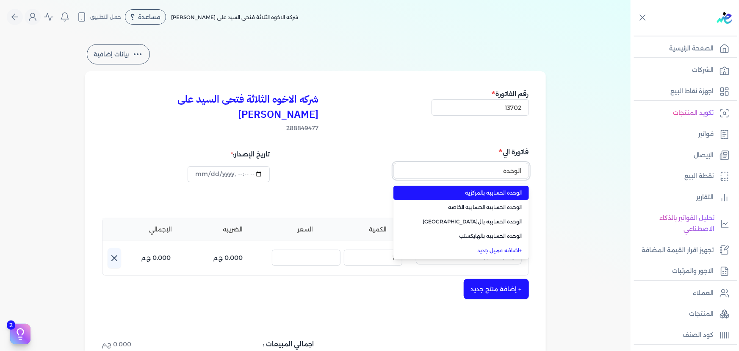
click at [393, 163] on button "الوحده" at bounding box center [461, 172] width 136 height 19
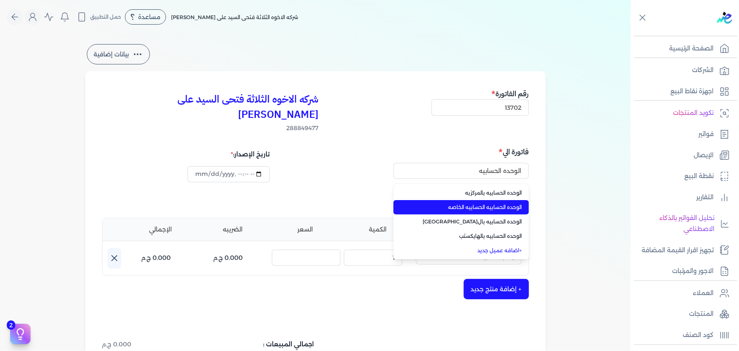
click at [485, 200] on li "الوحده الحسابيه الحسابيه الخاصه" at bounding box center [461, 207] width 136 height 14
type input "الوحده الحسابيه الحسابيه الخاصه"
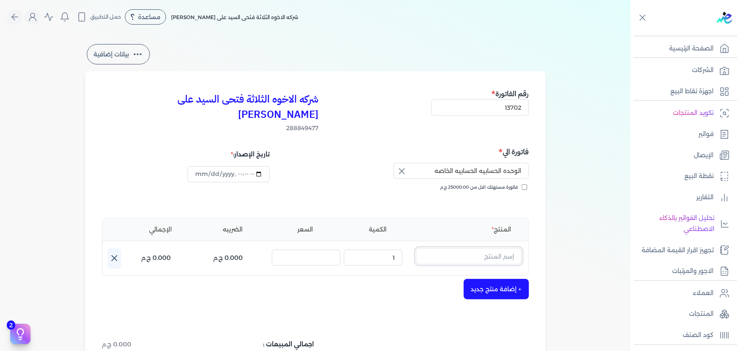
click at [476, 248] on input "text" at bounding box center [469, 256] width 106 height 16
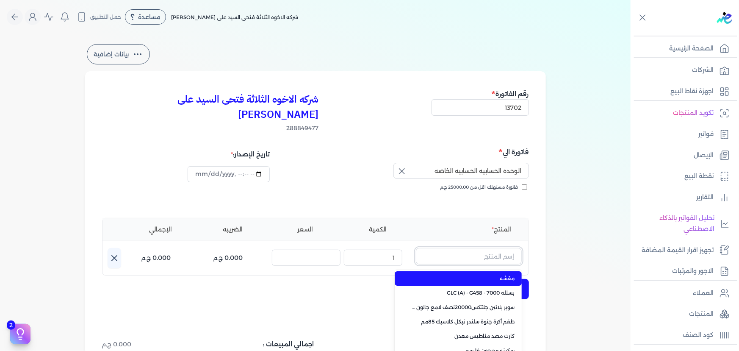
paste input "سوبر داي تون 3030 جالون 3.75 كجم"
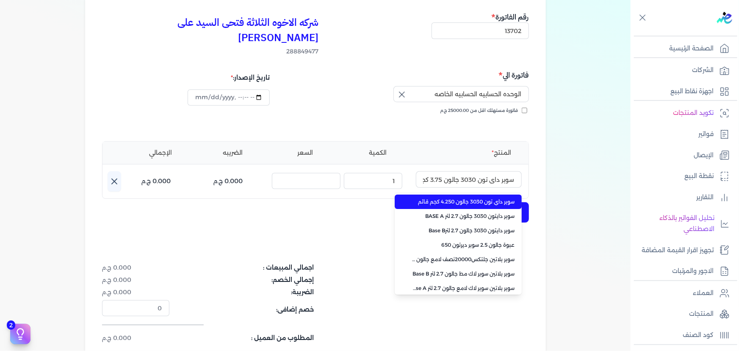
drag, startPoint x: 486, startPoint y: 190, endPoint x: 472, endPoint y: 191, distance: 14.0
click at [485, 194] on li "سوبر داي تون 3030 جالون 4.250 كجم قائم" at bounding box center [458, 201] width 127 height 14
type input "سوبر داي تون 3030 جالون 4.250 كجم قائم"
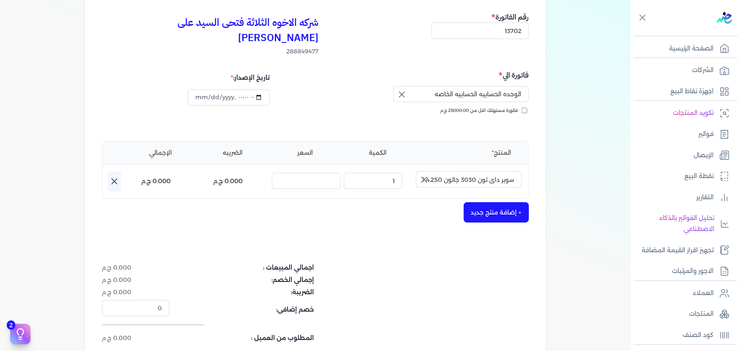
click at [426, 174] on icon "button" at bounding box center [424, 179] width 10 height 10
click at [456, 171] on input "text" at bounding box center [469, 179] width 106 height 16
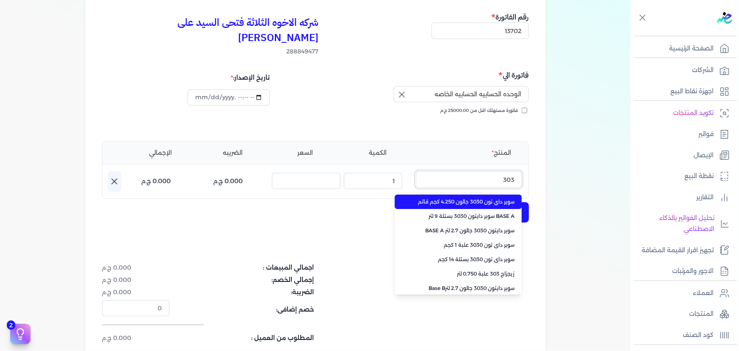
type input "303"
click at [447, 198] on span "سوبر داي تون 3030 جالون 4.250 كجم قائم" at bounding box center [463, 202] width 103 height 8
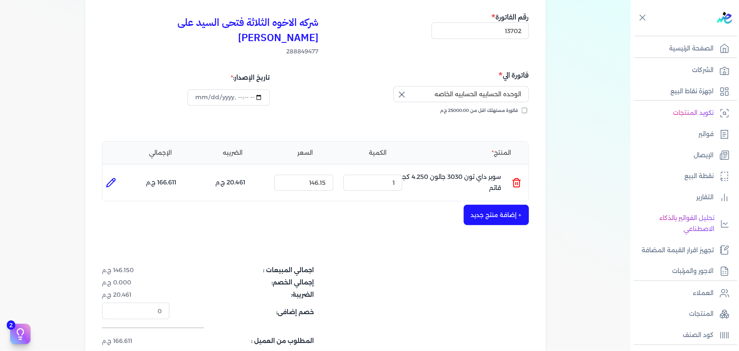
click at [106, 174] on li at bounding box center [110, 182] width 17 height 17
type input "سوبر داي تون 3030 جالون 4.250 كجم قائم"
type input "146.15"
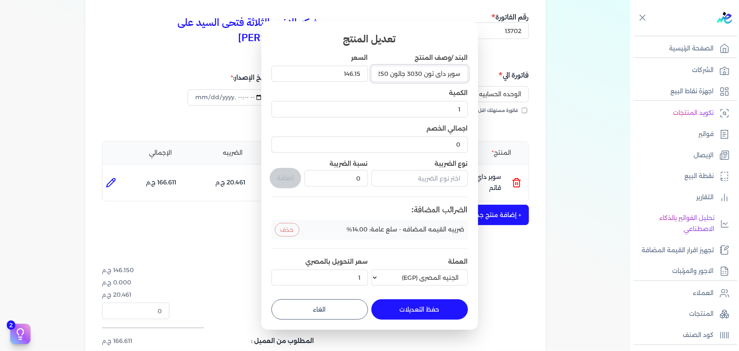
scroll to position [0, -32]
drag, startPoint x: 389, startPoint y: 72, endPoint x: 338, endPoint y: 69, distance: 50.9
click at [338, 69] on div "البند /وصف المنتج سوبر داي تون 3030 جالون 4.250 كجم قائم السعر 146.15 الكمية 1 …" at bounding box center [369, 170] width 197 height 235
click at [387, 74] on input "سوبر داي تون 3030 جالون 4.250 كجم قائم" at bounding box center [419, 74] width 97 height 16
drag, startPoint x: 389, startPoint y: 74, endPoint x: 374, endPoint y: 74, distance: 15.3
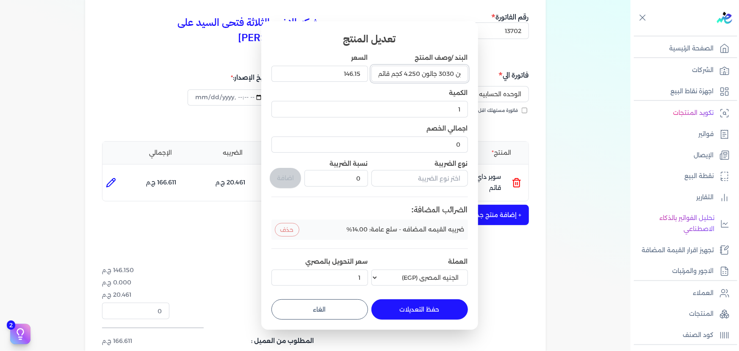
click at [374, 74] on input "سوبر داي تون 3030 جالون 4.250 كجم قائم" at bounding box center [419, 74] width 97 height 16
drag, startPoint x: 407, startPoint y: 74, endPoint x: 393, endPoint y: 74, distance: 14.0
click at [393, 74] on input "سوبر داي تون 3030 جالون 4.250 كجم" at bounding box center [419, 74] width 97 height 16
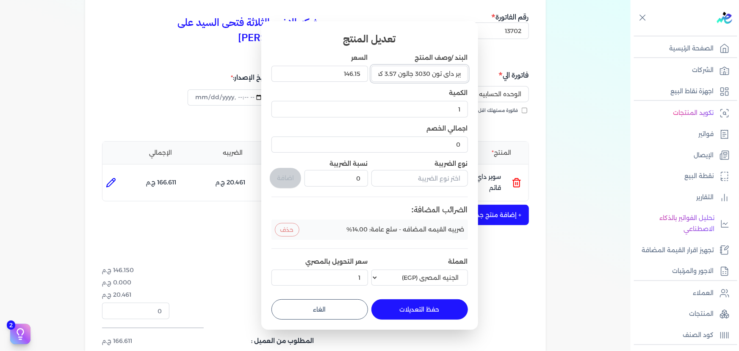
type input "سوبر داي تون 3030 جالون 3.57 كجم"
drag, startPoint x: 337, startPoint y: 75, endPoint x: 484, endPoint y: 74, distance: 147.4
click at [484, 74] on dialog "تعديل المنتج البند /وصف المنتج سوبر داي تون 3030 جالون 3.57 كجم السعر 146.15 ال…" at bounding box center [369, 175] width 739 height 351
type input "185"
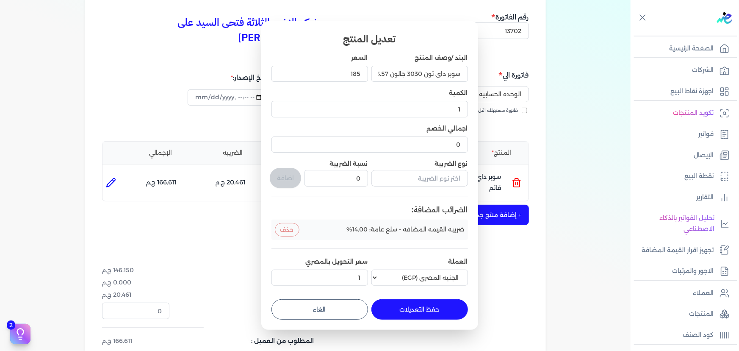
click at [398, 313] on button "حفظ التعديلات" at bounding box center [419, 309] width 97 height 20
type input "0"
type input "185"
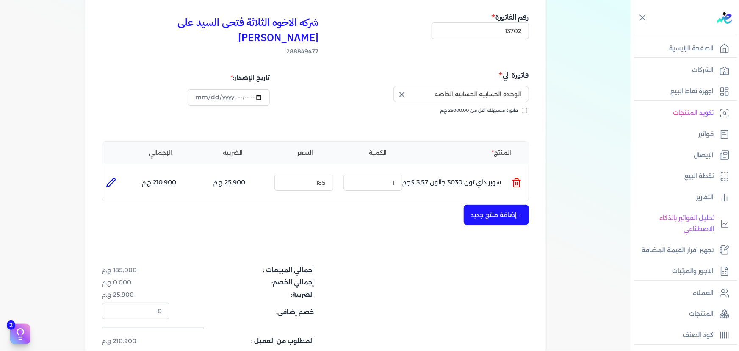
click at [475, 205] on button "+ إضافة منتج جديد" at bounding box center [496, 215] width 65 height 20
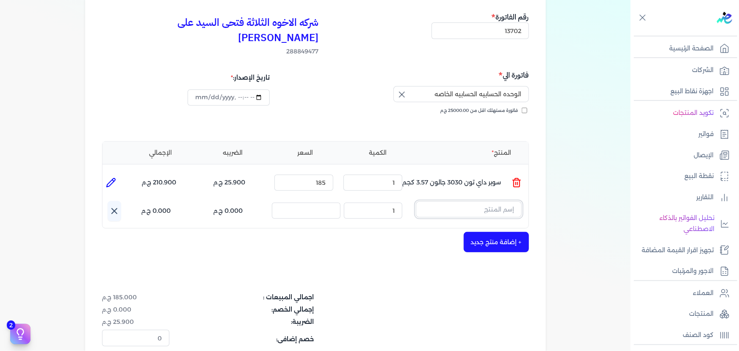
click at [471, 201] on input "text" at bounding box center [469, 209] width 106 height 16
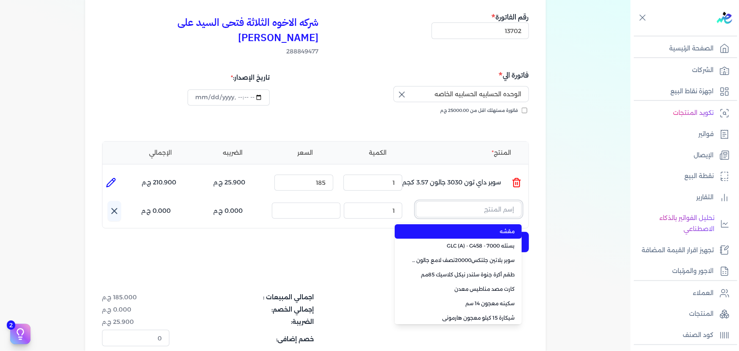
paste input "كرتونه لزق حراري 1 بوصه"
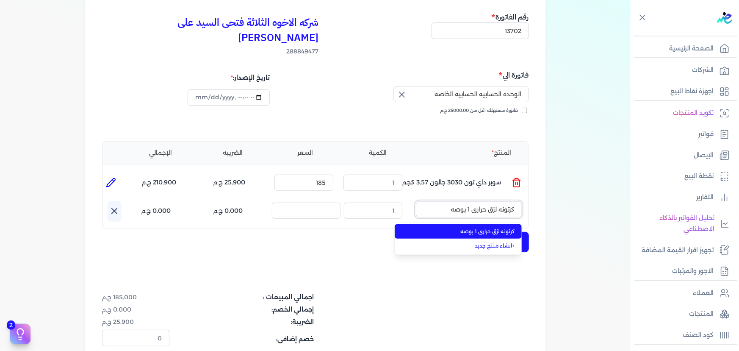
type input "كرتونه لزق حراري 1 بوصه"
click at [485, 227] on span "كرتونه لزق حراري 1 بوصه" at bounding box center [463, 231] width 103 height 8
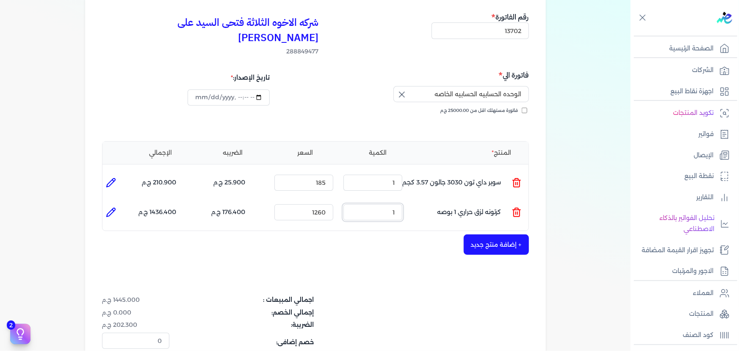
drag, startPoint x: 379, startPoint y: 194, endPoint x: 459, endPoint y: 200, distance: 79.4
click at [459, 201] on ul "المنتج : كرتونه لزق حراري 1 بوصه الكمية : 1 السعر : 1260 الضريبه : 176.400 ج.م …" at bounding box center [315, 212] width 426 height 23
drag, startPoint x: 303, startPoint y: 194, endPoint x: 367, endPoint y: 195, distance: 64.4
click at [367, 201] on ul "المنتج : كرتونه لزق حراري 1 بوصه الكمية : 1 السعر : 1260 الضريبه : 176.400 ج.م …" at bounding box center [315, 212] width 426 height 23
type input "35"
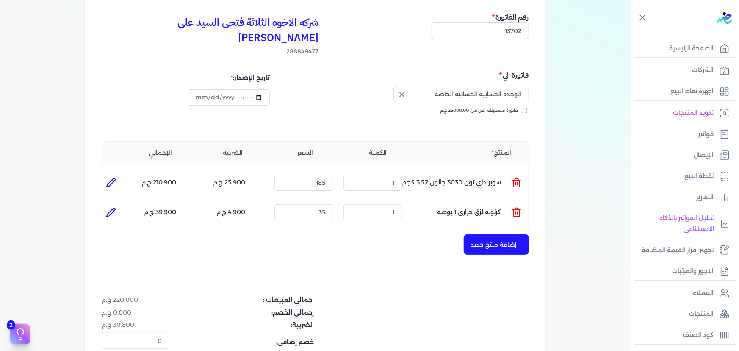
click at [486, 234] on button "+ إضافة منتج جديد" at bounding box center [496, 244] width 65 height 20
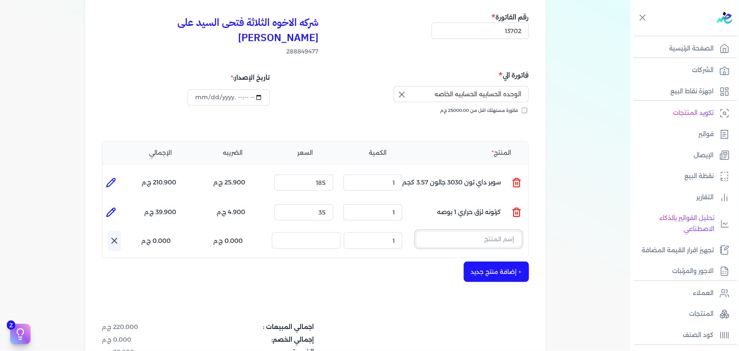
click at [483, 231] on input "text" at bounding box center [469, 239] width 106 height 16
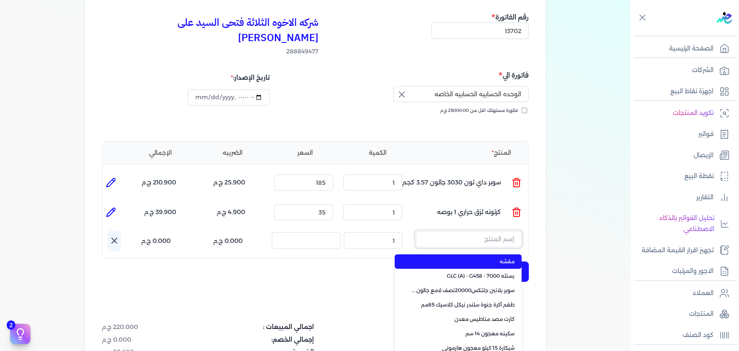
paste input "فرشه 2 بوصه"
click at [484, 257] on span "فرشه 1 بوصه" at bounding box center [463, 261] width 103 height 8
type input "فرشه 1 بوصه"
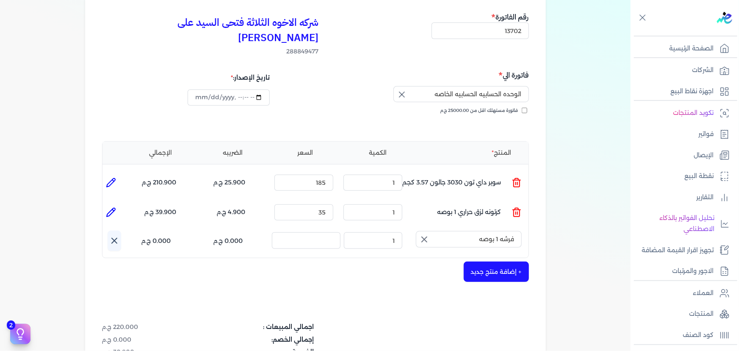
click at [427, 237] on icon "button" at bounding box center [424, 239] width 5 height 5
click at [467, 231] on input "text" at bounding box center [469, 239] width 106 height 16
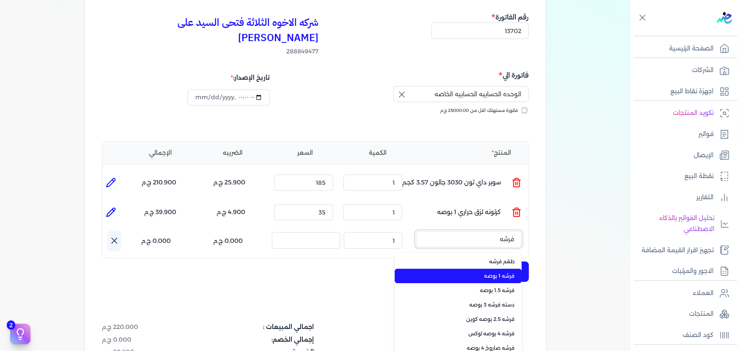
type input "فرشه"
click at [486, 272] on span "فرشه 1 بوصه" at bounding box center [463, 276] width 103 height 8
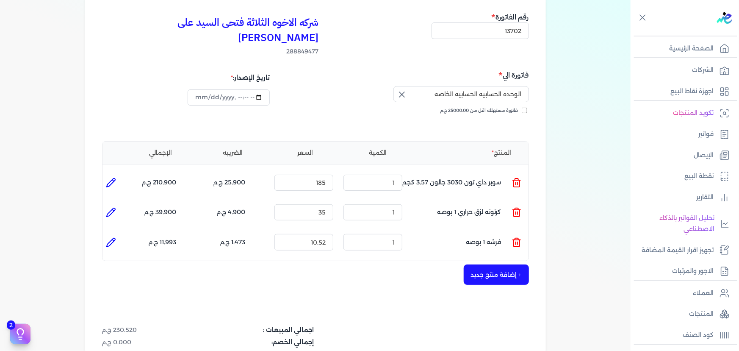
click at [113, 237] on icon at bounding box center [111, 242] width 10 height 10
type input "فرشه 1 بوصه"
type input "10.52"
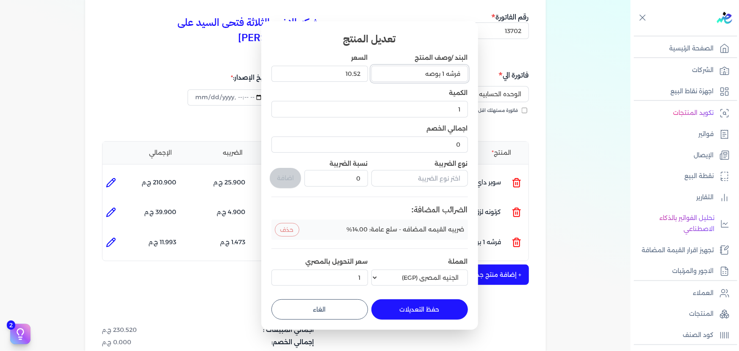
click at [442, 75] on input "فرشه 1 بوصه" at bounding box center [419, 74] width 97 height 16
type input "فرشه 2 بوصه"
drag, startPoint x: 345, startPoint y: 72, endPoint x: 390, endPoint y: 78, distance: 45.7
click at [390, 78] on div "البند /وصف المنتج فرشه 2 بوصه السعر 10.52 الكمية 1 اجمالي الخصم 0 نوع الضريبة ن…" at bounding box center [369, 170] width 197 height 235
type input "25"
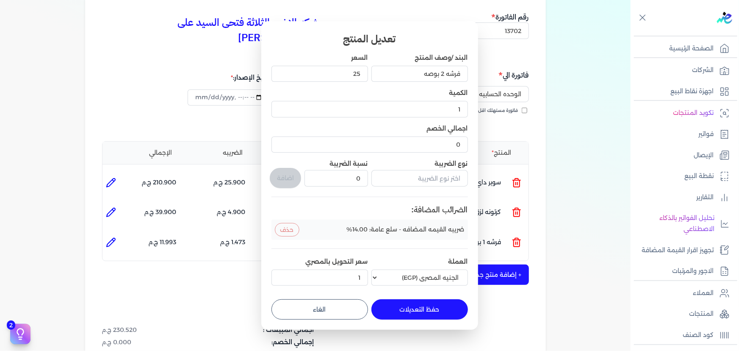
click at [402, 316] on button "حفظ التعديلات" at bounding box center [419, 309] width 97 height 20
type input "0"
type input "25"
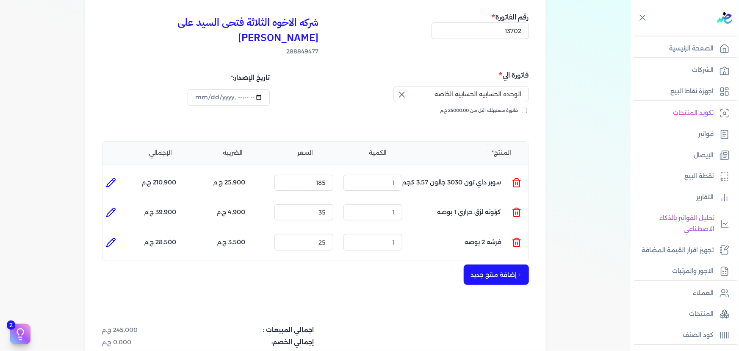
click at [504, 266] on button "+ إضافة منتج جديد" at bounding box center [496, 274] width 65 height 20
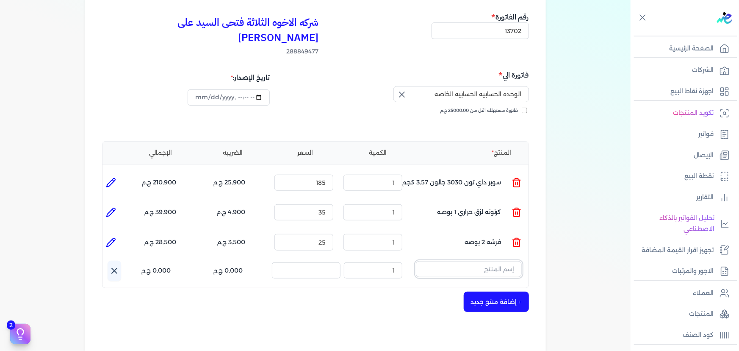
click at [492, 261] on input "text" at bounding box center [469, 269] width 106 height 16
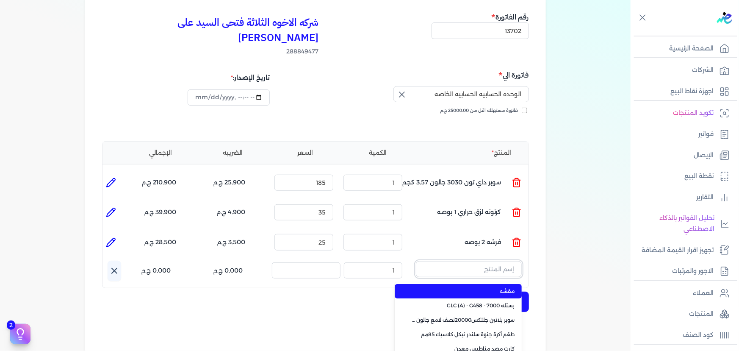
paste input "مركز بريمو كات ازرق"
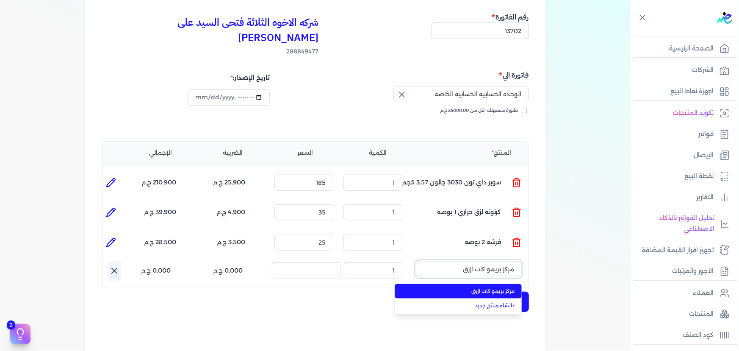
type input "مركز بريمو كات ازرق"
click at [496, 287] on span "مركز بريمو كات ازرق" at bounding box center [463, 291] width 103 height 8
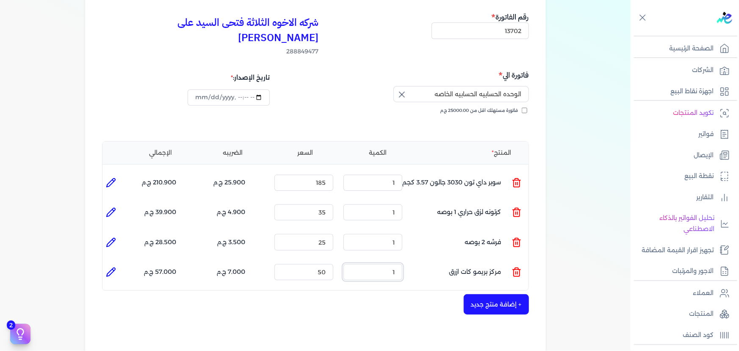
drag, startPoint x: 379, startPoint y: 260, endPoint x: 432, endPoint y: 255, distance: 53.1
click at [431, 260] on ul "المنتج : مركز بريمو كات ازرق الكمية : 1 السعر : 50 الضريبه : 7.000 ج.م الإجمالي…" at bounding box center [315, 271] width 426 height 23
type input "2"
click at [510, 294] on button "+ إضافة منتج جديد" at bounding box center [496, 304] width 65 height 20
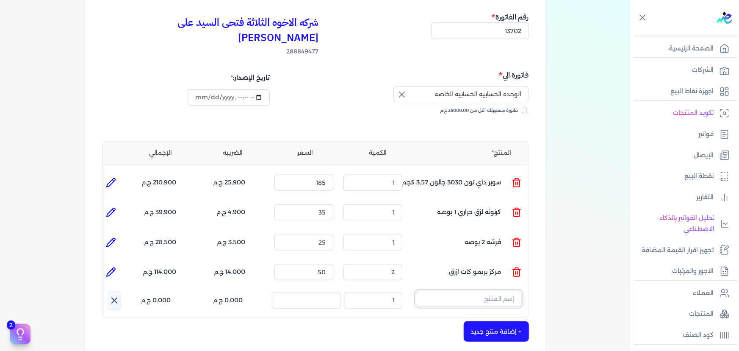
click at [477, 291] on input "text" at bounding box center [469, 299] width 106 height 16
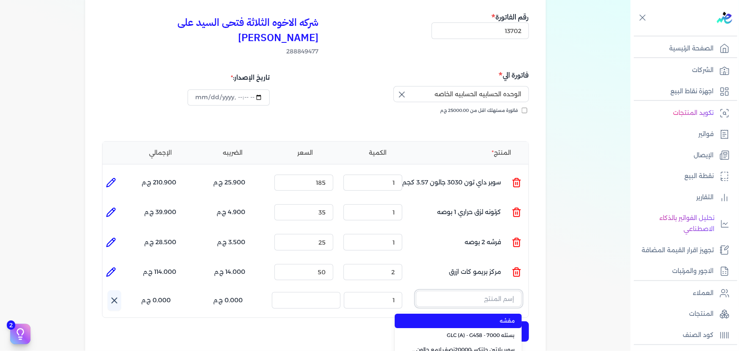
paste input "مركز بريمو كات لموني"
type input "مركز بريمو كات لموني"
click at [482, 317] on span "مركز بريمو كات لموني" at bounding box center [463, 321] width 103 height 8
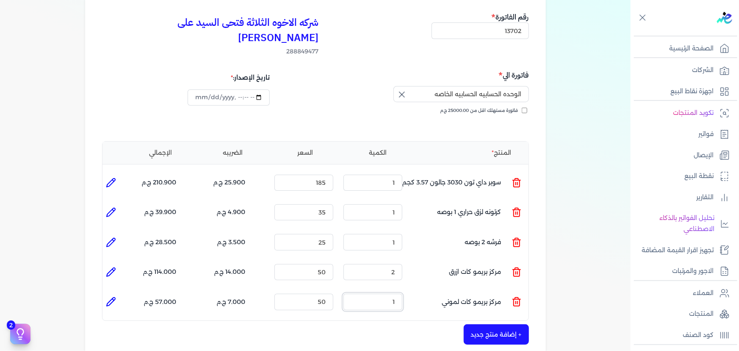
drag, startPoint x: 391, startPoint y: 291, endPoint x: 414, endPoint y: 289, distance: 23.4
click at [414, 290] on ul "المنتج : مركز بريمو كات لموني الكمية : 1 السعر : 50 الضريبه : 7.000 ج.م الإجمال…" at bounding box center [315, 301] width 426 height 23
type input "2"
click at [503, 324] on button "+ إضافة منتج جديد" at bounding box center [496, 334] width 65 height 20
click at [478, 320] on input "text" at bounding box center [469, 328] width 106 height 16
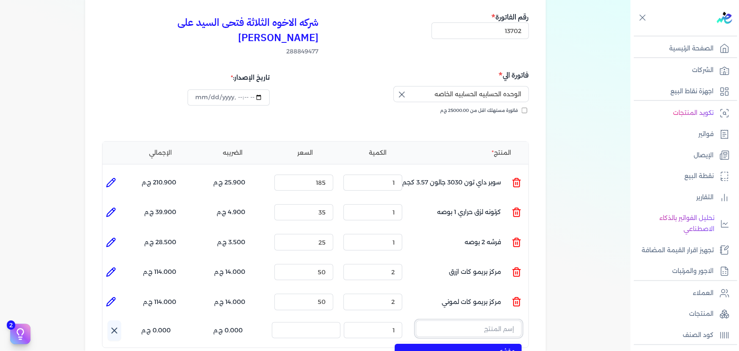
paste input "مركز بريمو كات جملي"
type input "مركز بريمو كات جملي"
click at [488, 347] on span "مركز بريمو كات جملي" at bounding box center [463, 351] width 103 height 8
drag, startPoint x: 383, startPoint y: 313, endPoint x: 442, endPoint y: 313, distance: 58.4
click at [442, 320] on ul "المنتج : مركز بريمو كات جملي الكمية : 1 السعر : 50 الضريبه : 7.000 ج.م الإجمالي…" at bounding box center [315, 331] width 426 height 23
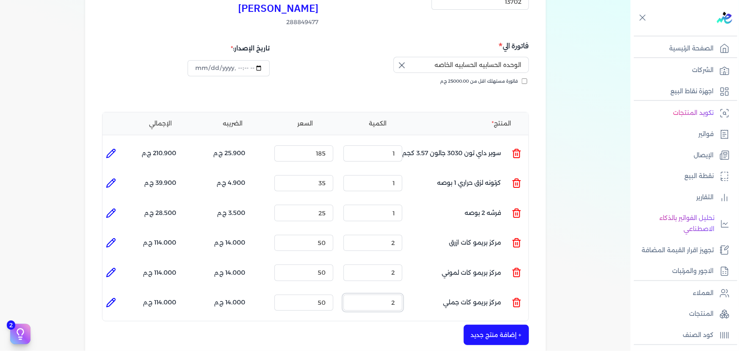
scroll to position [154, 0]
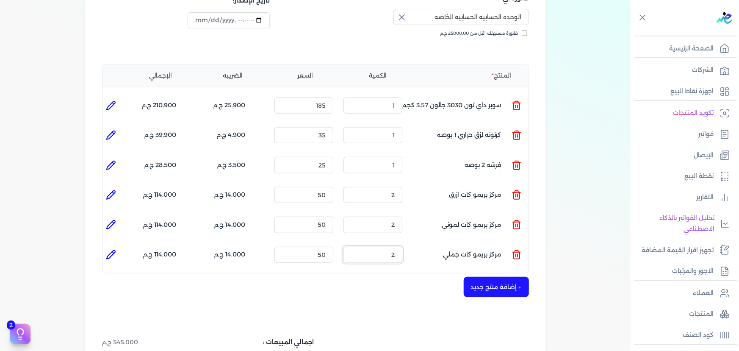
type input "2"
click at [483, 277] on button "+ إضافة منتج جديد" at bounding box center [496, 287] width 65 height 20
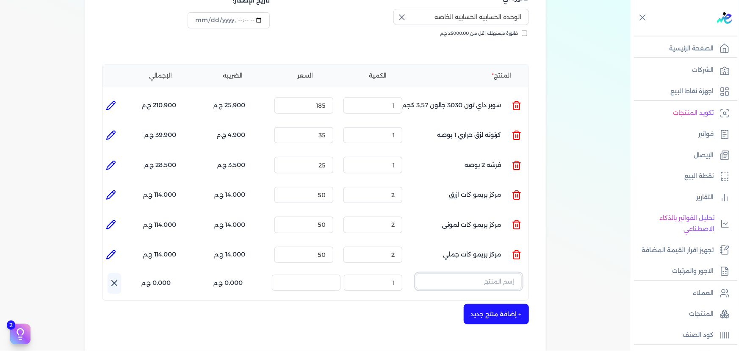
click at [488, 273] on input "text" at bounding box center [469, 281] width 106 height 16
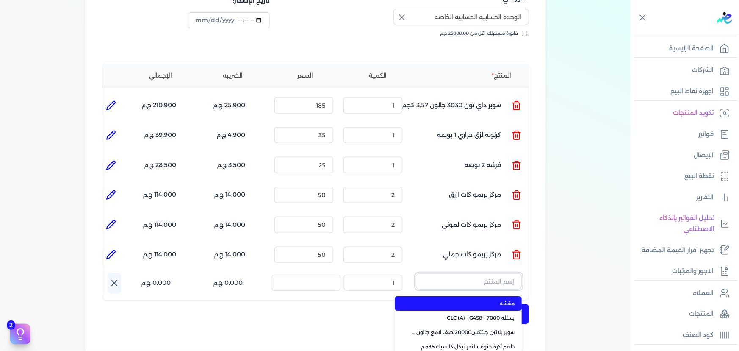
paste input "طقم فرشه"
type input "طقم فرشه"
click at [494, 299] on span "طقم فرشه" at bounding box center [463, 303] width 103 height 8
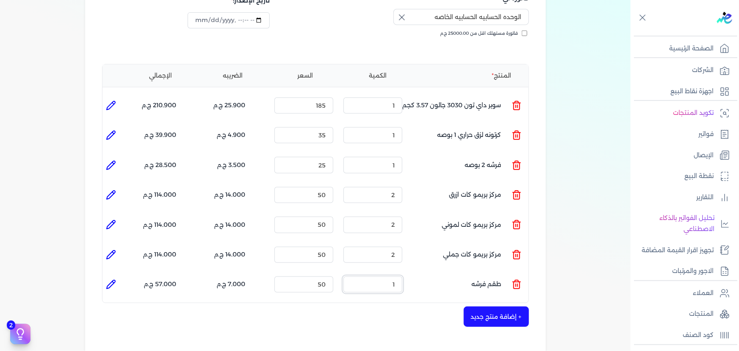
drag, startPoint x: 382, startPoint y: 271, endPoint x: 416, endPoint y: 271, distance: 33.9
click at [389, 276] on input "1" at bounding box center [372, 284] width 59 height 16
drag, startPoint x: 391, startPoint y: 267, endPoint x: 438, endPoint y: 274, distance: 47.5
click at [423, 273] on ul "المنتج : طقم فرشه الكمية : 1 السعر : 50 الضريبه : 7.000 ج.م الإجمالي : 57.000 ج…" at bounding box center [315, 284] width 426 height 23
type input "2"
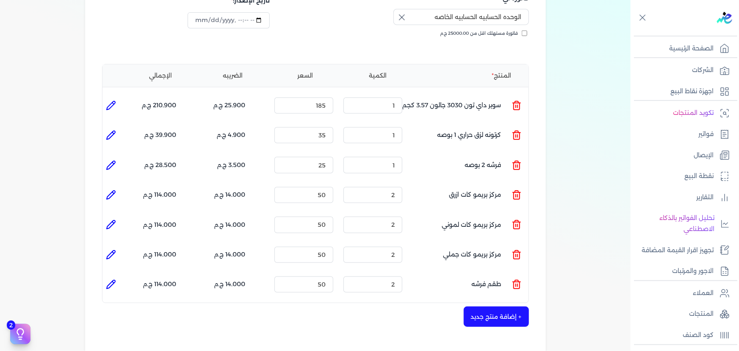
click at [495, 306] on button "+ إضافة منتج جديد" at bounding box center [496, 316] width 65 height 20
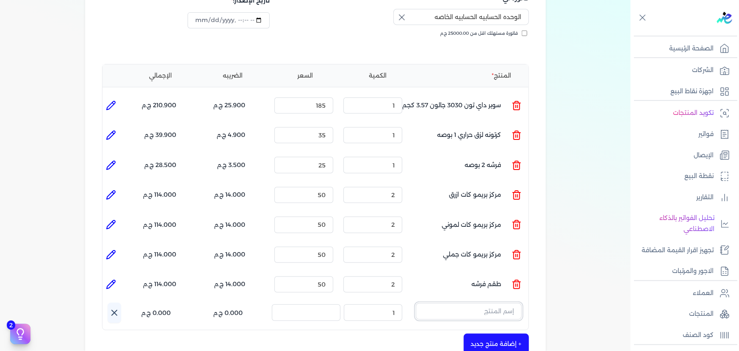
click at [491, 303] on input "text" at bounding box center [469, 311] width 106 height 16
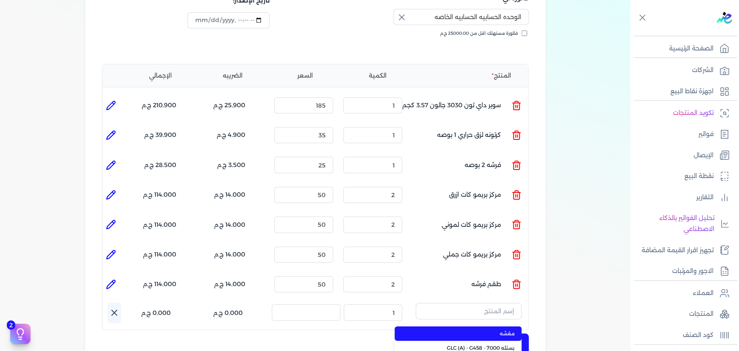
click at [334, 333] on div "+ إضافة منتج جديد" at bounding box center [315, 343] width 427 height 20
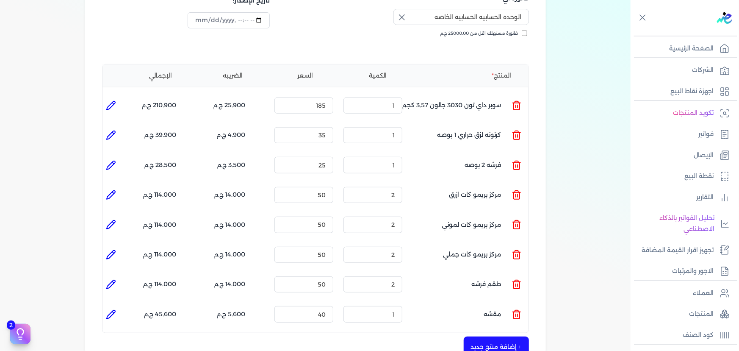
click at [514, 312] on icon at bounding box center [517, 312] width 8 height 0
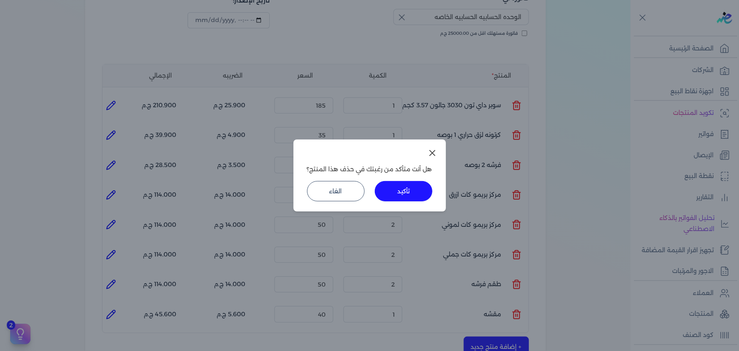
click at [417, 195] on button "تأكيد" at bounding box center [404, 191] width 58 height 20
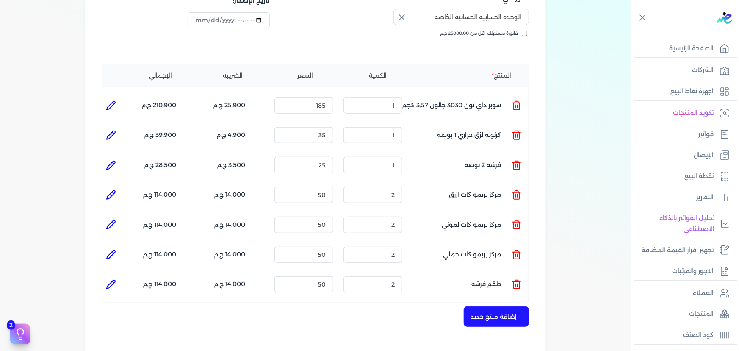
click at [504, 306] on button "+ إضافة منتج جديد" at bounding box center [496, 316] width 65 height 20
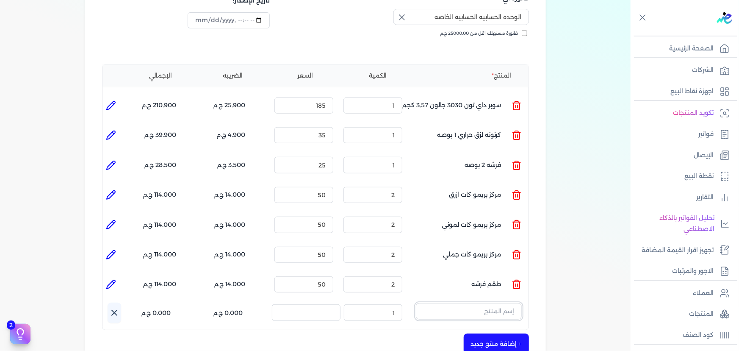
click at [462, 303] on input "text" at bounding box center [469, 311] width 106 height 16
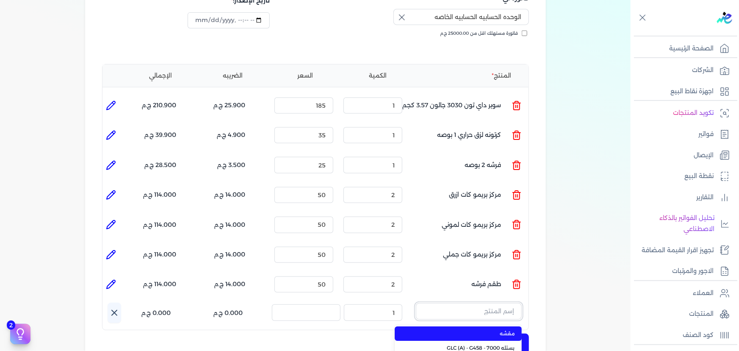
paste input "مركز بريمو كات احمر"
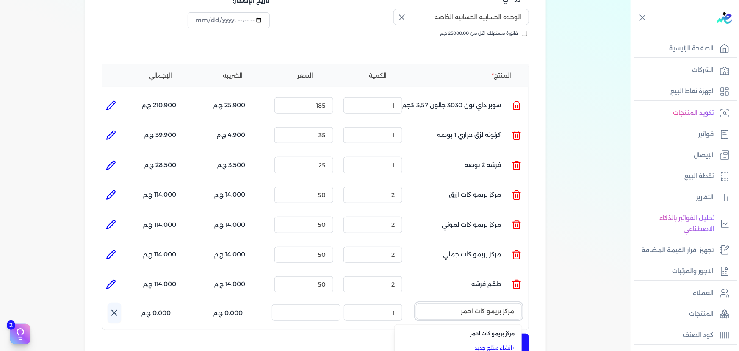
type input "مركز بريمو كات احمر"
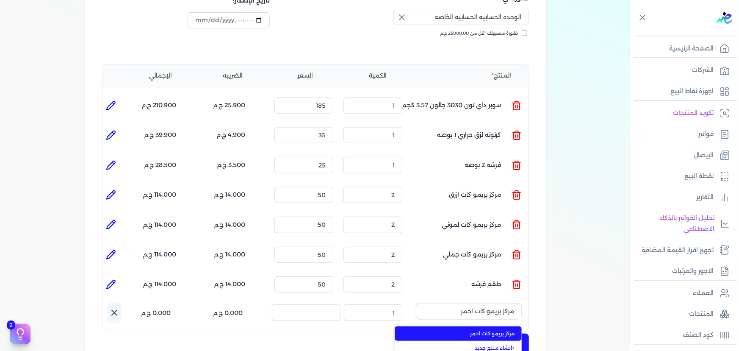
drag, startPoint x: 479, startPoint y: 320, endPoint x: 420, endPoint y: 313, distance: 60.1
click at [477, 329] on span "مركز بريمو كات احمر" at bounding box center [463, 333] width 103 height 8
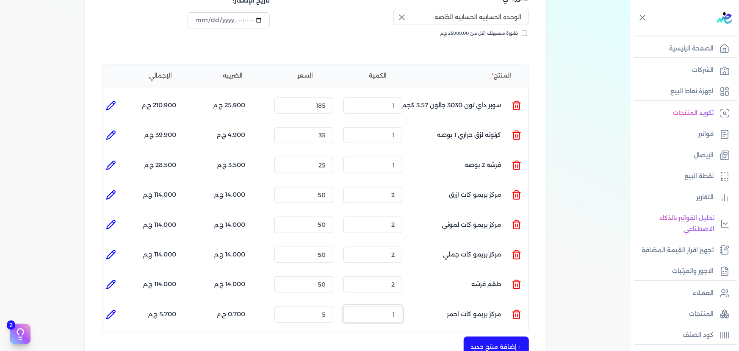
drag, startPoint x: 384, startPoint y: 297, endPoint x: 432, endPoint y: 297, distance: 48.3
click at [432, 302] on ul "المنتج : مركز بريمو كات احمر الكمية : 1 السعر : 5 الضريبه : 0.700 ج.م الإجمالي …" at bounding box center [315, 313] width 426 height 23
type input "2"
click at [485, 336] on button "+ إضافة منتج جديد" at bounding box center [496, 346] width 65 height 20
click at [466, 333] on input "text" at bounding box center [469, 341] width 106 height 16
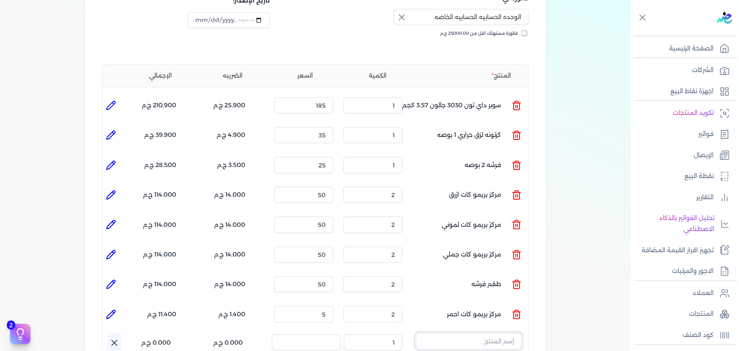
scroll to position [158, 0]
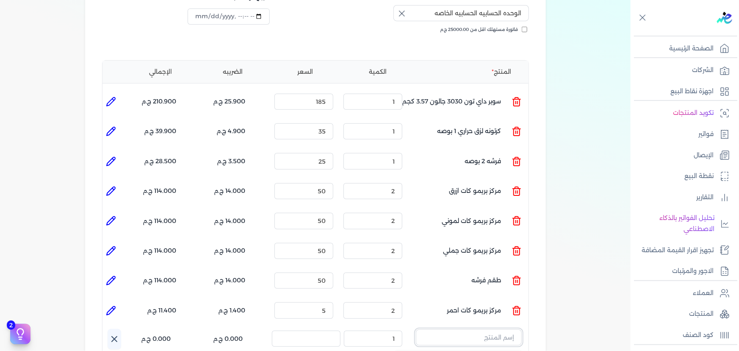
paste input "بريمو كات اسود"
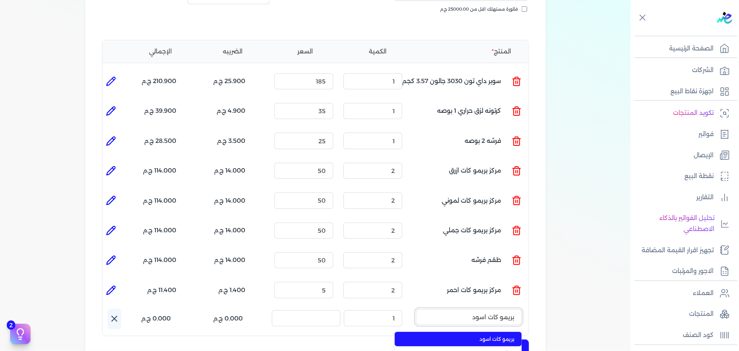
scroll to position [196, 0]
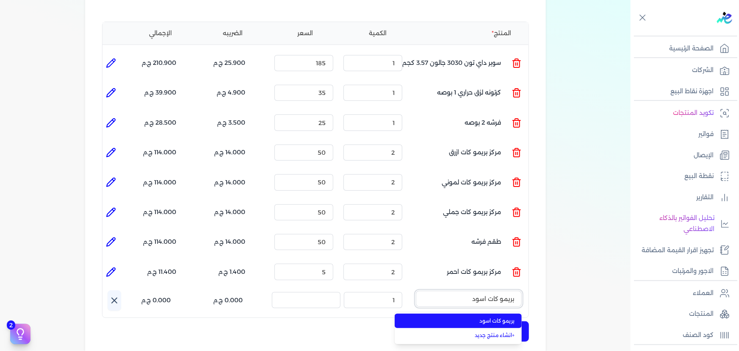
type input "بريمو كات اسود"
click at [483, 317] on span "بريمو كات اسود" at bounding box center [463, 321] width 103 height 8
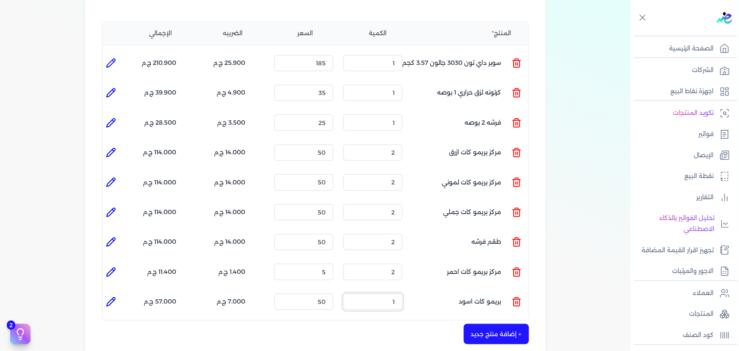
drag, startPoint x: 401, startPoint y: 292, endPoint x: 440, endPoint y: 289, distance: 39.0
click at [440, 290] on ul "المنتج : بريمو كات اسود الكمية : 1 السعر : 50 الضريبه : 7.000 ج.م الإجمالي : 57…" at bounding box center [315, 301] width 426 height 23
type input "2"
click at [322, 263] on input "5" at bounding box center [303, 271] width 59 height 16
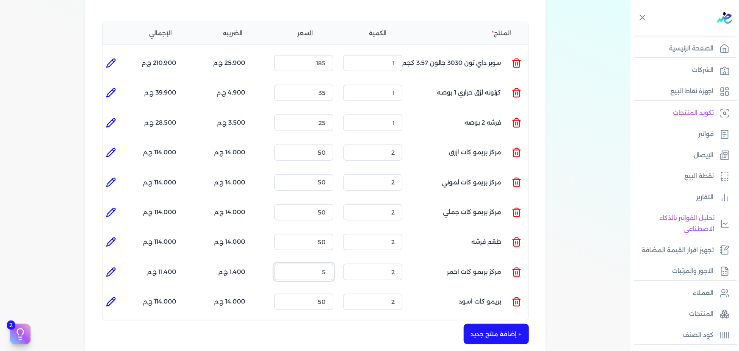
click at [322, 263] on input "5" at bounding box center [303, 271] width 59 height 16
type input "50"
click at [487, 324] on button "+ إضافة منتج جديد" at bounding box center [496, 334] width 65 height 20
click at [483, 320] on input "text" at bounding box center [469, 328] width 106 height 16
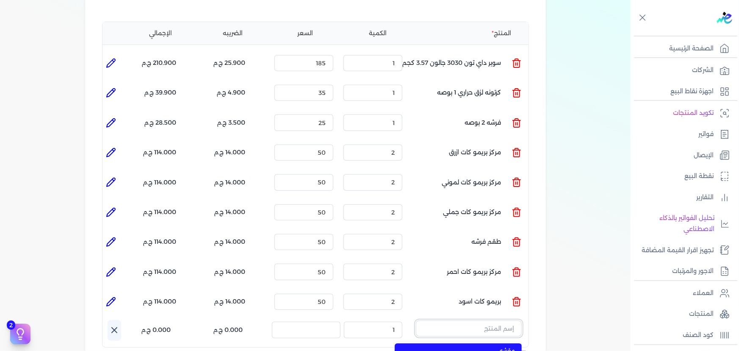
paste input "بريمو كات بني"
type input "بريمو كات بني"
click at [483, 346] on span "بريمو كات بني" at bounding box center [463, 350] width 103 height 8
drag, startPoint x: 390, startPoint y: 318, endPoint x: 440, endPoint y: 318, distance: 49.5
click at [440, 320] on ul "المنتج : بريمو كات بني الكمية : 1 السعر : 50 الضريبه : 7.000 ج.م الإجمالي : 57.…" at bounding box center [315, 331] width 426 height 23
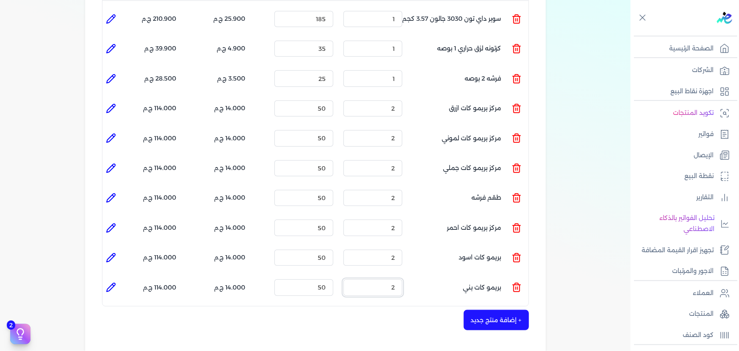
scroll to position [273, 0]
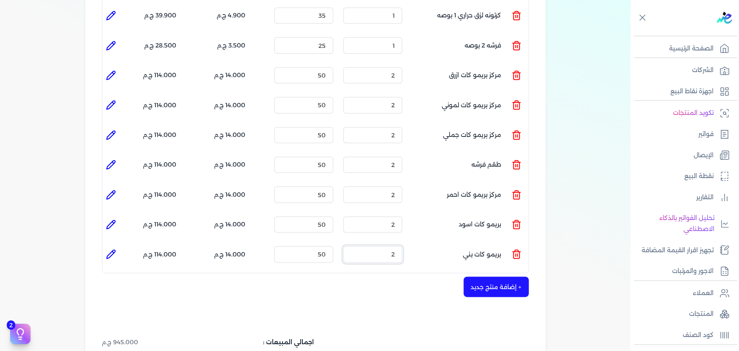
type input "2"
drag, startPoint x: 514, startPoint y: 271, endPoint x: 508, endPoint y: 280, distance: 10.5
click at [512, 277] on button "+ إضافة منتج جديد" at bounding box center [496, 287] width 65 height 20
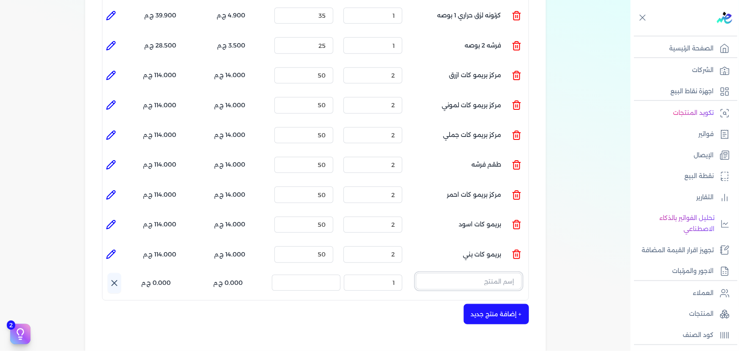
click at [473, 273] on input "text" at bounding box center [469, 281] width 106 height 16
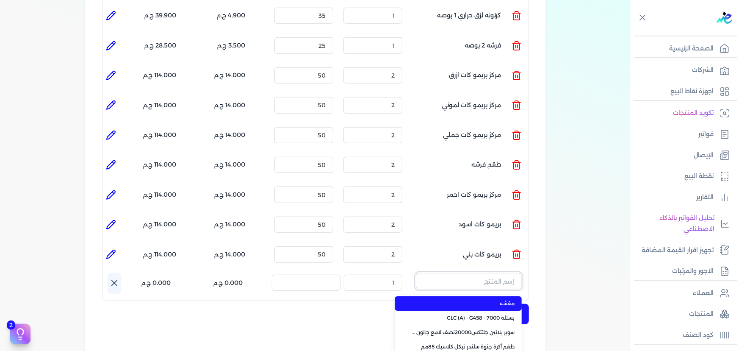
paste input "جلتكس 20000 نصف لامع جالون 2.5 لتر"
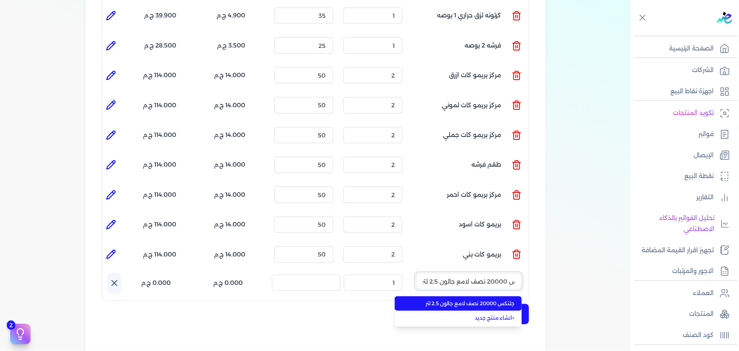
type input "جلتكس 20000 نصف لامع جالون 2.5 لتر"
click at [473, 299] on span "جلتكس 20000 نصف لامع جالون 2.5 لتر" at bounding box center [463, 303] width 103 height 8
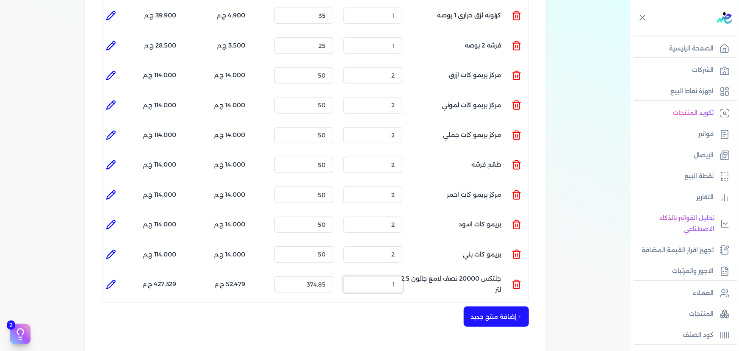
drag, startPoint x: 382, startPoint y: 274, endPoint x: 445, endPoint y: 266, distance: 63.1
click at [445, 273] on ul "المنتج : جلتكس 20000 نصف لامع جالون 2.5 لتر الكمية : 1 السعر : 374.85 الضريبه :…" at bounding box center [315, 284] width 426 height 23
type input "2"
click at [108, 279] on icon at bounding box center [111, 284] width 10 height 10
type input "جلتكس 20000 نصف لامع جالون 2.5 لتر"
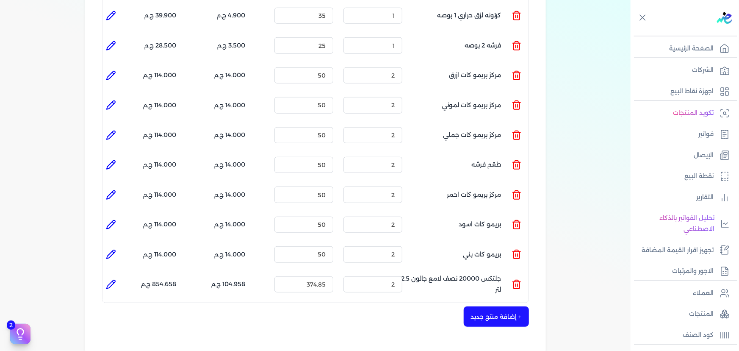
type input "374.85"
type input "2"
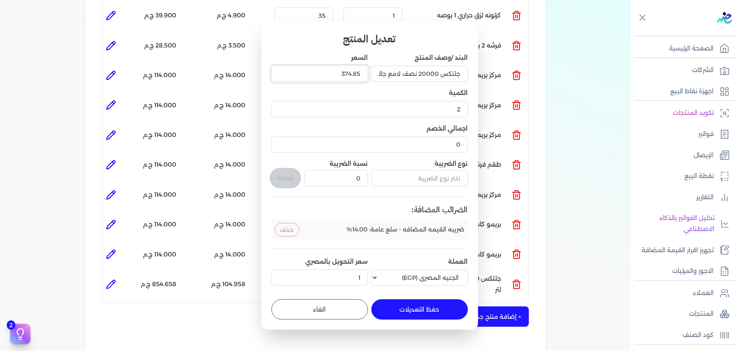
drag, startPoint x: 331, startPoint y: 68, endPoint x: 391, endPoint y: 76, distance: 60.2
click at [391, 76] on div "البند /وصف المنتج جلتكس 20000 نصف لامع جالون 2.5 لتر السعر 374.85 الكمية 2 اجما…" at bounding box center [369, 170] width 197 height 235
type input "430"
click at [424, 307] on button "حفظ التعديلات" at bounding box center [419, 309] width 97 height 20
type input "0"
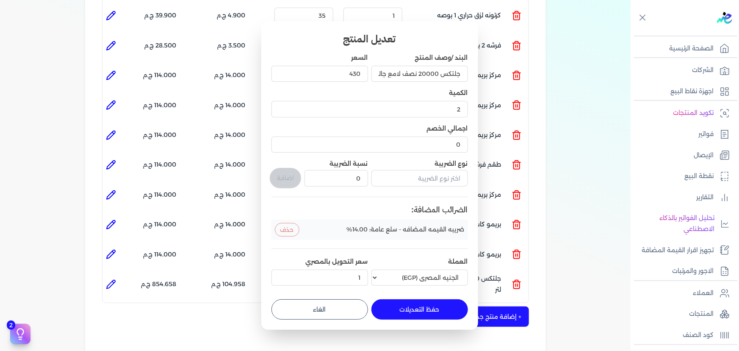
type input "1"
type input "430"
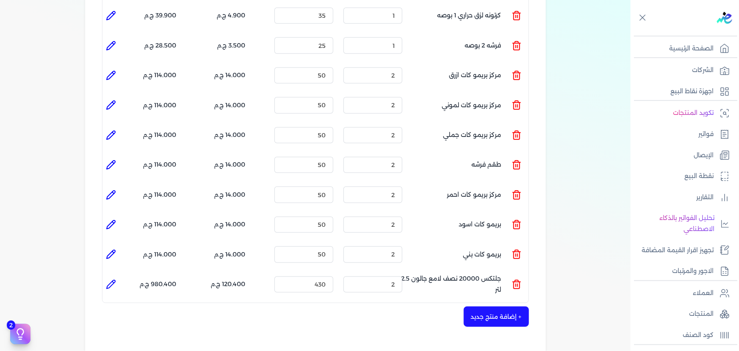
click at [490, 306] on button "+ إضافة منتج جديد" at bounding box center [496, 316] width 65 height 20
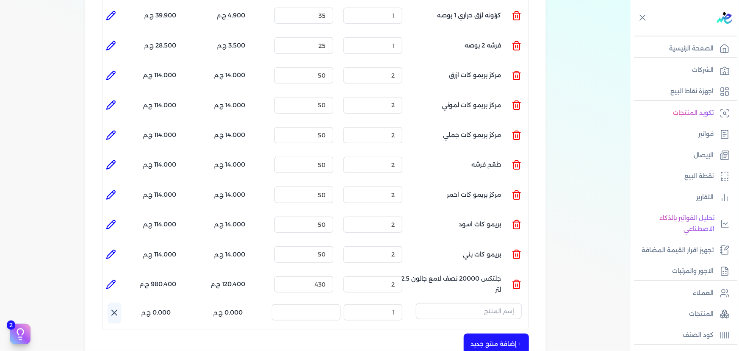
click at [482, 286] on div "المنتج الكمية السعر الضريبه الإجمالي المنتج : سوبر داي تون 3030 جالون 3.57 كجم …" at bounding box center [315, 137] width 427 height 385
click at [483, 303] on input "text" at bounding box center [469, 311] width 106 height 16
paste input "مركز بريمو كات اخضر"
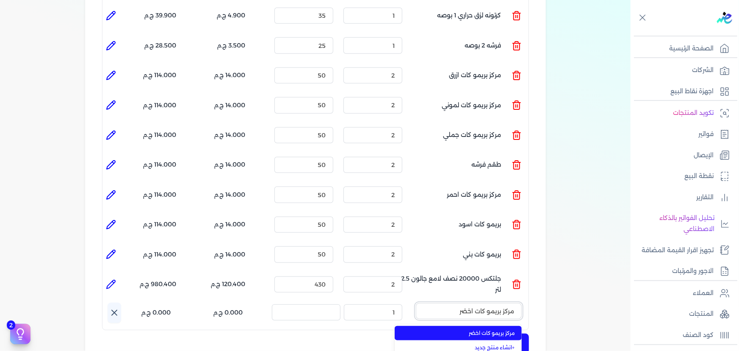
type input "مركز بريمو كات اخضر"
drag, startPoint x: 493, startPoint y: 317, endPoint x: 471, endPoint y: 316, distance: 22.0
click at [493, 329] on span "مركز بريمو كات اخضر" at bounding box center [463, 333] width 103 height 8
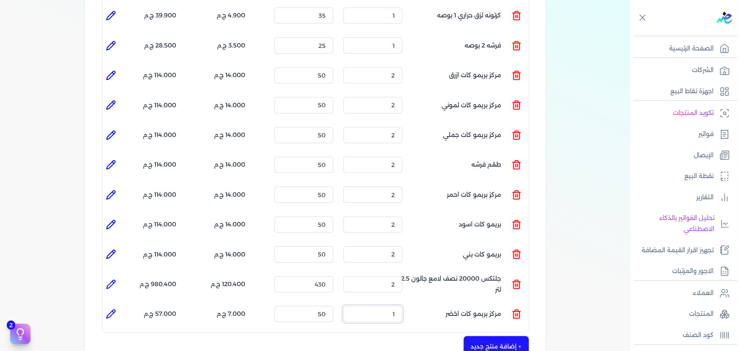
drag, startPoint x: 377, startPoint y: 292, endPoint x: 413, endPoint y: 292, distance: 36.0
click at [413, 302] on ul "المنتج : مركز بريمو كات اخضر الكمية : 1 السعر : 50 الضريبه : 7.000 ج.م الإجمالي…" at bounding box center [315, 313] width 426 height 23
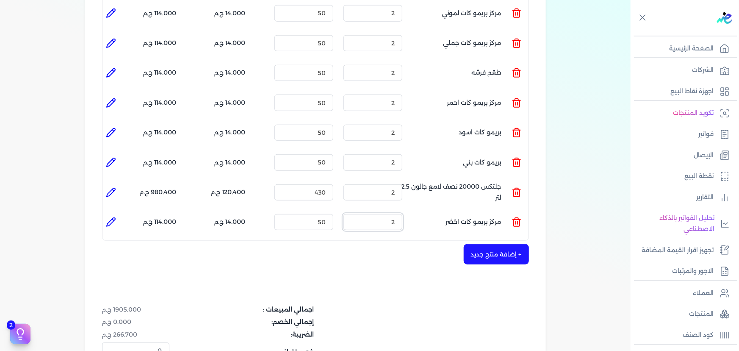
scroll to position [389, 0]
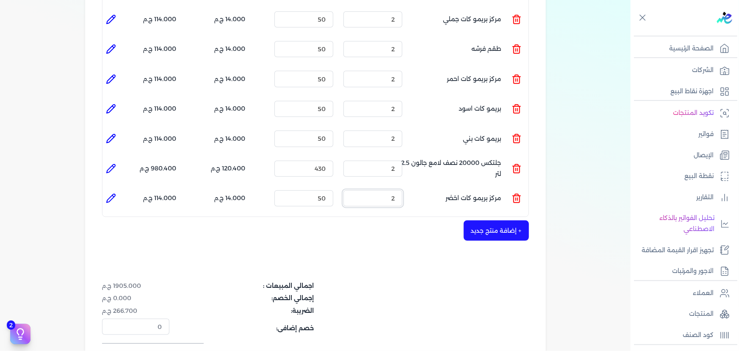
type input "2"
click at [373, 220] on div "+ إضافة منتج جديد" at bounding box center [315, 230] width 427 height 20
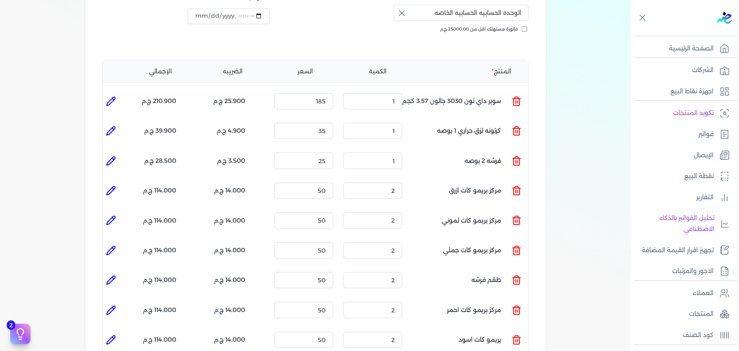
scroll to position [158, 0]
drag, startPoint x: 387, startPoint y: 265, endPoint x: 422, endPoint y: 263, distance: 34.8
click at [422, 269] on ul "المنتج : طقم فرشه الكمية : 2 السعر : 50 الضريبه : 14.000 ج.م الإجمالي : 114.000…" at bounding box center [315, 280] width 426 height 23
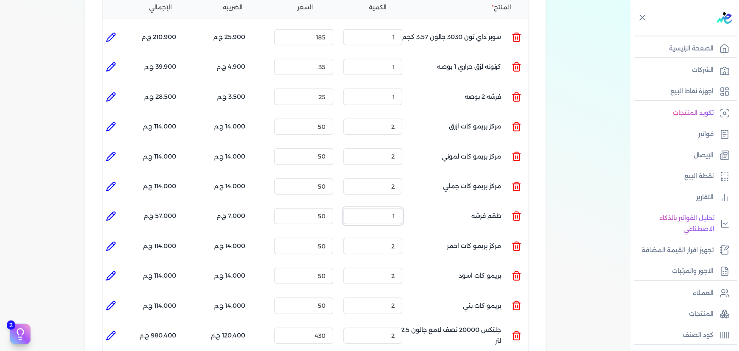
scroll to position [312, 0]
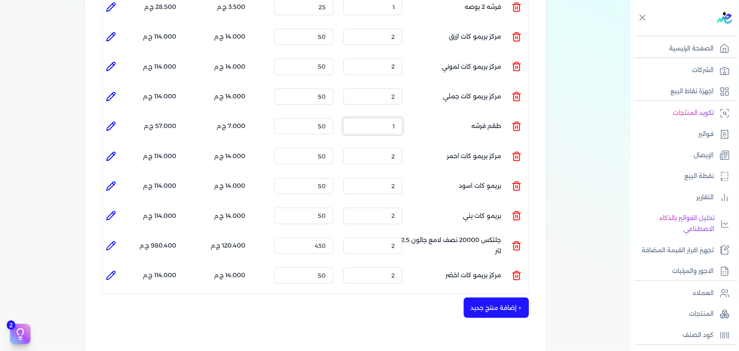
type input "1"
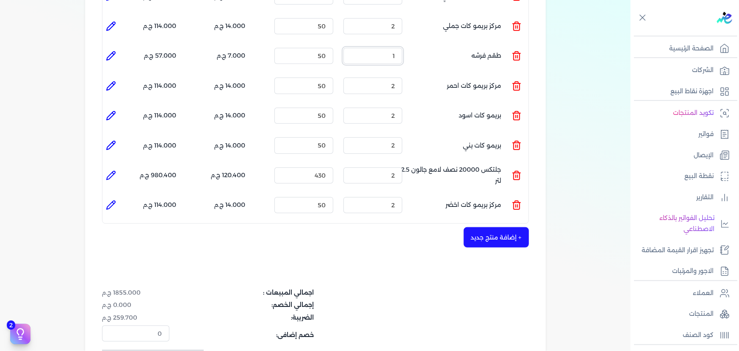
scroll to position [389, 0]
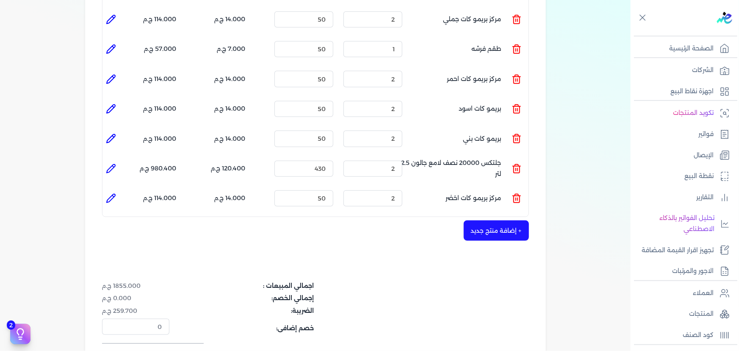
click at [419, 241] on div "شركه الاخوه الثلاثة فتحى السيد على [PERSON_NAME] 288849477 رقم الفاتورة 13702 ف…" at bounding box center [315, 46] width 461 height 729
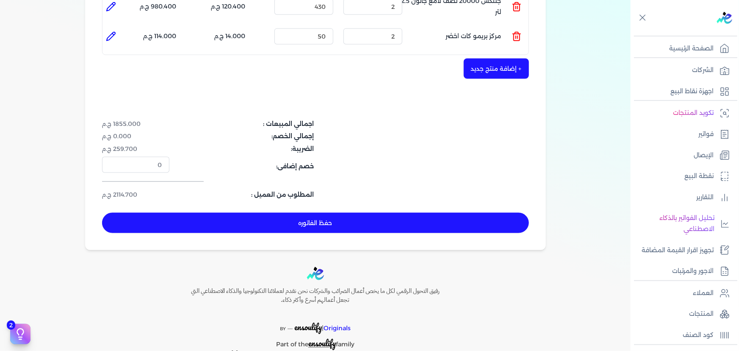
scroll to position [563, 0]
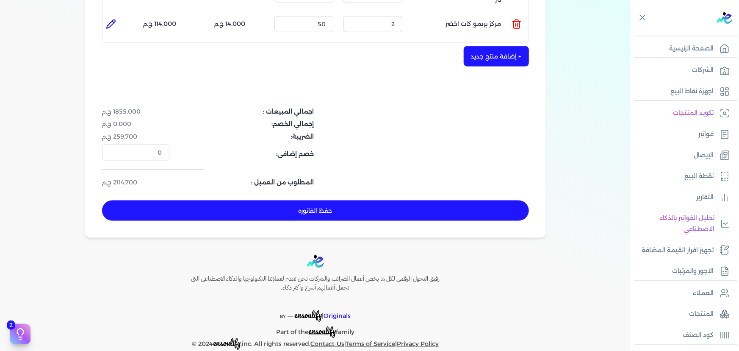
click at [420, 200] on button "حفظ الفاتوره" at bounding box center [315, 210] width 427 height 20
type input "[DATE]"
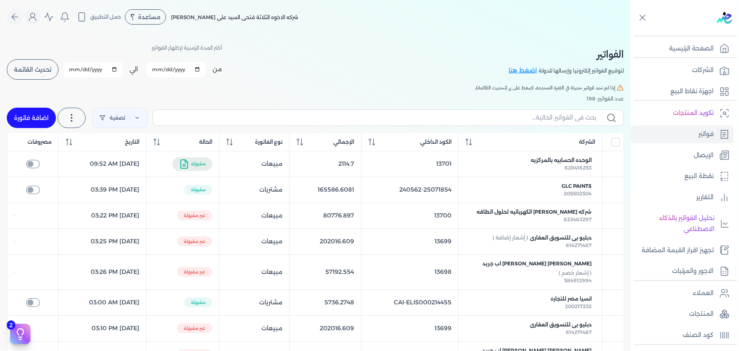
click at [32, 69] on span "تحديث القائمة" at bounding box center [32, 69] width 37 height 6
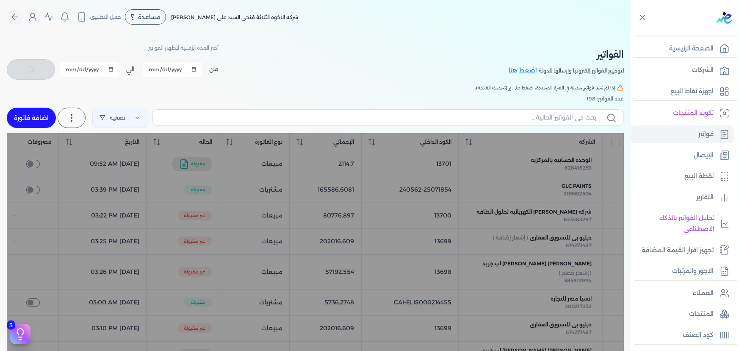
checkbox input "false"
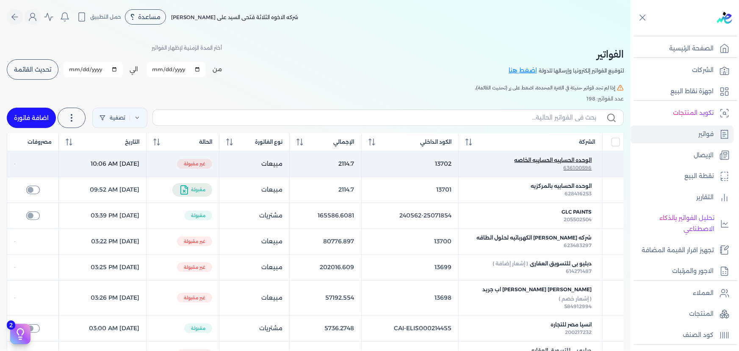
drag, startPoint x: 544, startPoint y: 160, endPoint x: 524, endPoint y: 160, distance: 20.3
click at [524, 160] on span "الوحده الحسابيه الحسابيه الخاصه" at bounding box center [553, 160] width 77 height 8
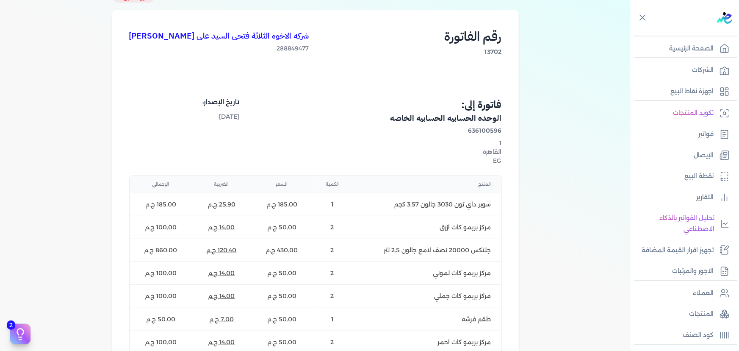
scroll to position [269, 0]
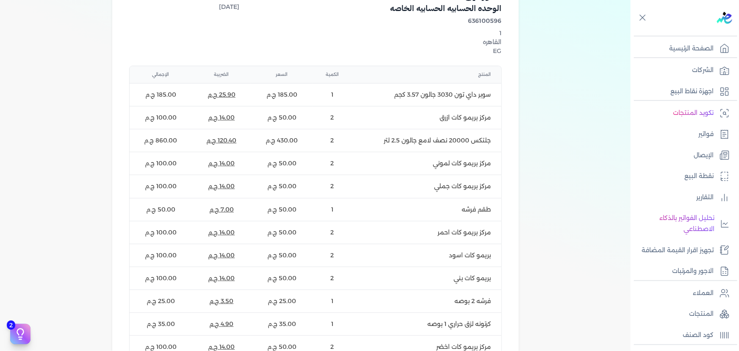
click at [456, 97] on td "سوبر داي تون 3030 جالون 3.57 كجم" at bounding box center [426, 94] width 149 height 23
click at [455, 95] on td "سوبر داي تون 3030 جالون 3.57 كجم" at bounding box center [426, 94] width 149 height 23
copy td "سوبر داي تون 3030 جالون 3.57 كجم"
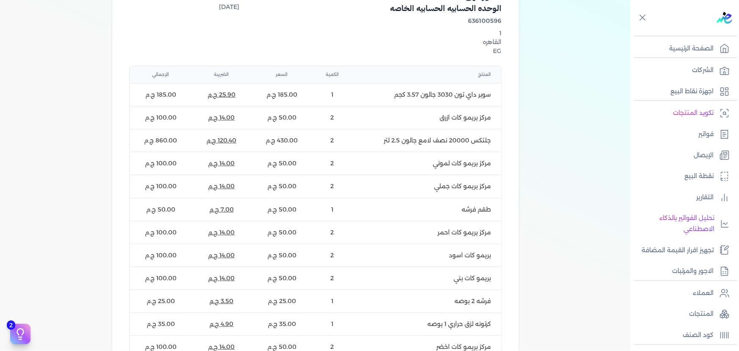
click at [451, 116] on td "مركز بريمو كات ازرق" at bounding box center [426, 117] width 149 height 23
copy td "مركز بريمو كات ازرق"
click at [432, 136] on td "جلتكس 20000 نصف لامع جالون 2.5 لتر" at bounding box center [426, 140] width 149 height 23
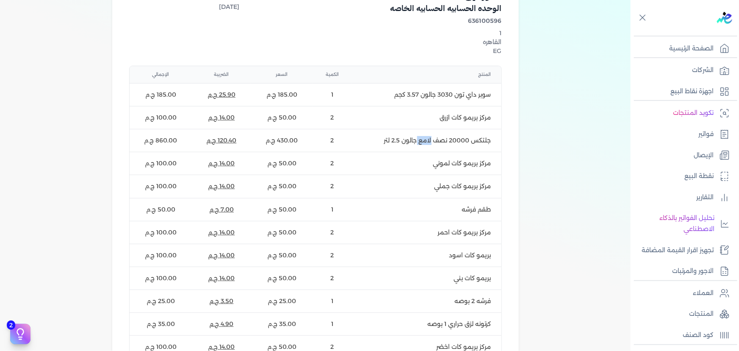
click at [432, 136] on td "جلتكس 20000 نصف لامع جالون 2.5 لتر" at bounding box center [426, 140] width 149 height 23
copy td "جلتكس 20000 نصف لامع جالون 2.5 لتر"
click at [446, 163] on td "مركز بريمو كات لموني" at bounding box center [426, 163] width 149 height 23
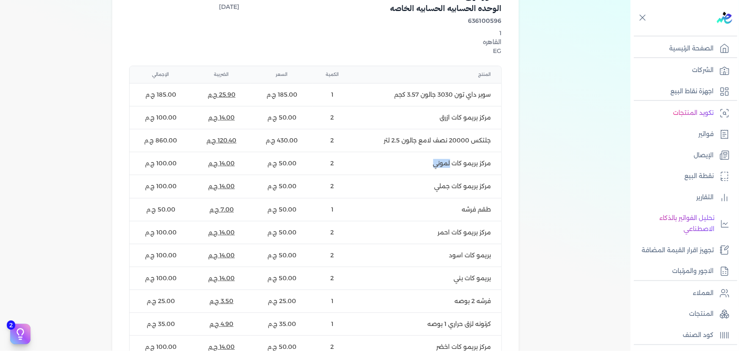
click at [446, 163] on td "مركز بريمو كات لموني" at bounding box center [426, 163] width 149 height 23
copy td "مركز بريمو كات لموني"
click at [459, 188] on td "مركز بريمو كات جملي" at bounding box center [426, 186] width 149 height 23
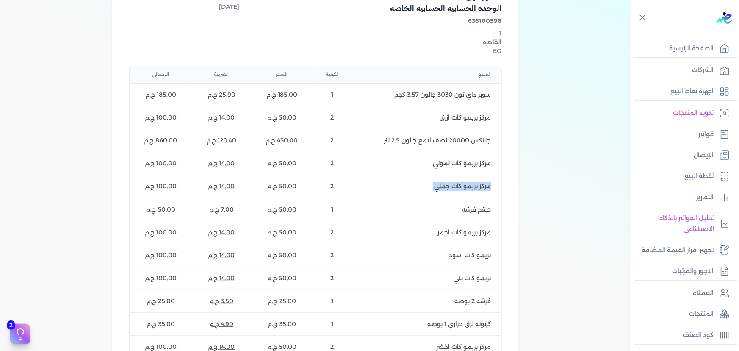
click at [459, 188] on td "مركز بريمو كات جملي" at bounding box center [426, 186] width 149 height 23
copy td "مركز بريمو كات جملي"
click at [475, 205] on td "طقم فرشه" at bounding box center [426, 209] width 149 height 23
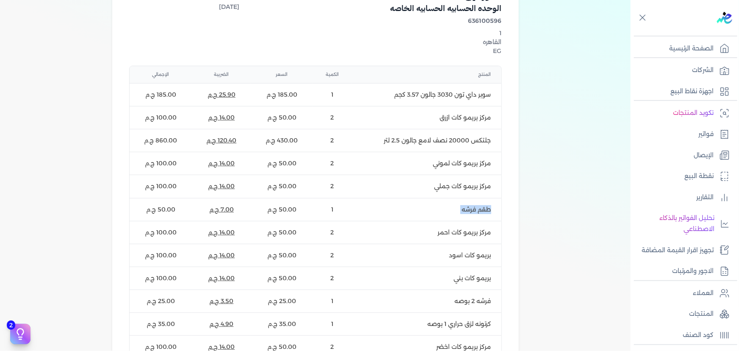
copy td "طقم فرشه"
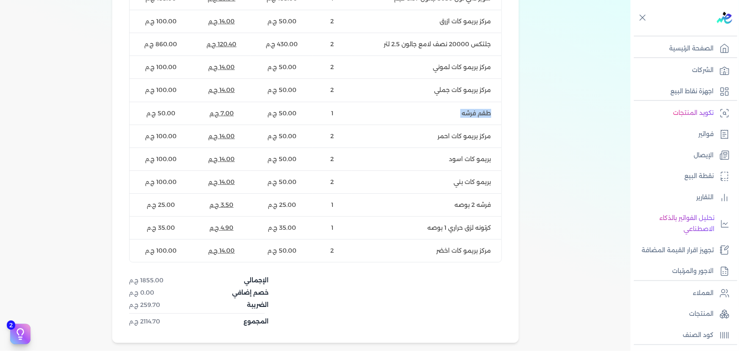
scroll to position [423, 0]
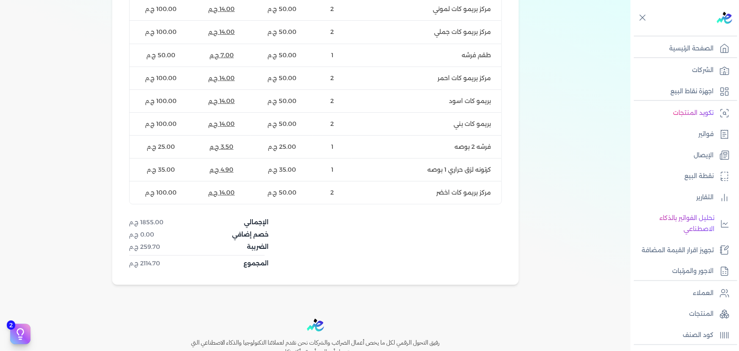
click at [466, 77] on td "مركز بريمو كات احمر" at bounding box center [426, 77] width 149 height 23
copy td "مركز بريمو كات احمر"
click at [483, 100] on td "بريمو كات اسود" at bounding box center [426, 100] width 149 height 23
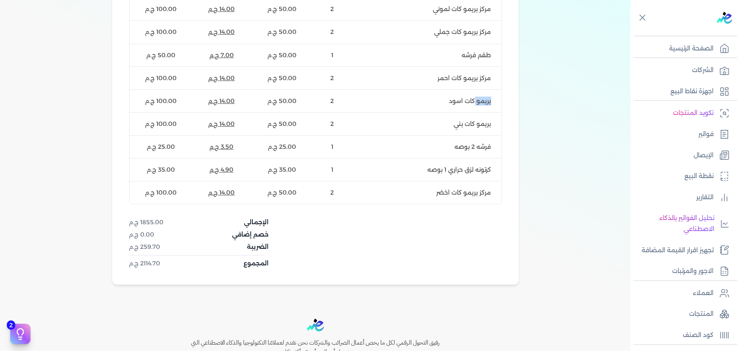
click at [483, 100] on td "بريمو كات اسود" at bounding box center [426, 100] width 149 height 23
copy td "بريمو كات اسود"
click at [467, 123] on td "بريمو كات بني" at bounding box center [426, 123] width 149 height 23
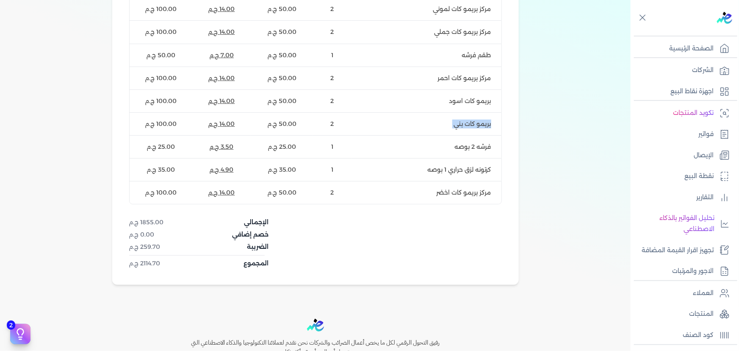
click at [467, 123] on td "بريمو كات بني" at bounding box center [426, 123] width 149 height 23
copy td "بريمو كات بني"
click at [465, 149] on td "فرشه 2 بوصه" at bounding box center [426, 146] width 149 height 23
click at [466, 148] on td "فرشه 2 بوصه" at bounding box center [426, 146] width 149 height 23
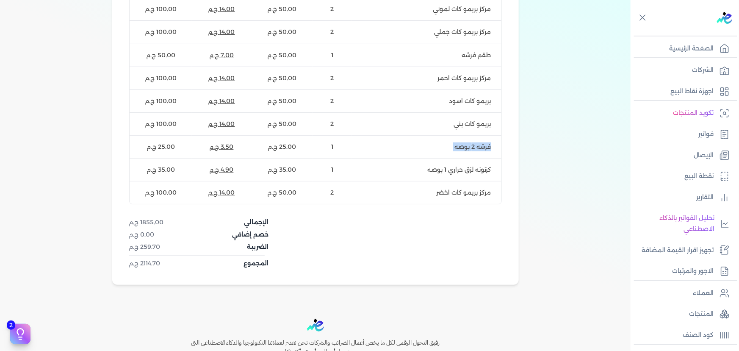
click at [466, 148] on td "فرشه 2 بوصه" at bounding box center [426, 146] width 149 height 23
copy td "فرشه 2 بوصه"
click at [459, 171] on td "كرتونه لزق حراري 1 بوصه" at bounding box center [426, 169] width 149 height 23
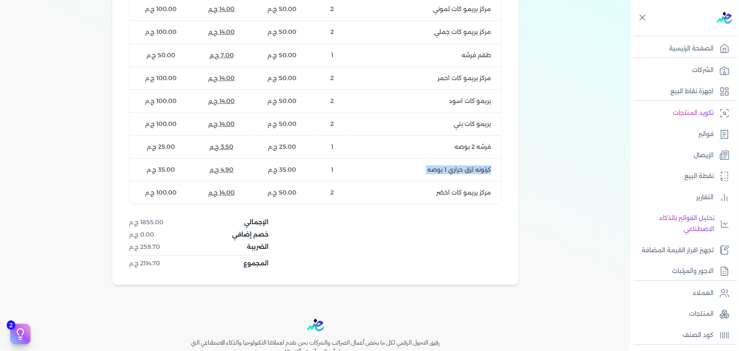
click at [459, 171] on td "كرتونه لزق حراري 1 بوصه" at bounding box center [426, 169] width 149 height 23
click at [466, 193] on td "مركز بريمو كات اخضر" at bounding box center [426, 192] width 149 height 23
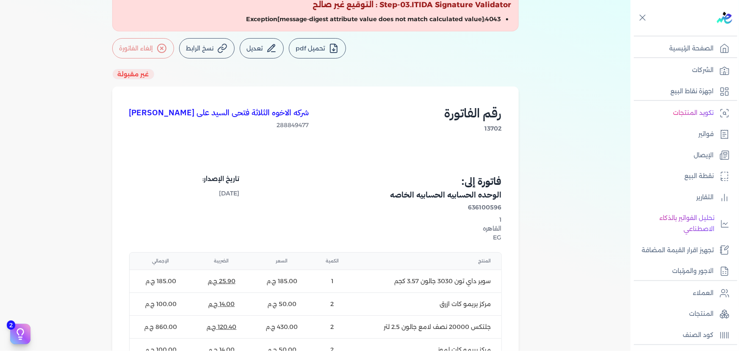
scroll to position [38, 0]
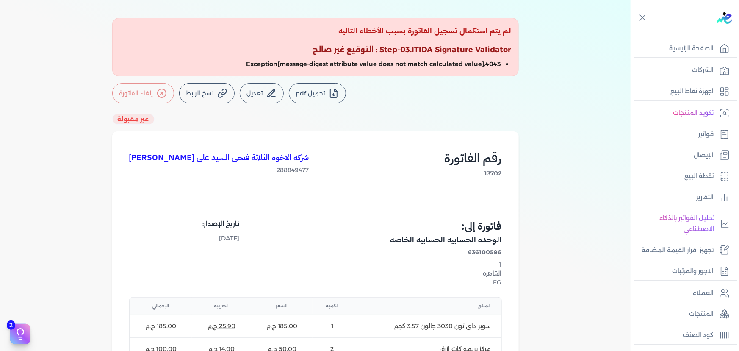
click at [318, 97] on button "تحميل pdf" at bounding box center [317, 93] width 57 height 20
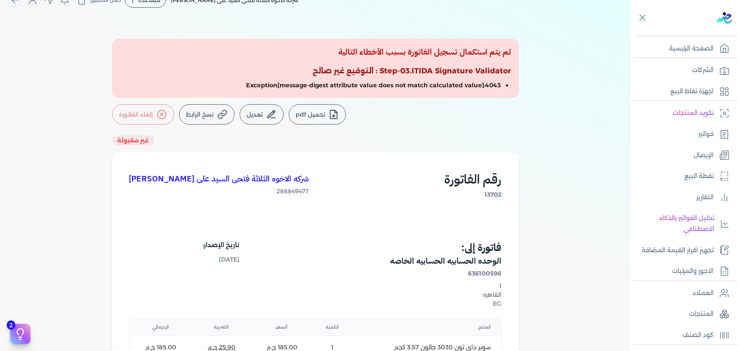
scroll to position [0, 0]
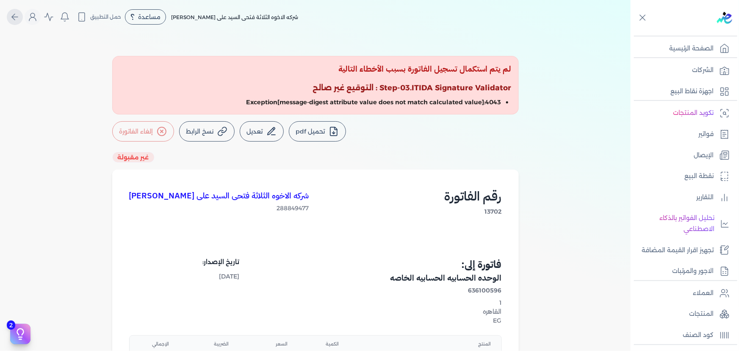
click at [19, 15] on icon "Global" at bounding box center [15, 17] width 10 height 10
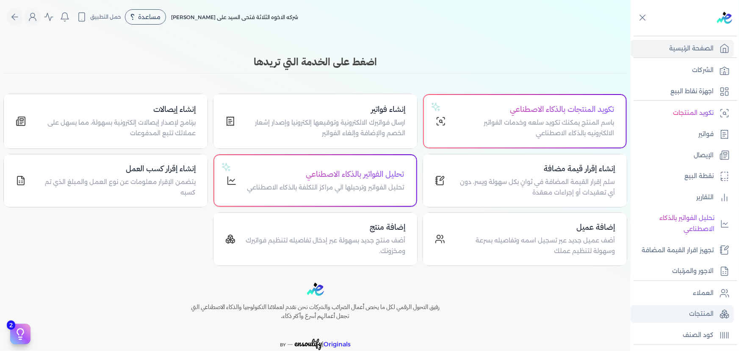
click at [711, 309] on p "المنتجات" at bounding box center [701, 313] width 25 height 11
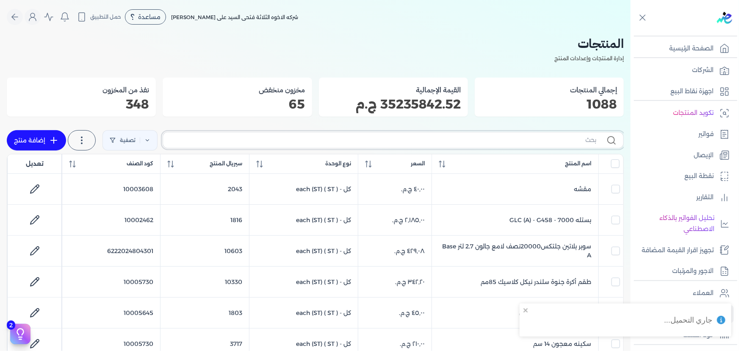
click at [493, 141] on input "text" at bounding box center [383, 140] width 426 height 9
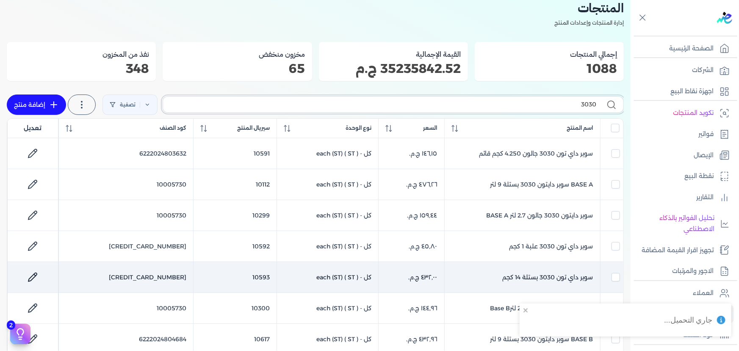
scroll to position [77, 0]
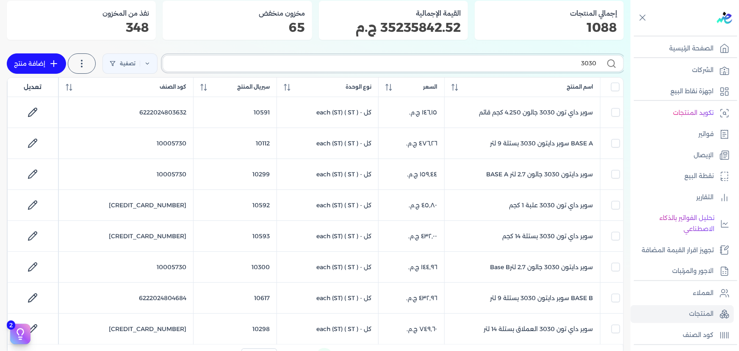
click at [550, 63] on input "3030" at bounding box center [383, 63] width 426 height 9
type input "جل"
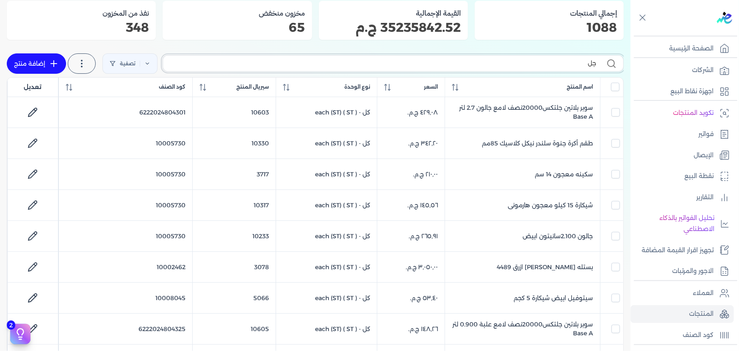
checkbox input "false"
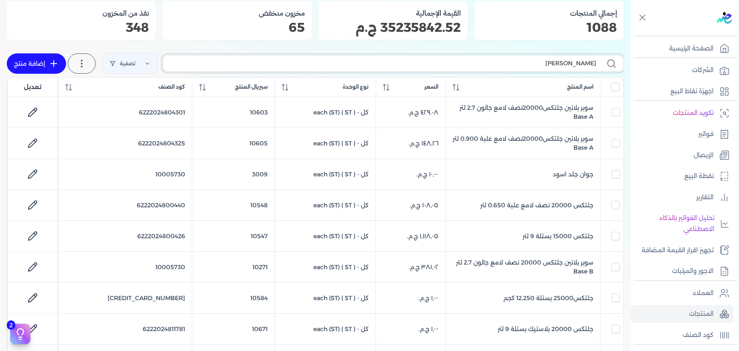
type input "جلون"
checkbox input "false"
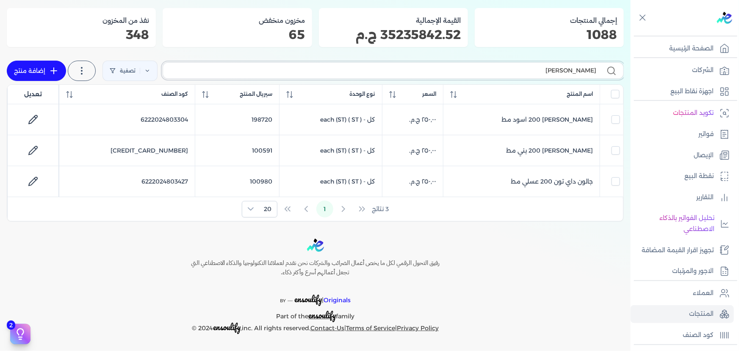
scroll to position [68, 0]
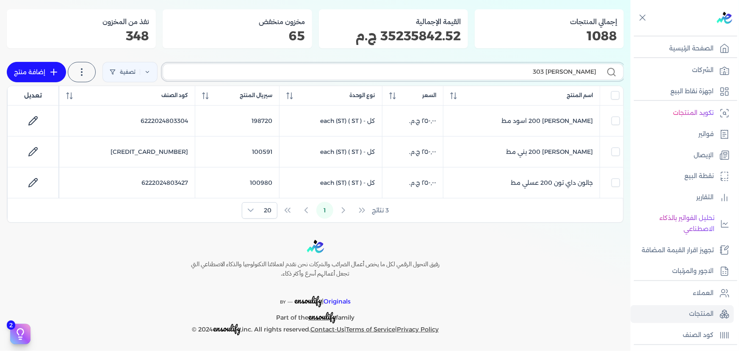
type input "جلون 3030"
checkbox input "false"
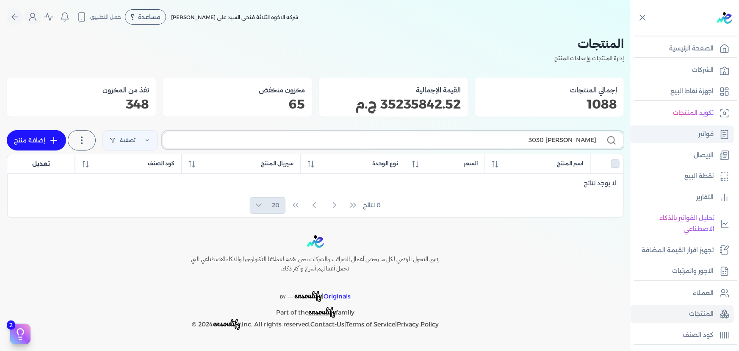
drag, startPoint x: 543, startPoint y: 141, endPoint x: 651, endPoint y: 136, distance: 108.5
click at [651, 136] on div "Toggle Navigation الصفحة الرئيسية الشركات اجهزة نقاط البيع تكويد المنتجات فواتي…" at bounding box center [369, 175] width 739 height 351
type input "جا"
checkbox input "false"
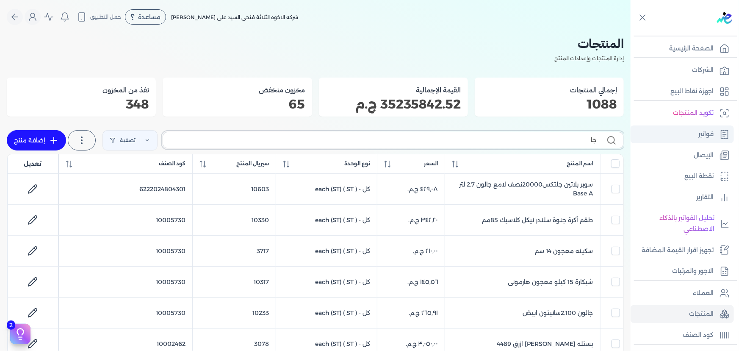
type input "جال"
checkbox input "false"
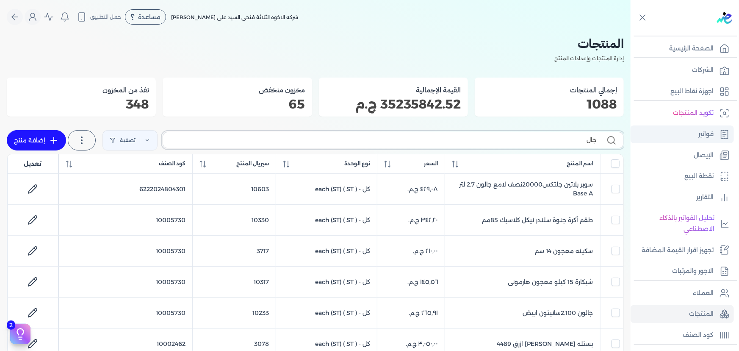
checkbox input "false"
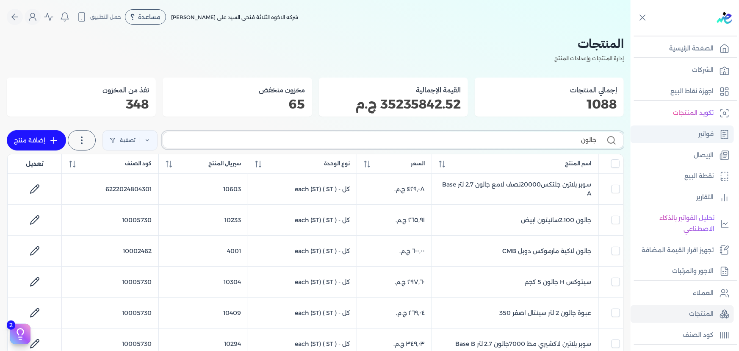
type input "جالون"
checkbox input "false"
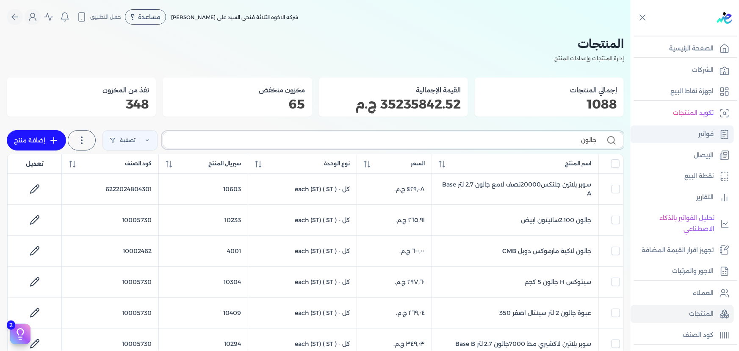
checkbox input "false"
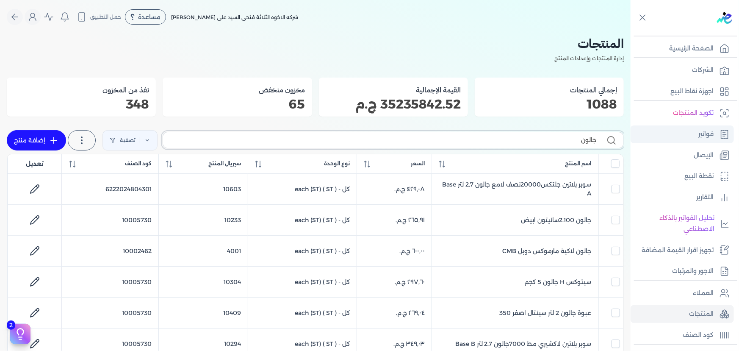
checkbox input "false"
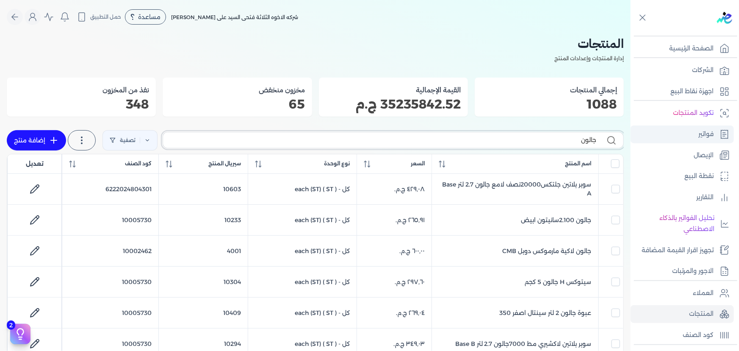
checkbox input "false"
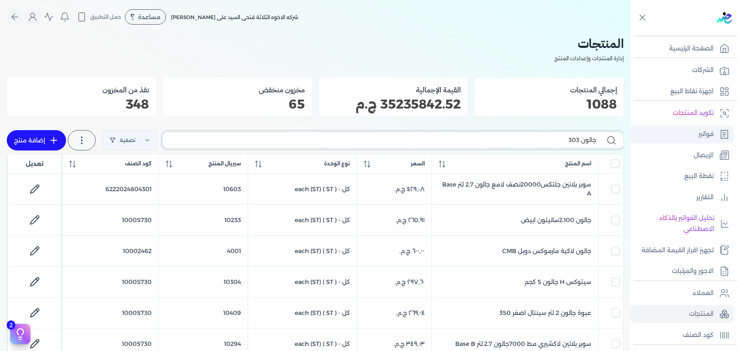
type input "جالون 3030"
checkbox input "false"
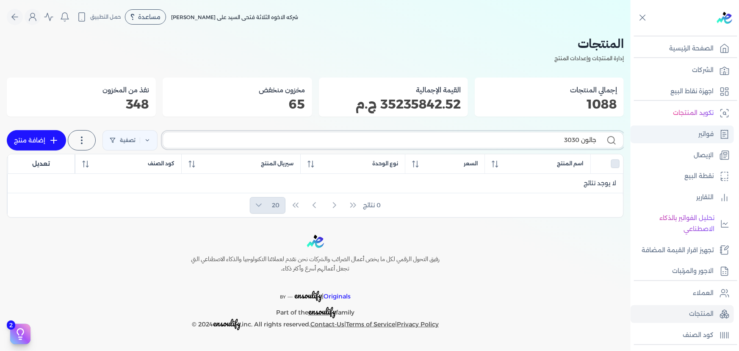
drag, startPoint x: 551, startPoint y: 138, endPoint x: 659, endPoint y: 138, distance: 108.4
click at [658, 138] on div "Toggle Navigation الصفحة الرئيسية الشركات اجهزة نقاط البيع تكويد المنتجات فواتي…" at bounding box center [369, 175] width 739 height 351
type input "ج"
checkbox input "false"
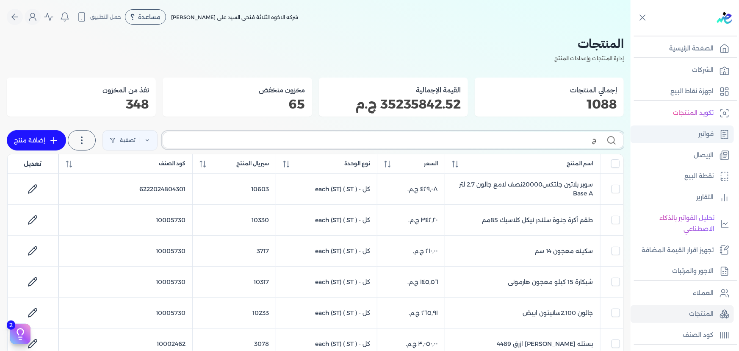
type input "ج"
checkbox input "false"
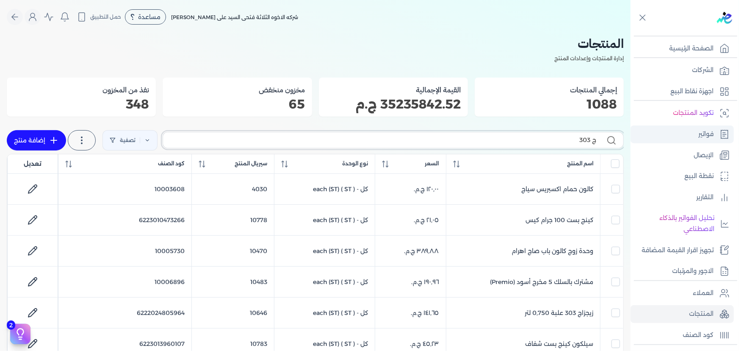
type input "ج 3030"
checkbox input "false"
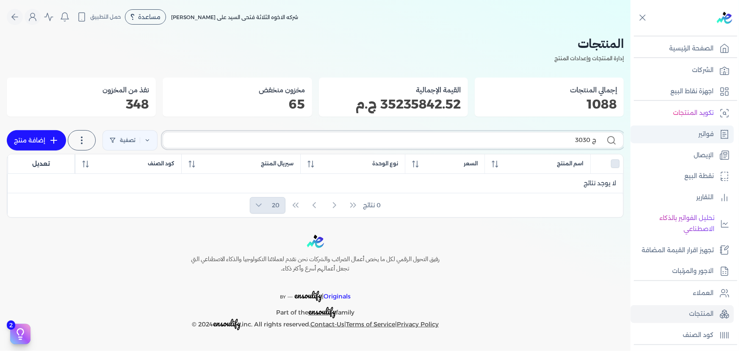
drag, startPoint x: 565, startPoint y: 141, endPoint x: 644, endPoint y: 135, distance: 79.0
click at [644, 135] on div "Toggle Navigation الصفحة الرئيسية الشركات اجهزة نقاط البيع تكويد المنتجات فواتي…" at bounding box center [369, 175] width 739 height 351
type input "3"
checkbox input "false"
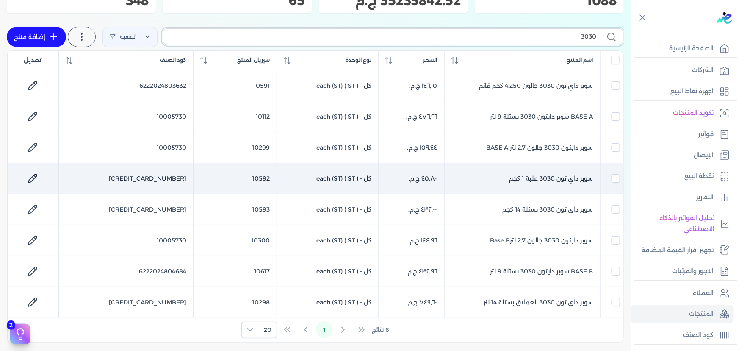
scroll to position [115, 0]
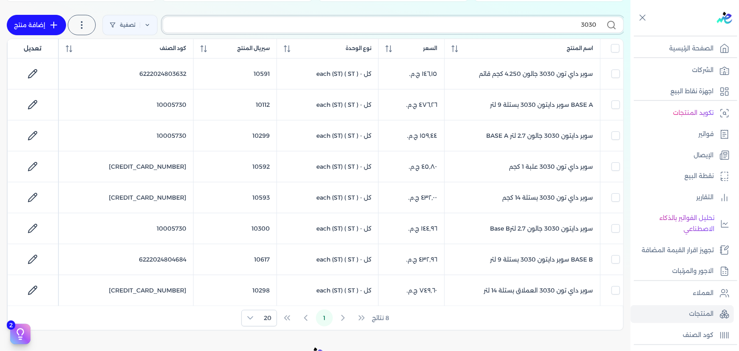
drag, startPoint x: 566, startPoint y: 26, endPoint x: 631, endPoint y: 26, distance: 64.8
click at [631, 26] on div "Toggle Navigation الصفحة الرئيسية الشركات اجهزة نقاط البيع تكويد المنتجات فواتي…" at bounding box center [369, 175] width 739 height 351
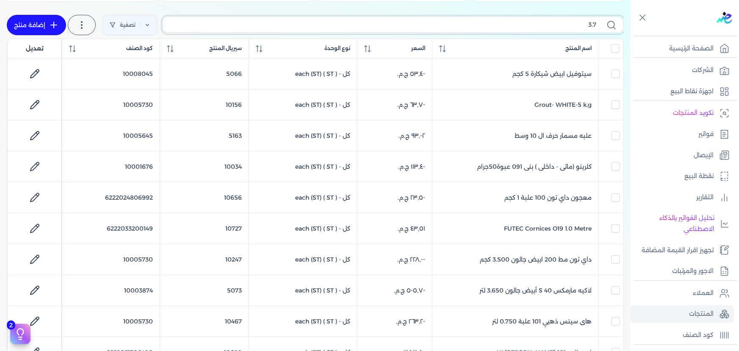
type input "3.75"
checkbox input "false"
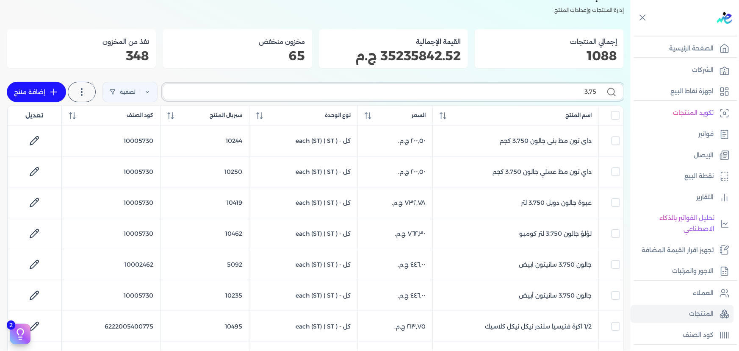
scroll to position [38, 0]
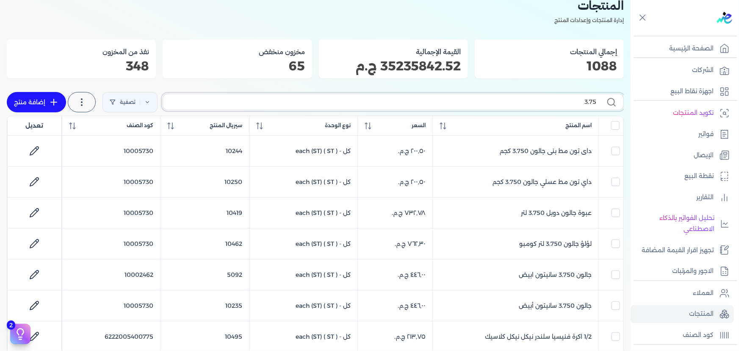
drag, startPoint x: 594, startPoint y: 99, endPoint x: 629, endPoint y: 96, distance: 35.3
click at [629, 96] on div "المنتجات إدارة المنتجات وإعدادات المنتج إجمالي المنتجات 1088 القيمة الإجمالية 3…" at bounding box center [315, 263] width 631 height 535
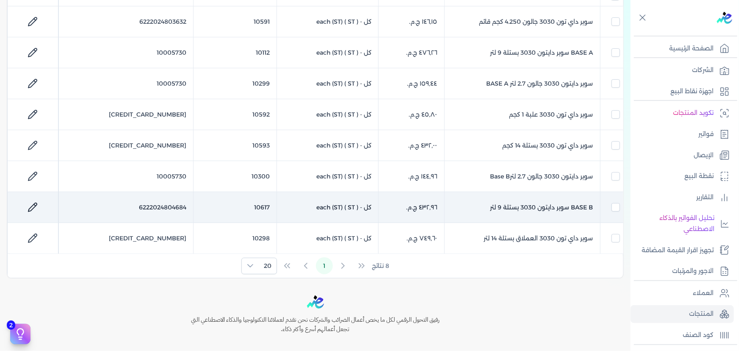
scroll to position [154, 0]
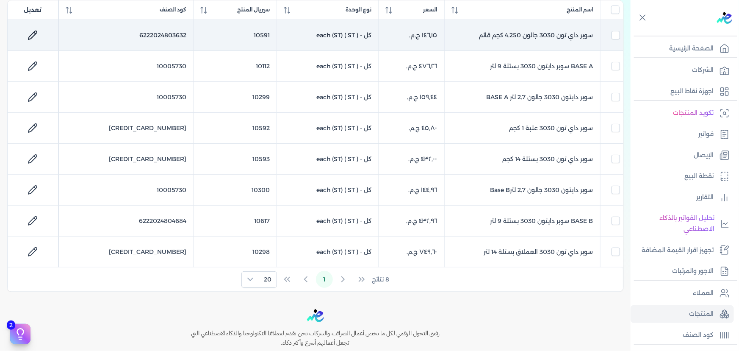
type input "3030"
click at [29, 32] on link at bounding box center [32, 35] width 20 height 20
select select "GS1"
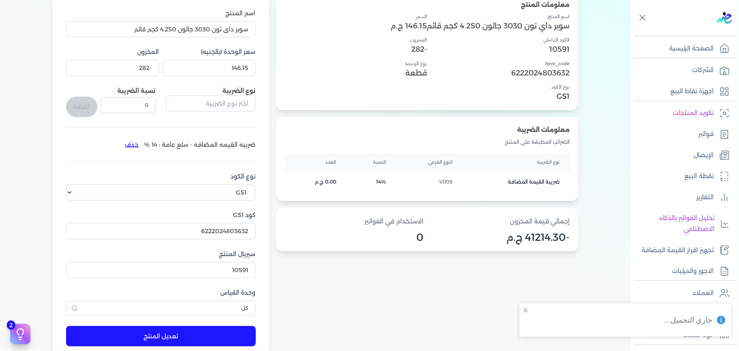
scroll to position [77, 0]
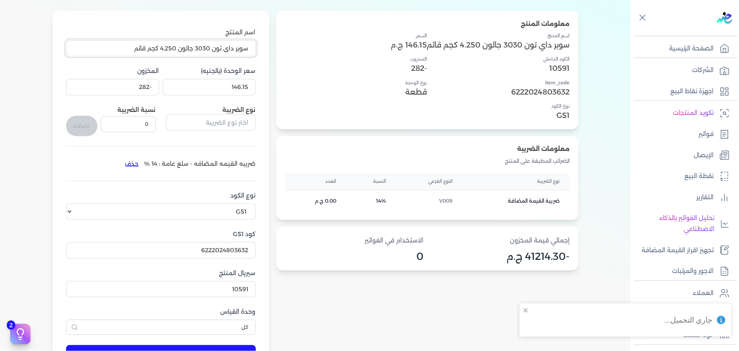
drag, startPoint x: 126, startPoint y: 46, endPoint x: 367, endPoint y: 46, distance: 240.5
click at [367, 46] on div "معلومات المنتج اسم المنتج سوبر داي تون 3030 جالون 4.250 كجم قائم الكود الداخلي …" at bounding box center [315, 192] width 617 height 363
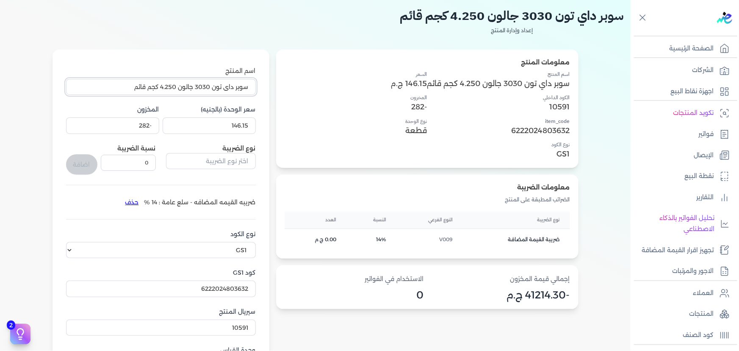
scroll to position [0, 0]
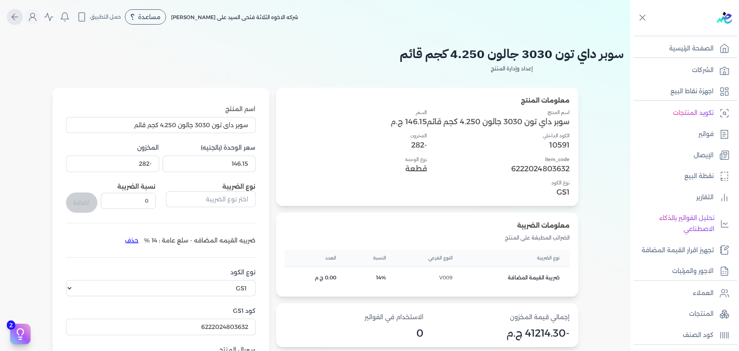
click at [14, 14] on icon "Global" at bounding box center [15, 17] width 10 height 10
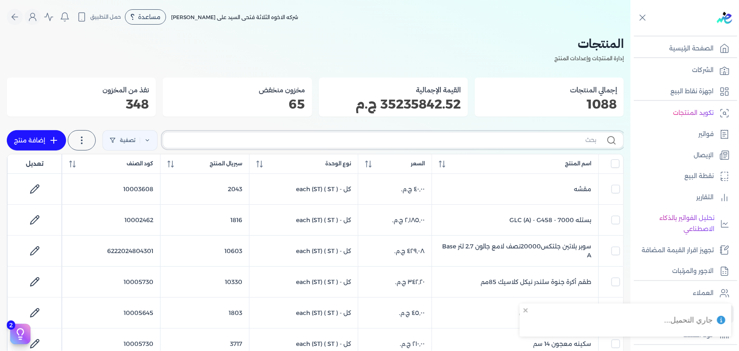
click at [480, 144] on input "text" at bounding box center [383, 140] width 426 height 9
type input "20000"
checkbox input "false"
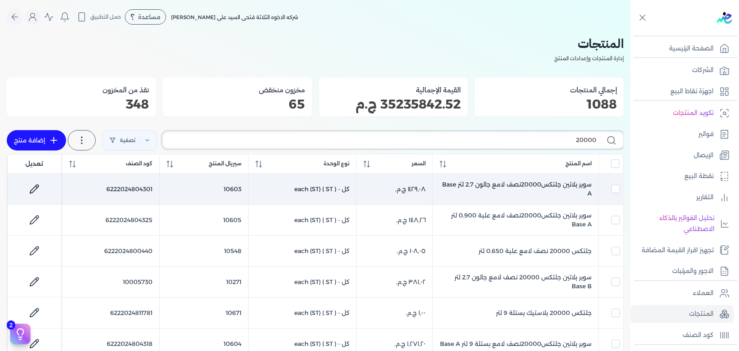
type input "20000"
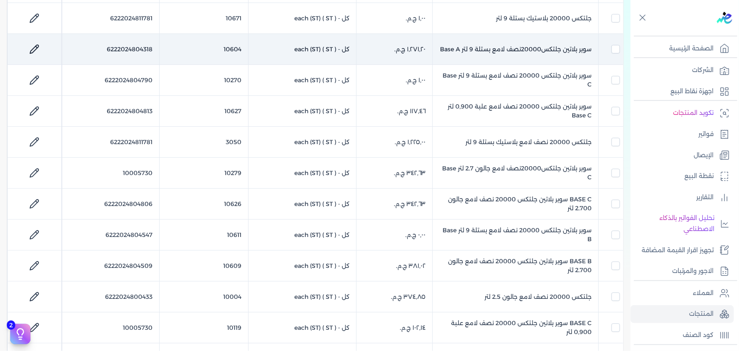
scroll to position [308, 0]
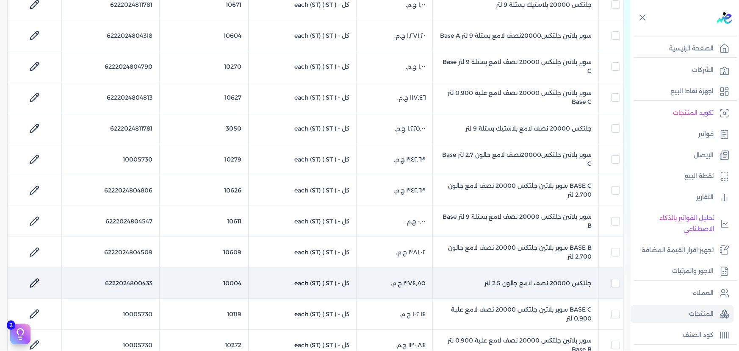
click at [30, 277] on link at bounding box center [34, 283] width 20 height 20
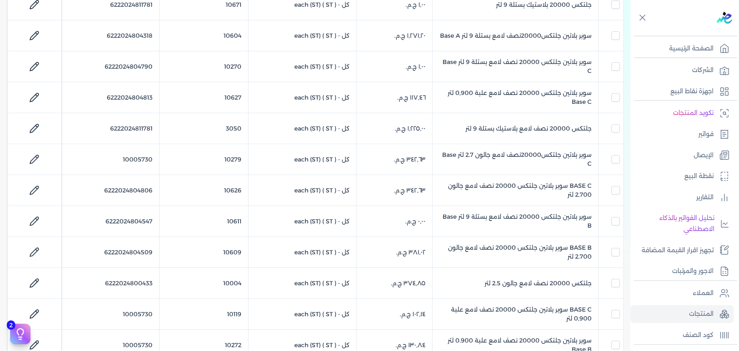
select select "GS1"
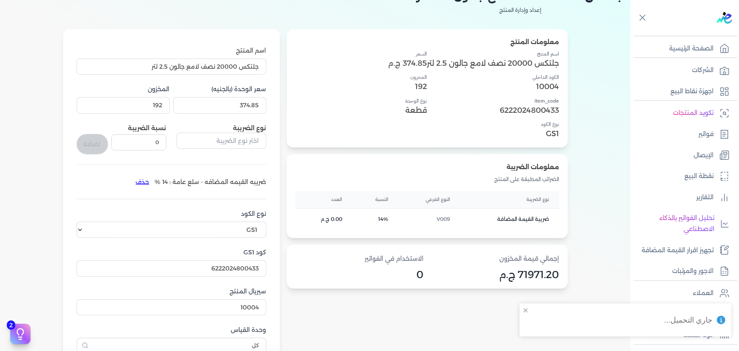
scroll to position [45, 0]
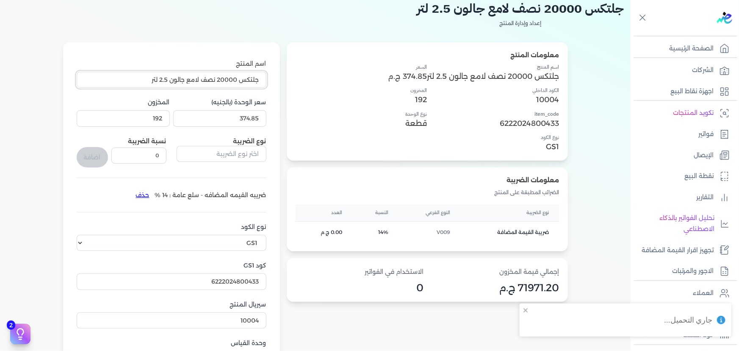
click at [150, 75] on input "جلتكس 20000 نصف لامع جالون 2.5 لتر" at bounding box center [172, 80] width 190 height 16
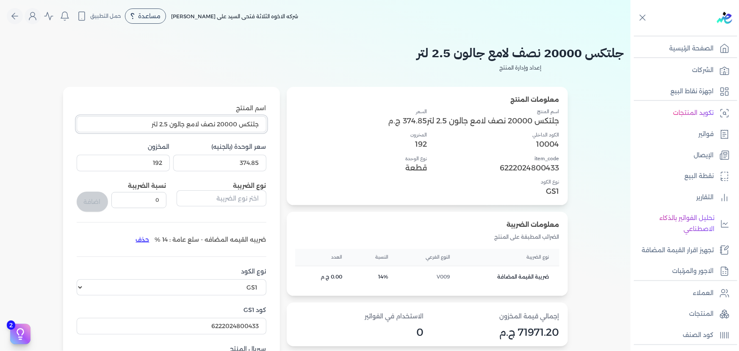
scroll to position [0, 0]
click at [15, 15] on icon "Global" at bounding box center [13, 17] width 3 height 6
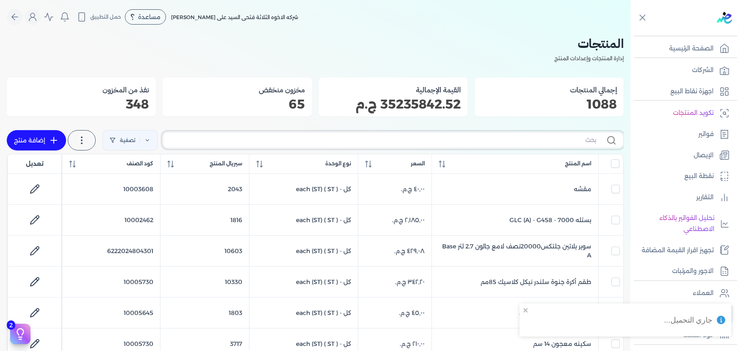
click at [467, 141] on input "text" at bounding box center [383, 140] width 426 height 9
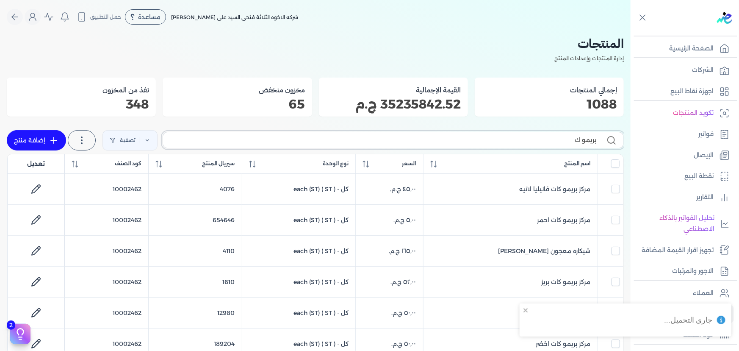
type input "بريمو كا"
checkbox input "false"
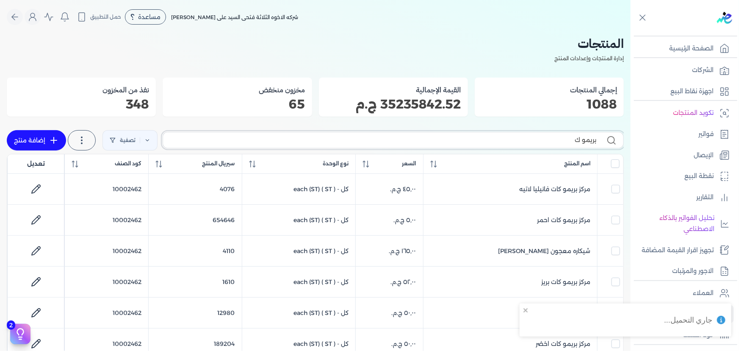
checkbox input "false"
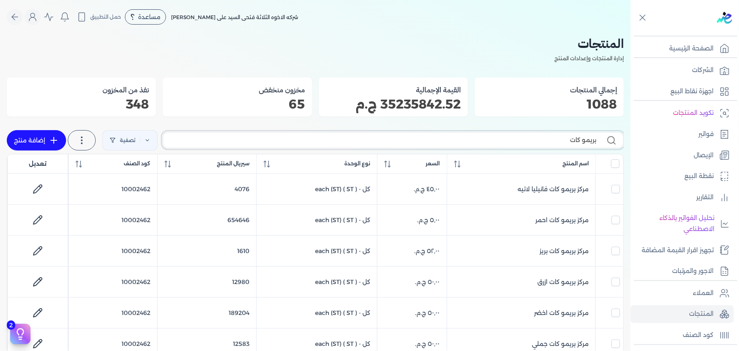
type input "بريمو كات"
checkbox input "false"
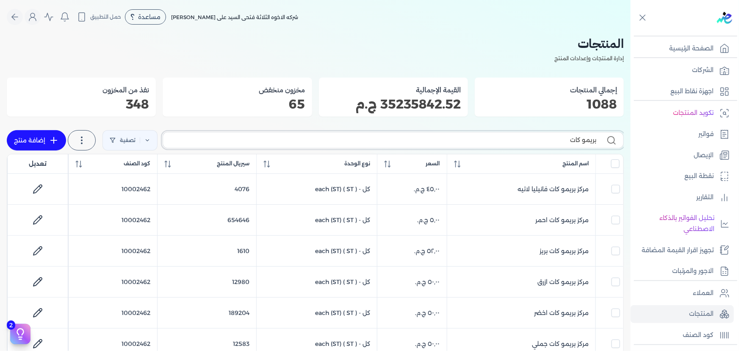
checkbox input "false"
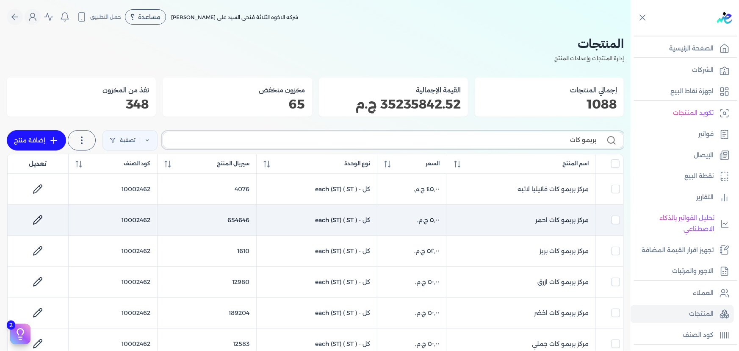
type input "بريمو كات"
click at [35, 219] on icon at bounding box center [38, 220] width 10 height 10
select select "GS1"
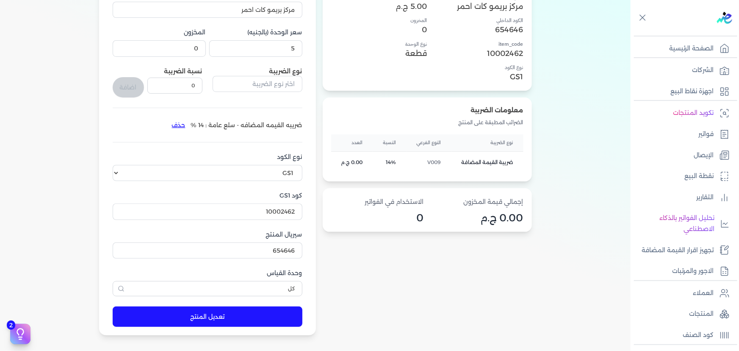
scroll to position [154, 0]
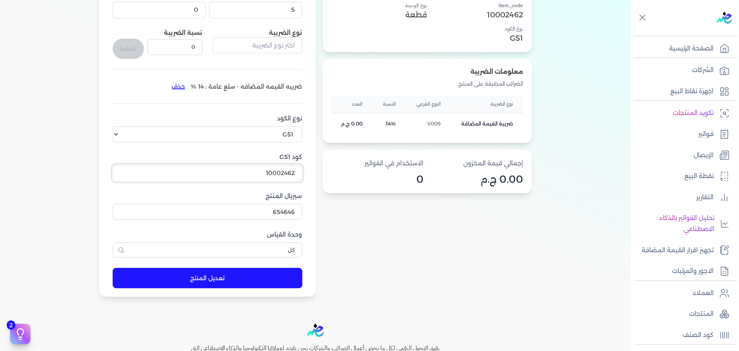
click at [228, 170] on input "10002462" at bounding box center [208, 173] width 190 height 16
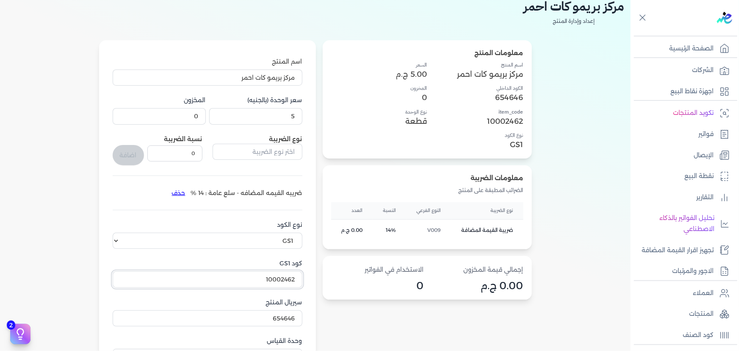
scroll to position [0, 0]
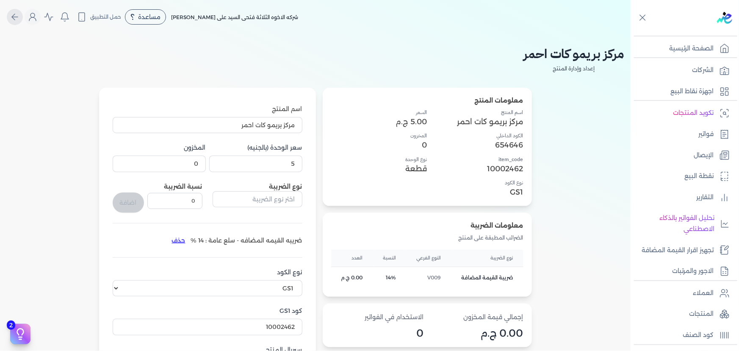
click at [10, 14] on button "Global" at bounding box center [15, 17] width 16 height 16
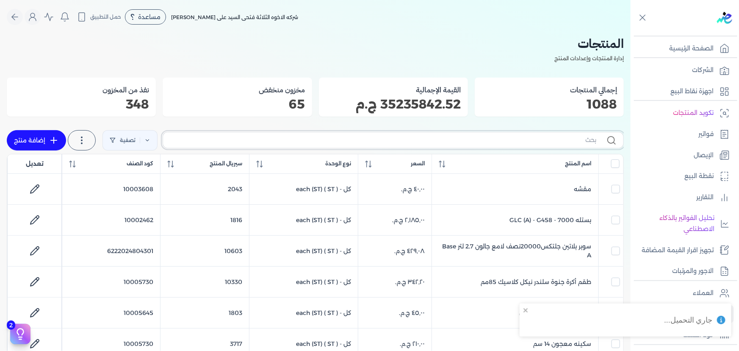
click at [413, 141] on input "text" at bounding box center [383, 140] width 426 height 9
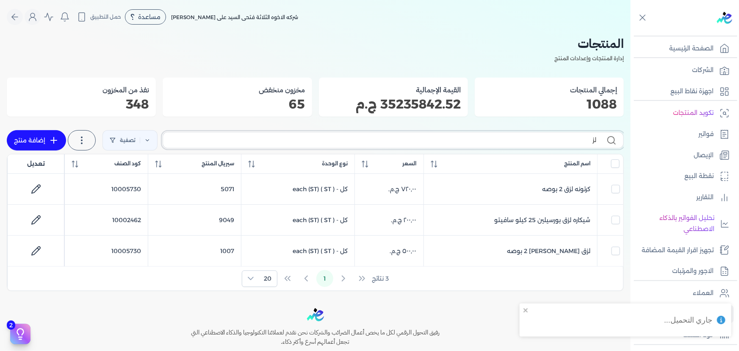
type input "لزف"
checkbox input "false"
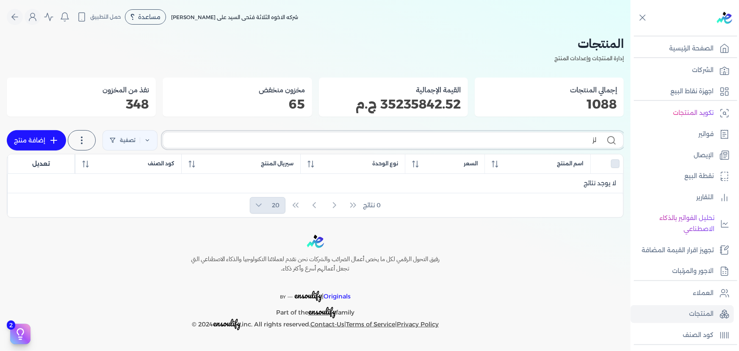
type input "لزق"
checkbox input "false"
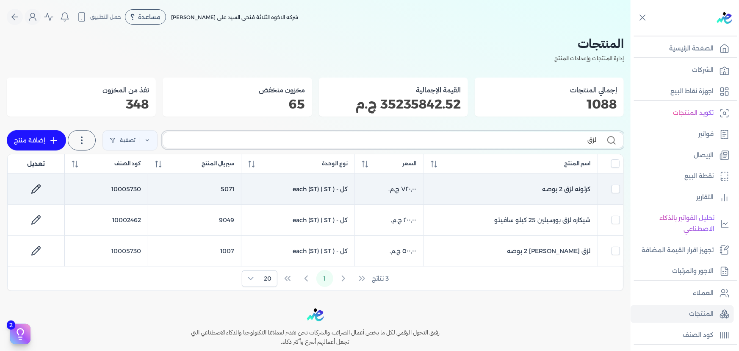
type input "لزق"
click at [36, 180] on link at bounding box center [36, 189] width 20 height 20
select select "GS1"
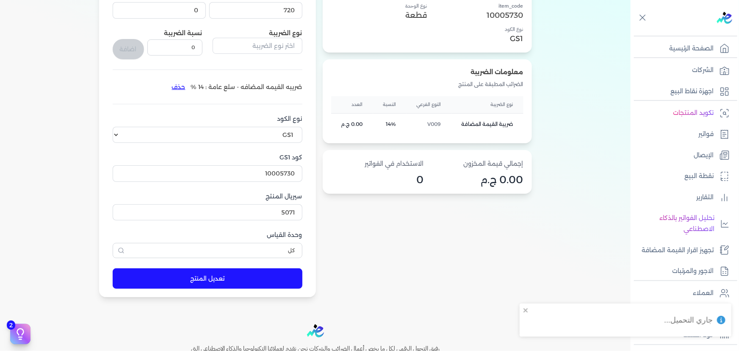
scroll to position [154, 0]
click at [253, 179] on input "10005730" at bounding box center [208, 173] width 190 height 16
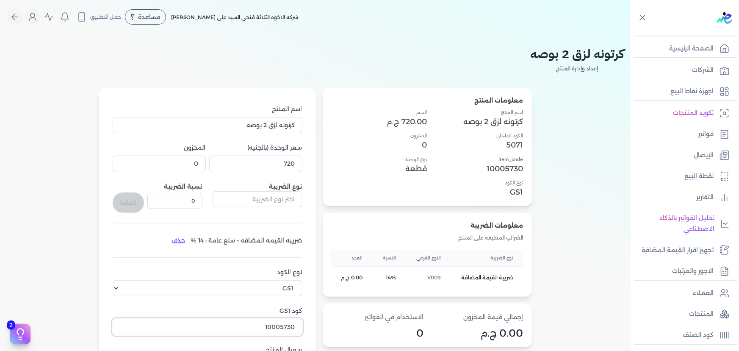
scroll to position [0, 0]
click at [17, 16] on icon "Global" at bounding box center [15, 17] width 10 height 10
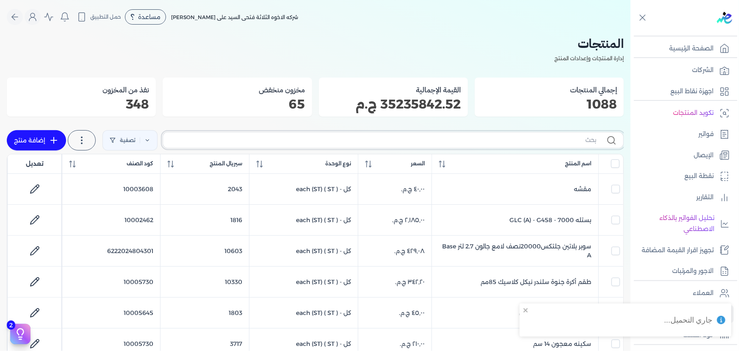
click at [458, 142] on input "text" at bounding box center [383, 140] width 426 height 9
paste input "سوبر داي تون 3030 جالون 3.57 كجم"
type input "سوبر داي تون 3030 جالون 3.57 كجم"
checkbox input "false"
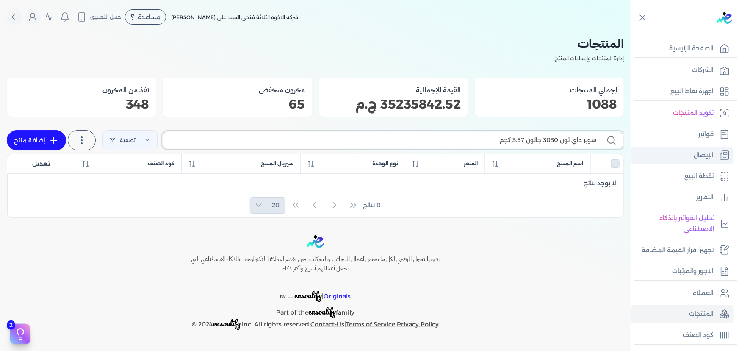
drag, startPoint x: 668, startPoint y: 147, endPoint x: 653, endPoint y: 148, distance: 14.9
click at [707, 148] on div "Toggle Navigation الصفحة الرئيسية الشركات اجهزة نقاط البيع تكويد المنتجات فواتي…" at bounding box center [369, 175] width 739 height 351
checkbox input "false"
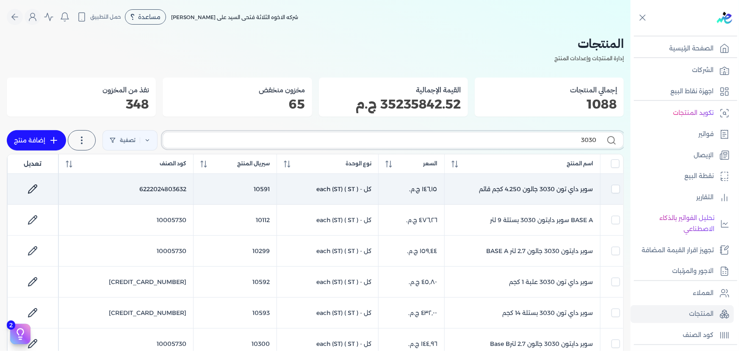
type input "3030"
click at [37, 189] on icon at bounding box center [32, 189] width 8 height 8
select select "GS1"
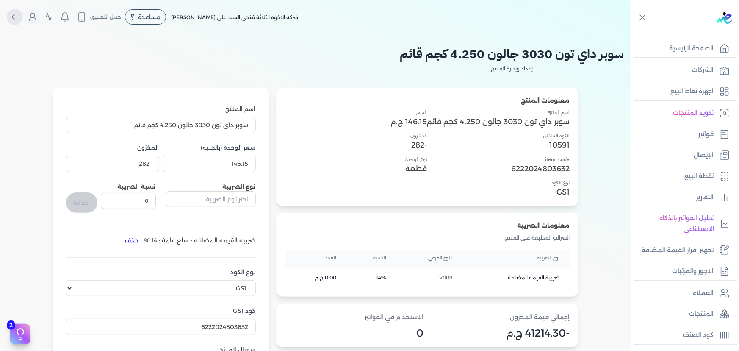
click at [11, 18] on button "Global" at bounding box center [15, 17] width 16 height 16
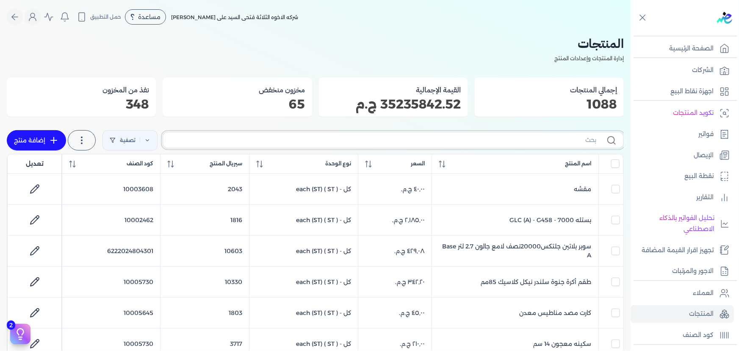
click at [437, 143] on input "text" at bounding box center [383, 140] width 426 height 9
paste input "مركز بريمو كات ازرق"
type input "مركز بريمو كات ازرق"
checkbox input "false"
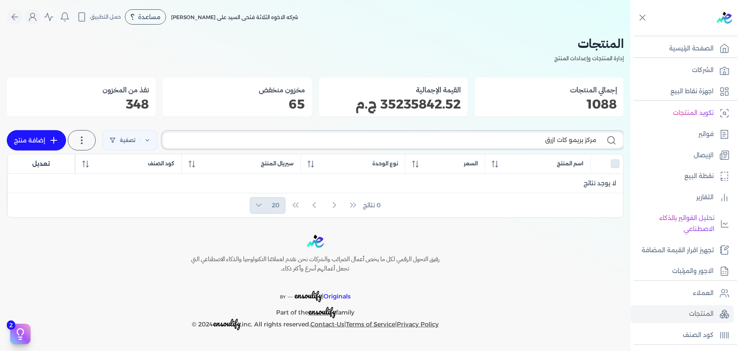
click at [540, 141] on input "مركز بريمو كات ازرق" at bounding box center [383, 140] width 426 height 9
type input "مركز بريمو كات ازرق"
checkbox input "false"
type input "مركز بريمو كات ازر"
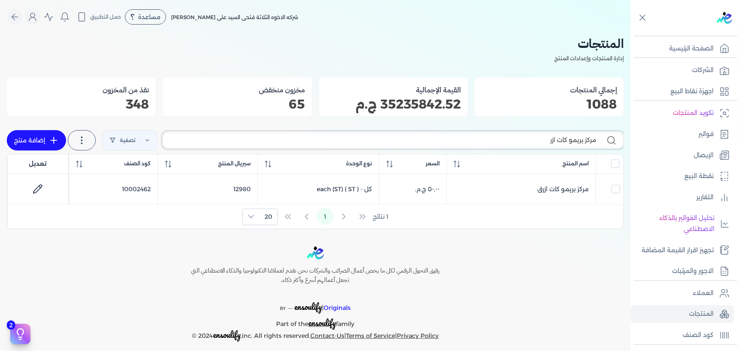
checkbox input "false"
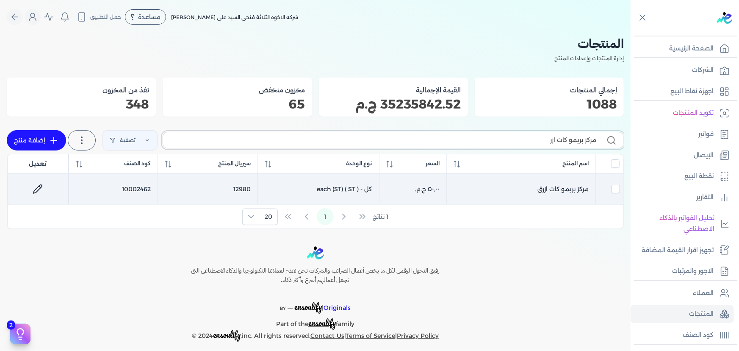
type input "مركز بريمو كات ازر"
click at [42, 185] on icon at bounding box center [37, 189] width 8 height 8
select select "GS1"
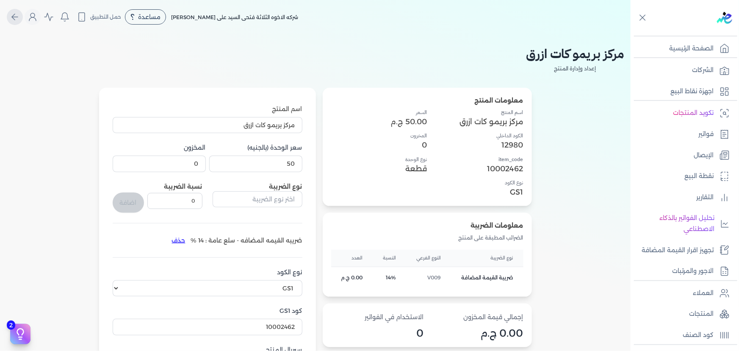
click at [18, 12] on icon "Global" at bounding box center [15, 17] width 10 height 10
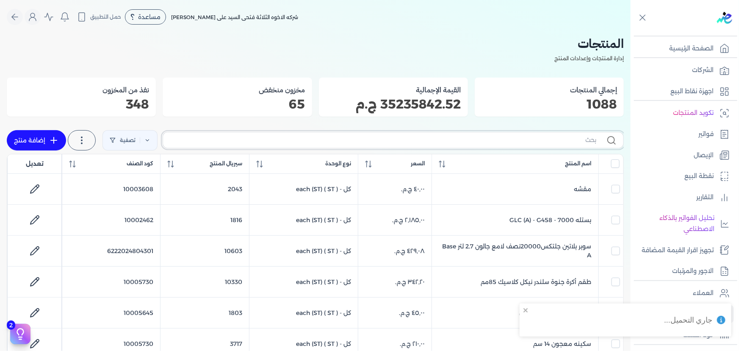
click at [400, 141] on input "text" at bounding box center [383, 140] width 426 height 9
paste input "جلتكس 20000 نصف لامع جالون 2.5 لتر"
type input "جلتكس 20000 نصف لامع جالون 2.5 لتر"
checkbox input "false"
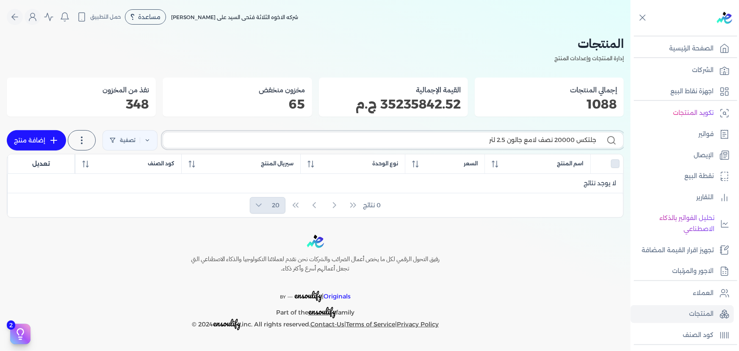
type input "جلتكس 20000 نصف لامع جالون 2.5 لتر"
checkbox input "false"
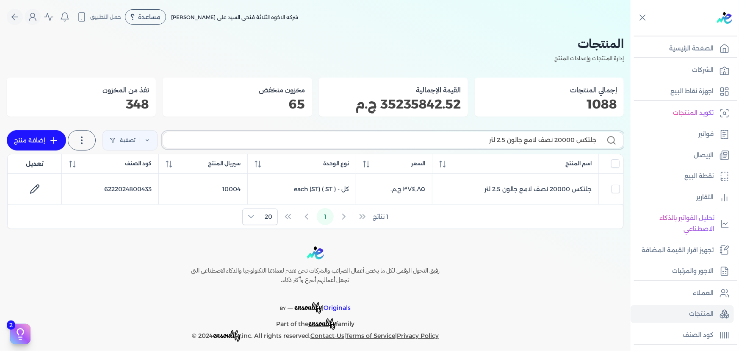
click at [488, 138] on input "جلتكس 20000 نصف لامع جالون 2.5 لتر" at bounding box center [383, 140] width 426 height 9
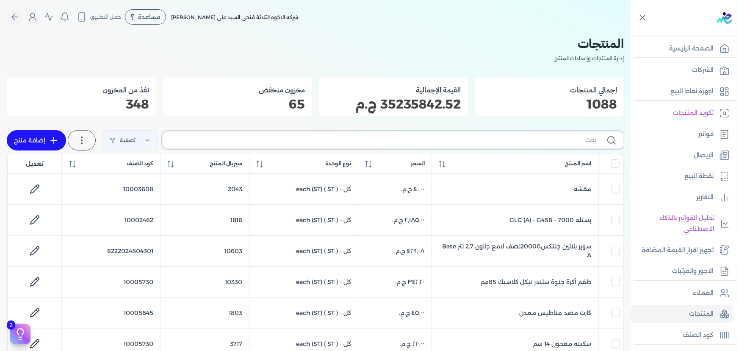
click at [498, 136] on input "text" at bounding box center [383, 140] width 426 height 9
paste input "مركز بريمو كات لموني"
type input "مركز بريمو كات لموني"
checkbox input "false"
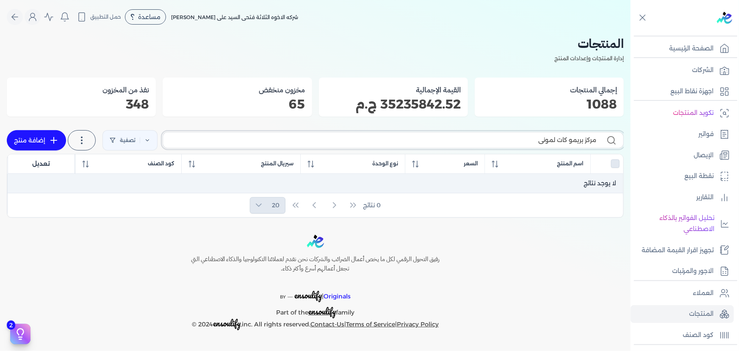
type input "مركز بريمو كات لموني"
checkbox input "false"
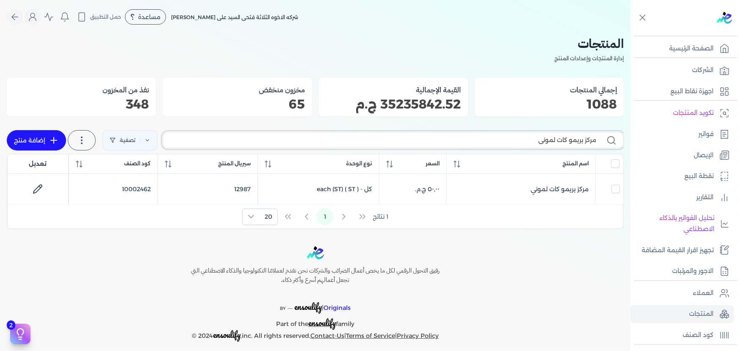
click at [523, 140] on input "مركز بريمو كات لموني" at bounding box center [383, 140] width 426 height 9
paste input "جملي"
type input "مركز بريمو كات جملي"
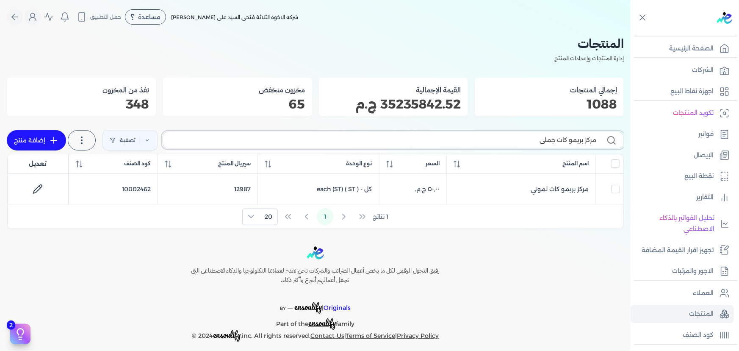
checkbox input "false"
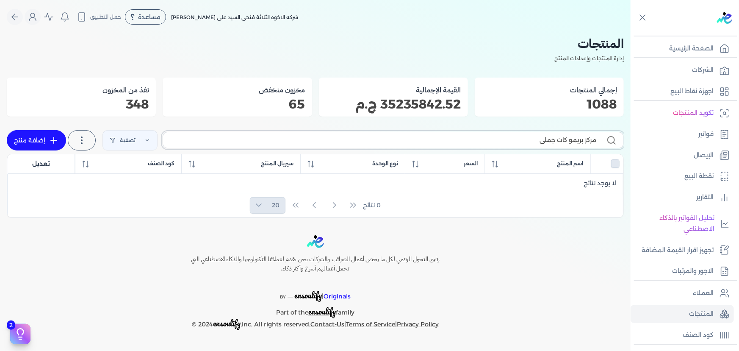
type input "مركز بريمو كات جملي"
checkbox input "false"
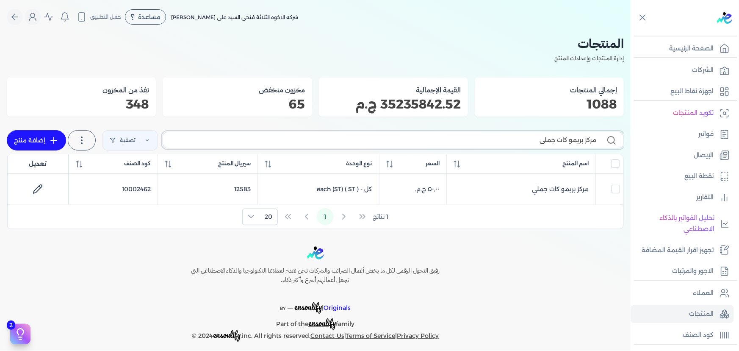
click at [535, 142] on input "مركز بريمو كات جملي" at bounding box center [383, 140] width 426 height 9
paste input "طقم فرشه"
type input "طقم فرشه"
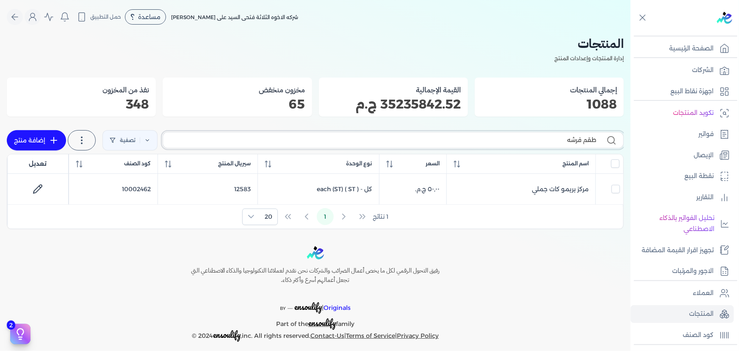
checkbox input "false"
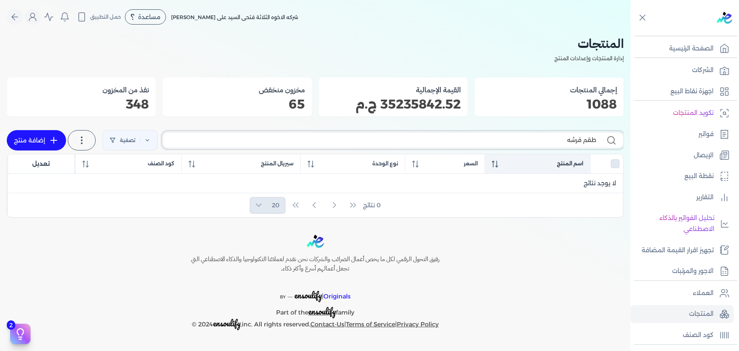
type input "طقم فرشه"
checkbox input "false"
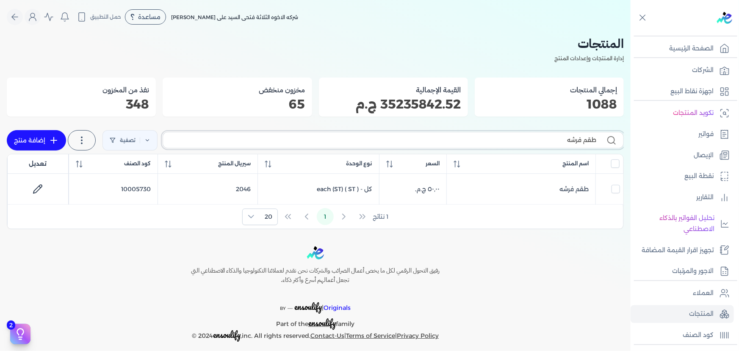
click at [557, 138] on input "طقم فرشه" at bounding box center [383, 140] width 426 height 9
paste input "مركز بريمو كات احمر"
type input "مركز بريمو كات احمر"
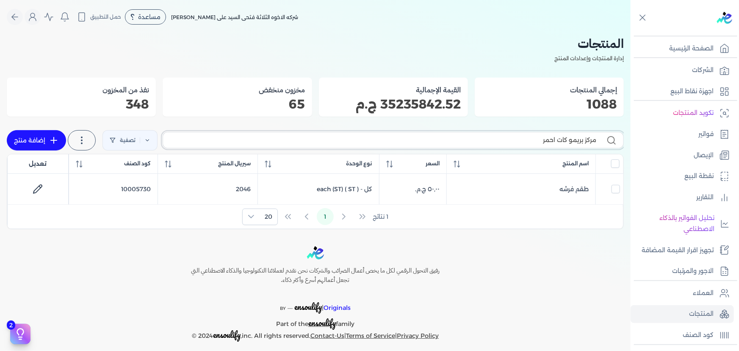
checkbox input "false"
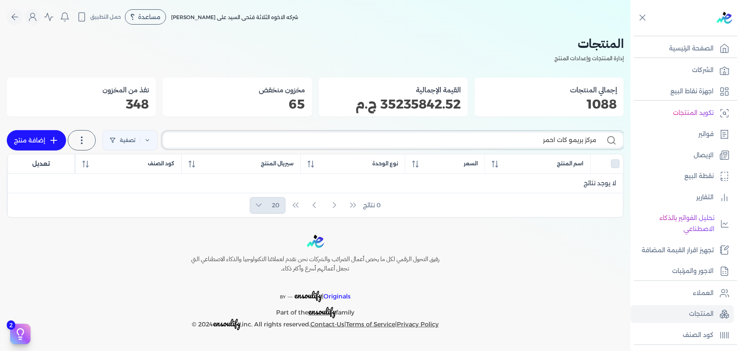
type input "مركز بريمو كات احمر"
checkbox input "false"
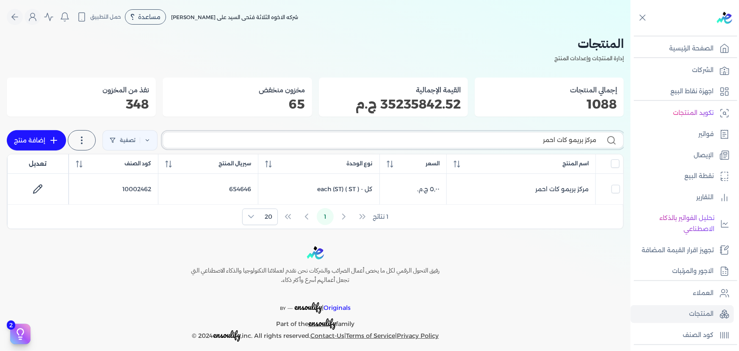
click at [534, 141] on input "مركز بريمو كات احمر" at bounding box center [383, 140] width 426 height 9
paste input "بريمو كات اسود"
type input "بريمو كات اسود"
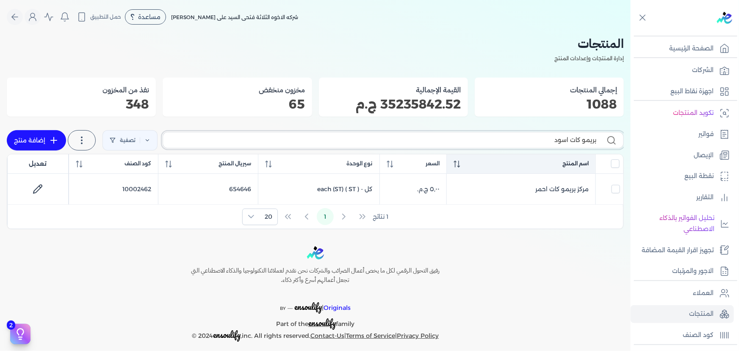
checkbox input "false"
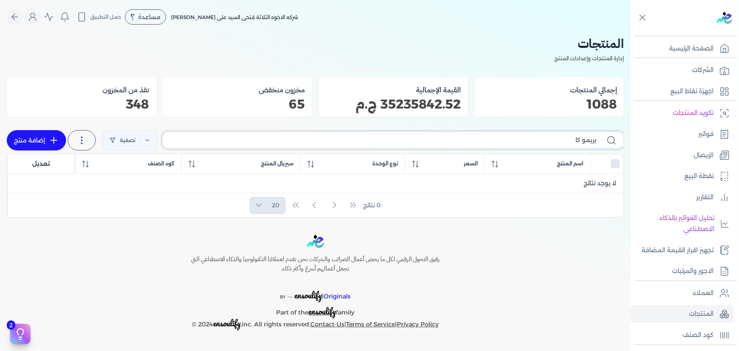
type input "بريمو ك"
checkbox input "false"
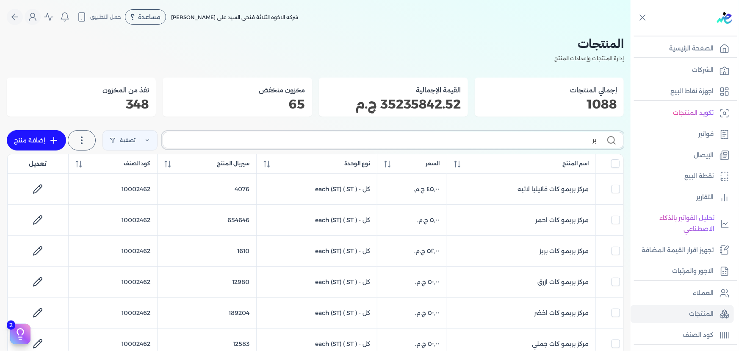
type input "ب"
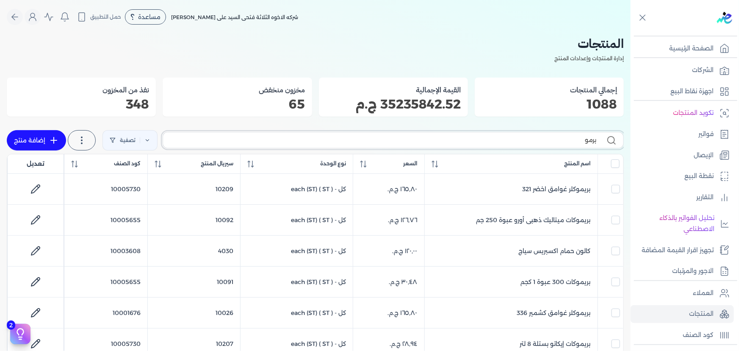
type input "برمو ك"
checkbox input "false"
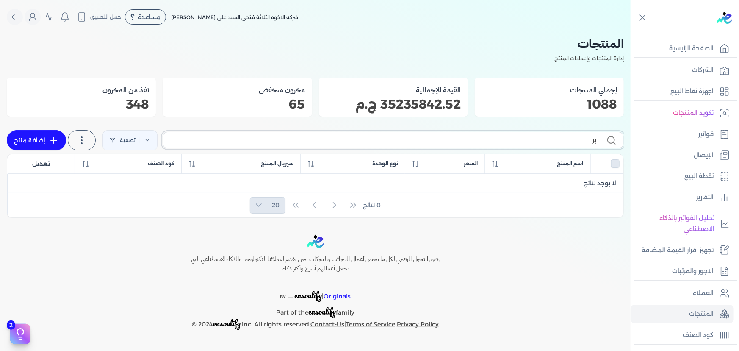
type input "ب"
checkbox input "false"
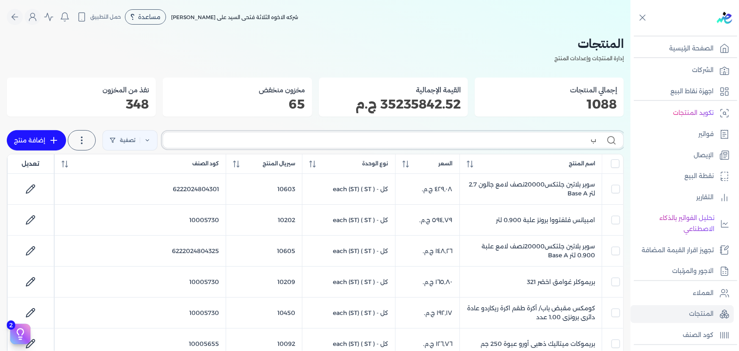
checkbox input "false"
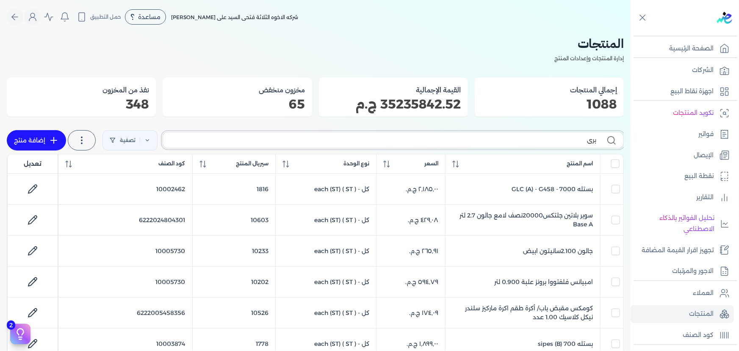
type input "بريم"
checkbox input "false"
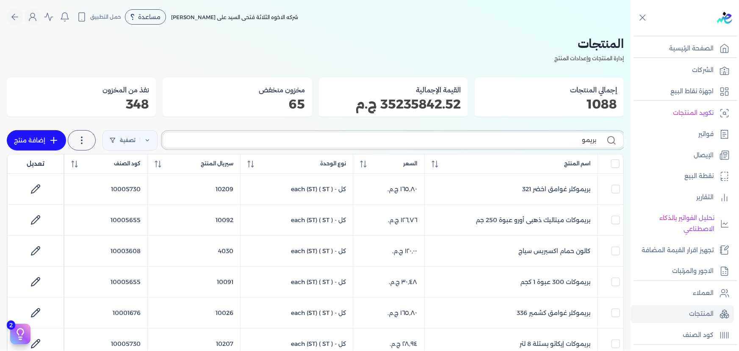
type input "بريمو ك"
checkbox input "false"
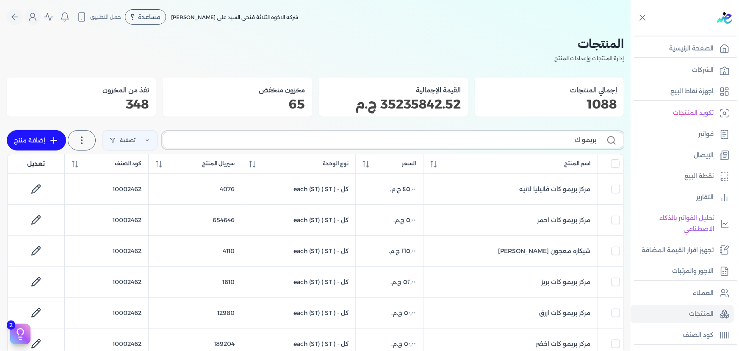
checkbox input "false"
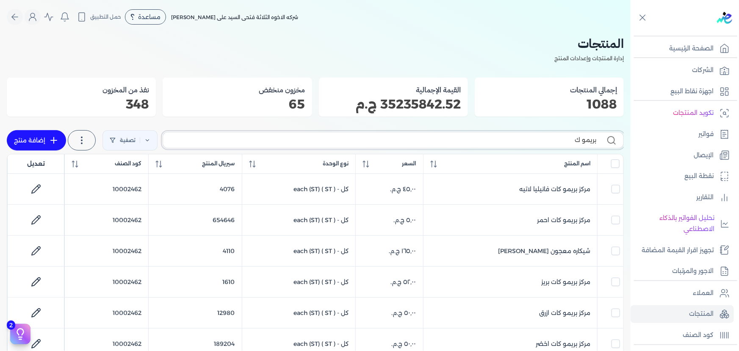
checkbox input "false"
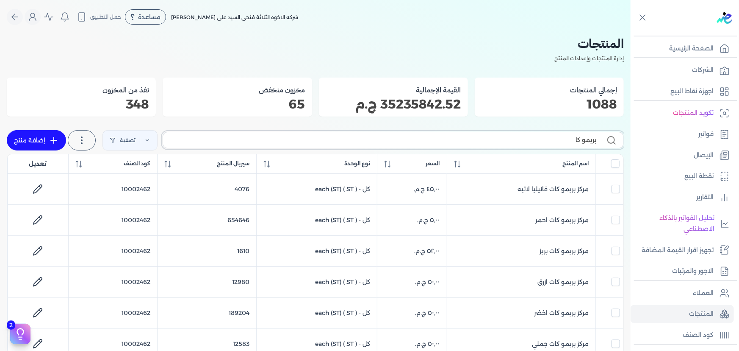
type input "بريمو كات"
checkbox input "false"
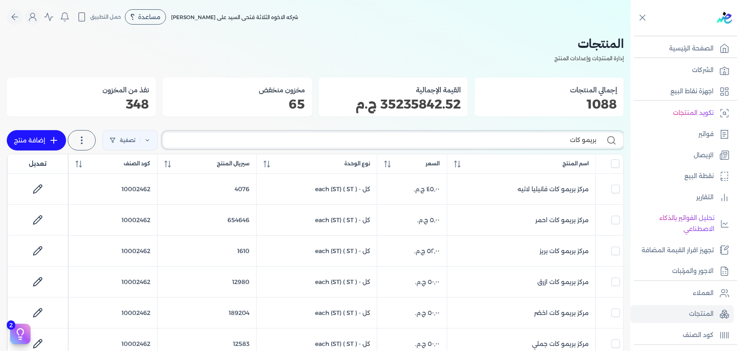
checkbox input "false"
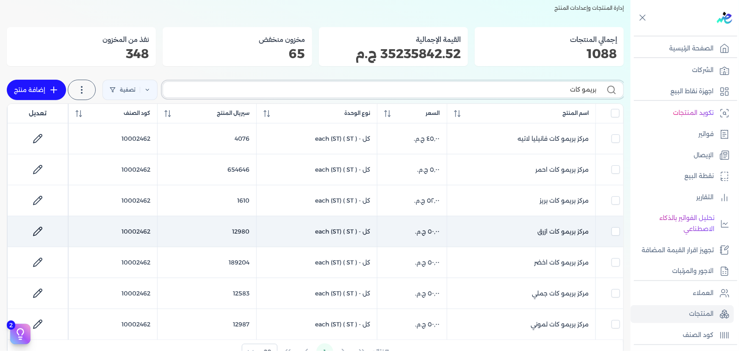
scroll to position [115, 0]
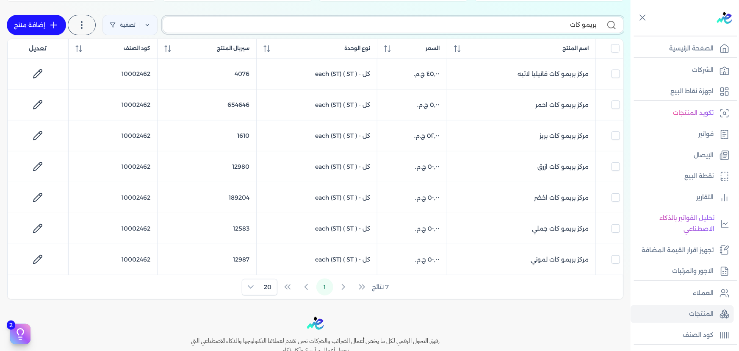
type input "بريمو كات"
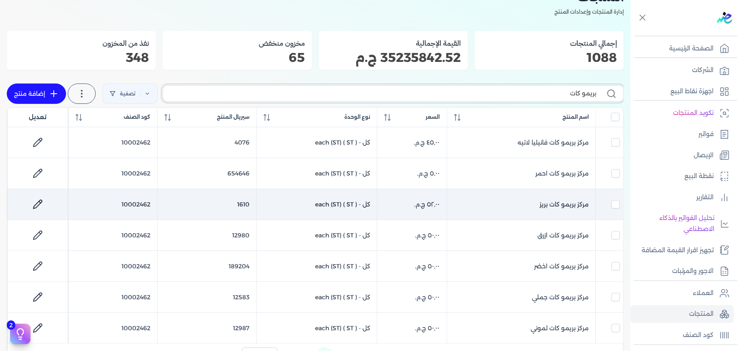
scroll to position [38, 0]
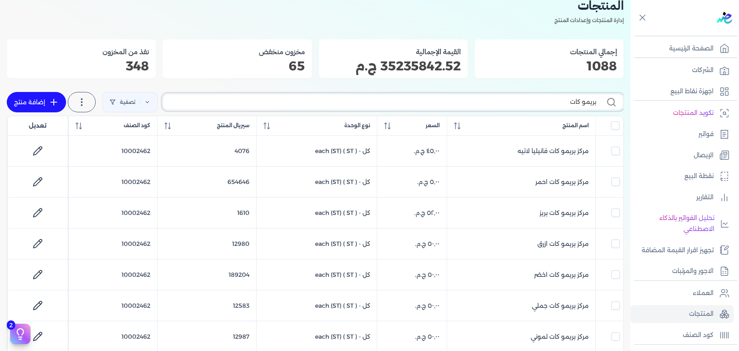
click at [518, 104] on input "بريمو كات" at bounding box center [383, 101] width 426 height 9
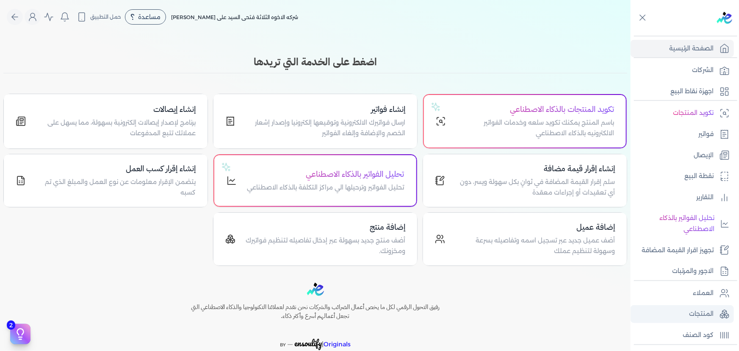
click at [711, 314] on p "المنتجات" at bounding box center [701, 313] width 25 height 11
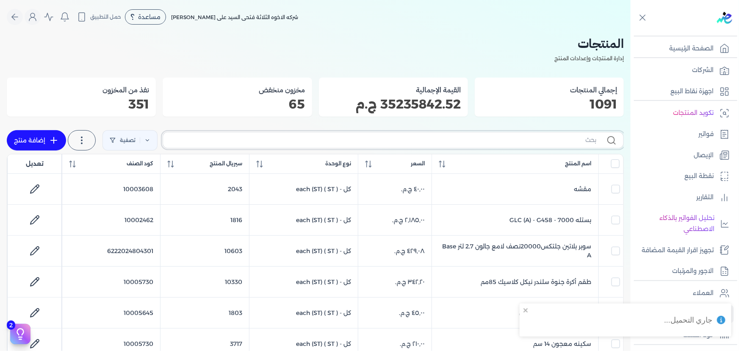
click at [324, 140] on input "text" at bounding box center [383, 140] width 426 height 9
paste input "بريمو كات بني"
type input "بريمو كات بني"
checkbox input "false"
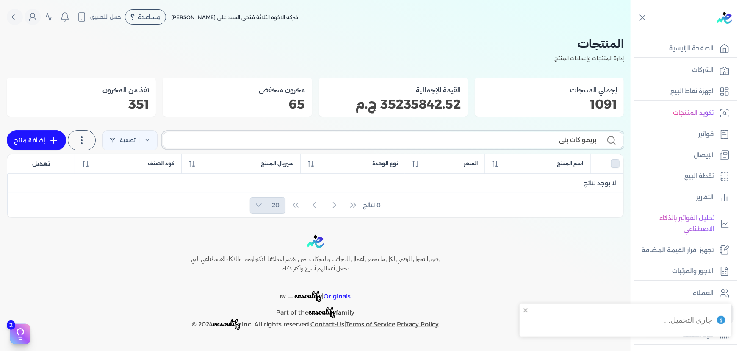
type input "بريمو كات بني"
checkbox input "false"
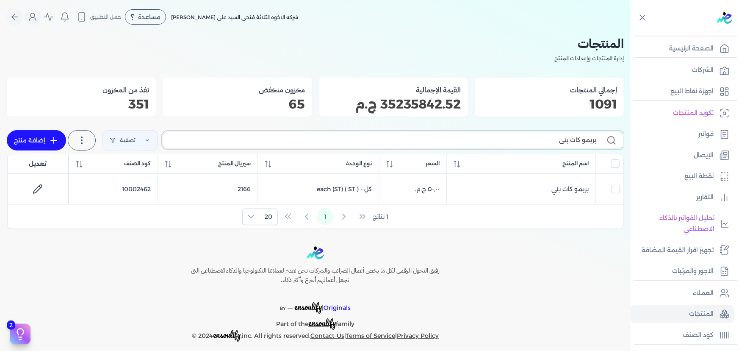
drag, startPoint x: 558, startPoint y: 143, endPoint x: 569, endPoint y: 144, distance: 11.5
click at [569, 144] on input "بريمو كات بني" at bounding box center [383, 140] width 426 height 9
type input "بريمو كات اسو"
checkbox input "false"
type input "بريمو كات اسود"
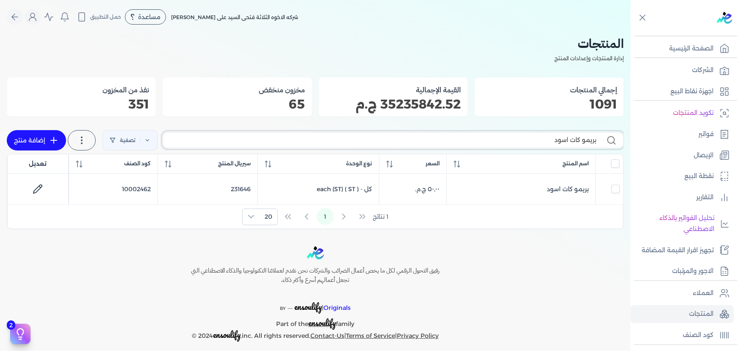
checkbox input "false"
click at [496, 140] on input "بريمو كات اسود" at bounding box center [383, 140] width 426 height 9
paste input "فرشه 2 بوصه"
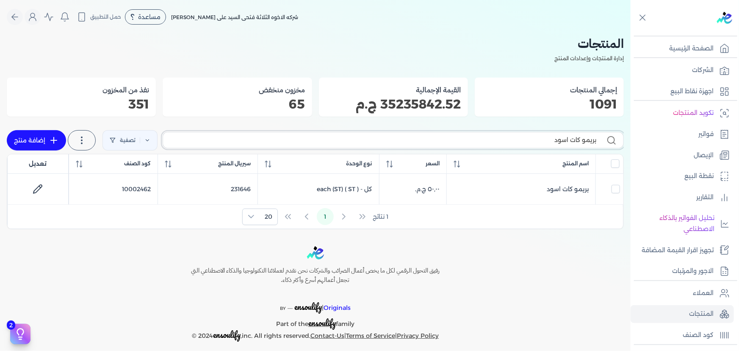
type input "فرشه 2 بوصه"
checkbox input "false"
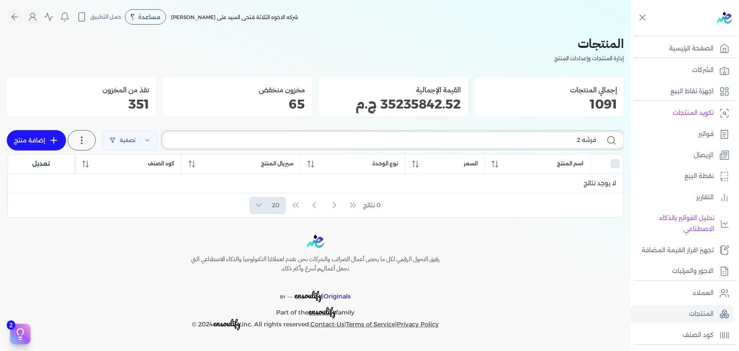
type input "فرشه 2"
checkbox input "false"
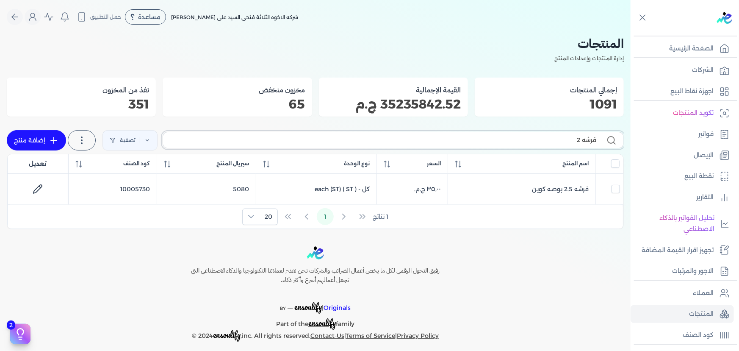
type input "فرشه"
checkbox input "false"
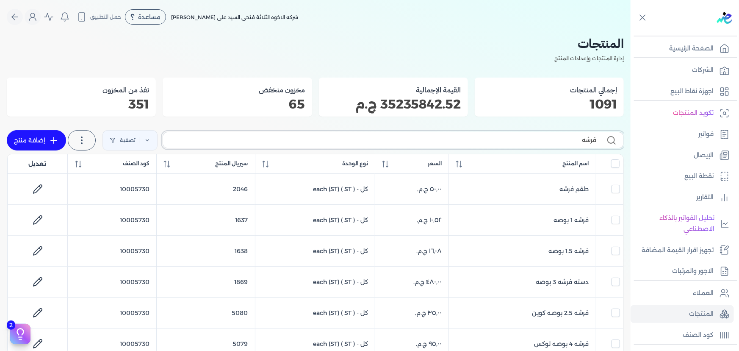
click at [540, 139] on input "فرشه" at bounding box center [383, 140] width 426 height 9
paste input "رتونه لزق حراري 1 بوصه"
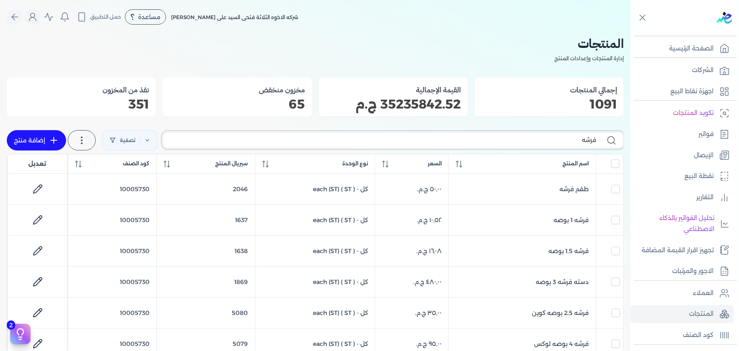
type input "كرتونه لزق حراري 1 بوصه"
checkbox input "false"
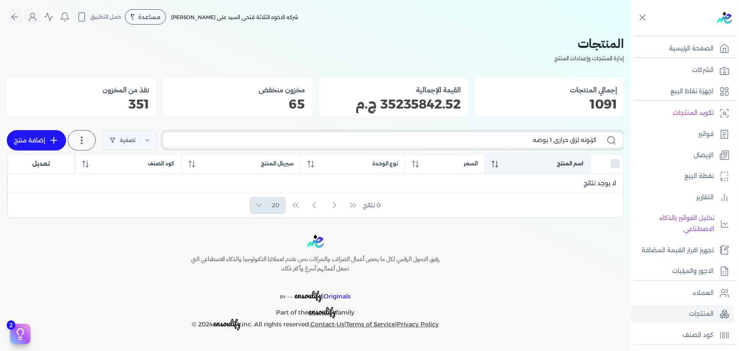
type input "كرتونه لزق حراري 1 بوصه"
checkbox input "false"
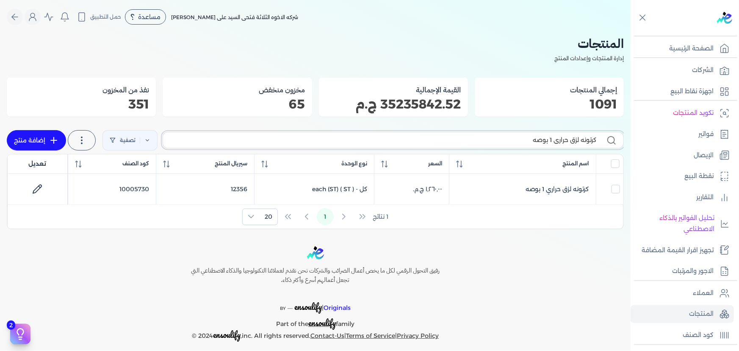
click at [504, 138] on input "كرتونه لزق حراري 1 بوصه" at bounding box center [383, 140] width 426 height 9
paste input "ركز بريمو كات اخضر"
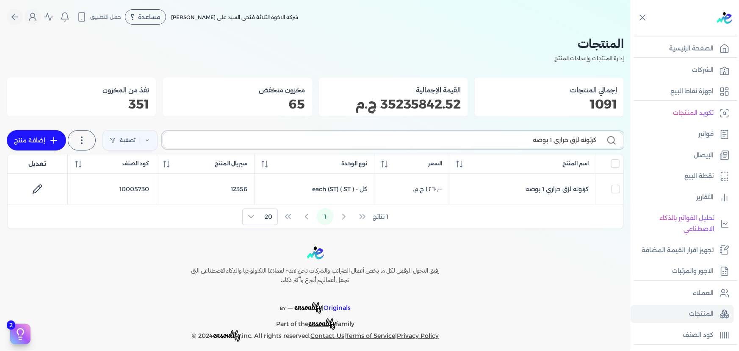
type input "مركز بريمو كات اخضر"
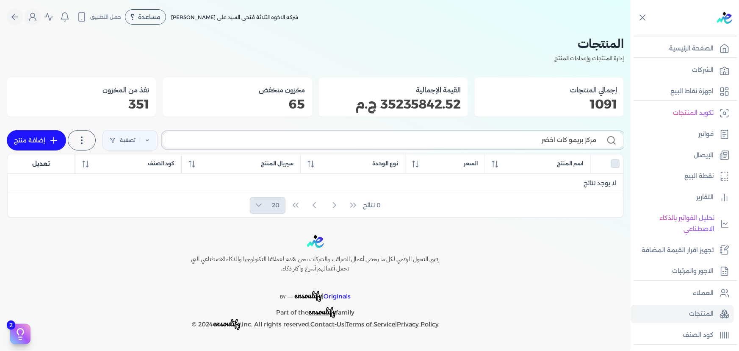
checkbox input "false"
type input "مركز بريمو كات اخضر"
checkbox input "false"
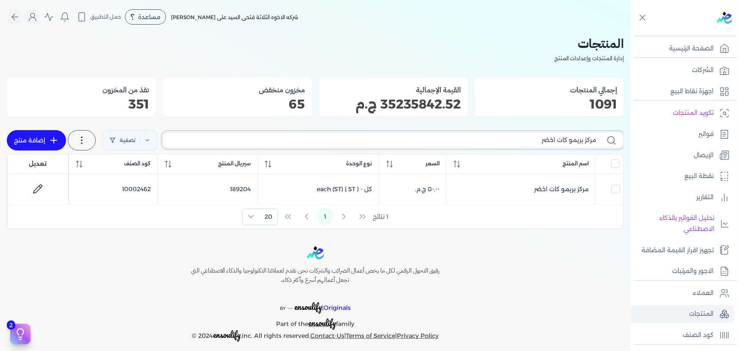
type input "مركز بريمو كات اخضر"
